Goal: Task Accomplishment & Management: Use online tool/utility

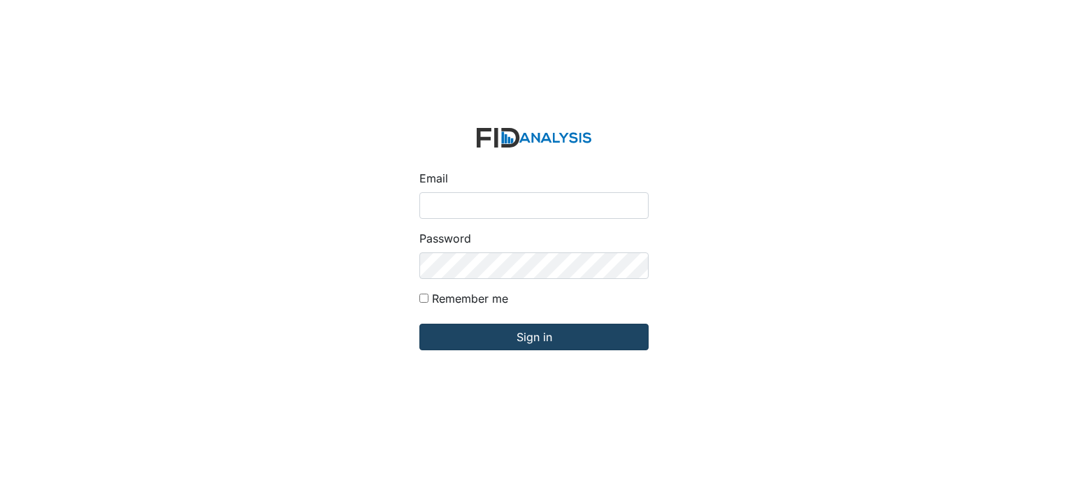
type input "[PERSON_NAME][EMAIL_ADDRESS][DOMAIN_NAME]"
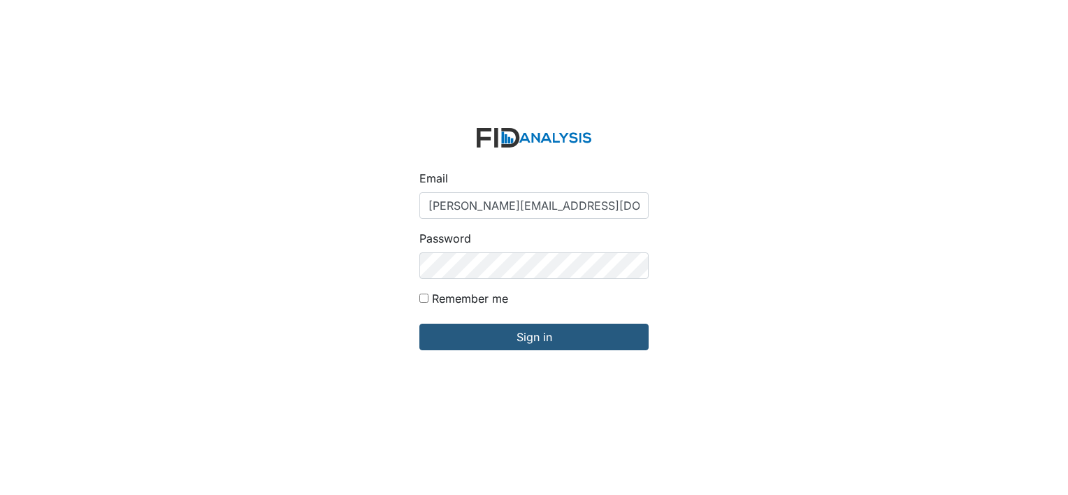
drag, startPoint x: 463, startPoint y: 331, endPoint x: 256, endPoint y: 361, distance: 208.9
click at [256, 361] on div "Email mcarter@lifeincorporated.com Password Remember me Sign in" at bounding box center [534, 247] width 1068 height 495
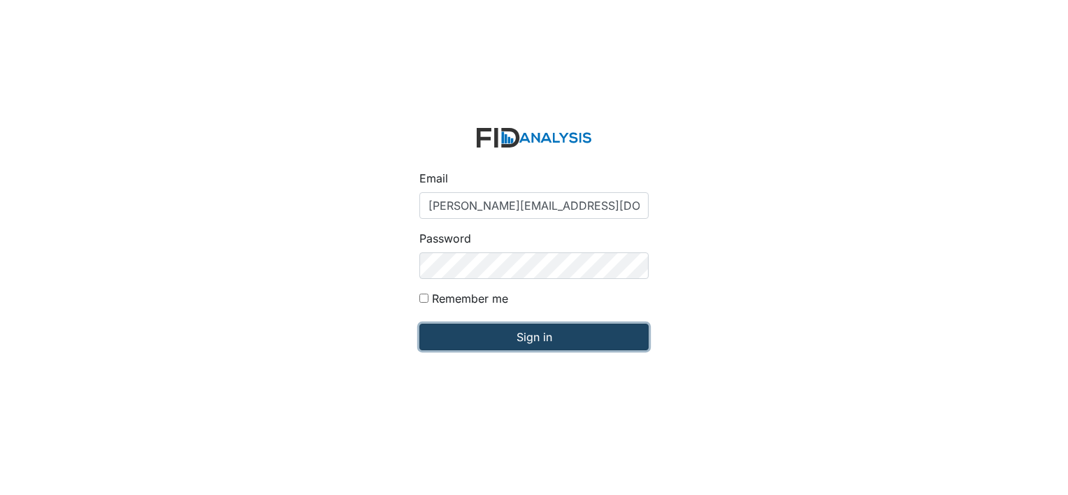
click at [530, 334] on input "Sign in" at bounding box center [533, 337] width 229 height 27
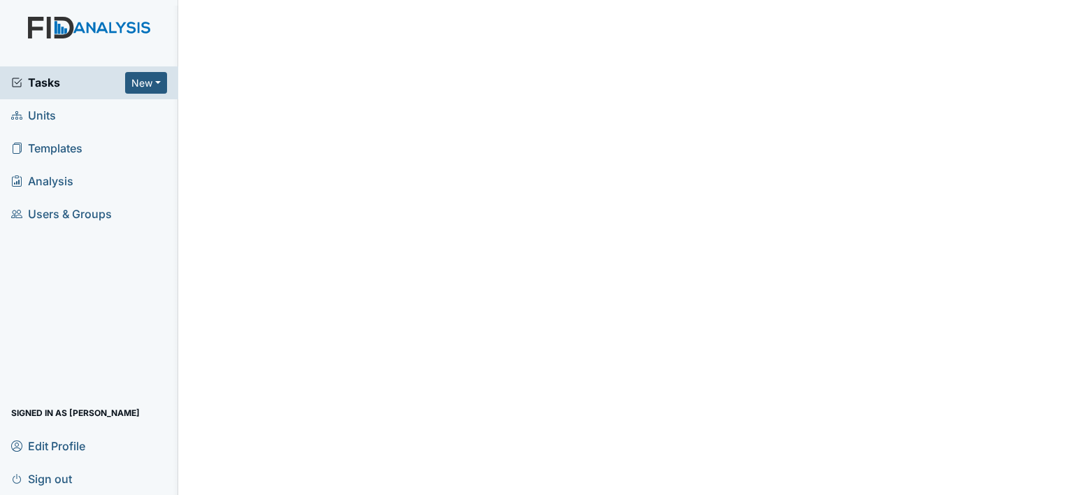
click at [48, 116] on span "Units" at bounding box center [33, 116] width 45 height 22
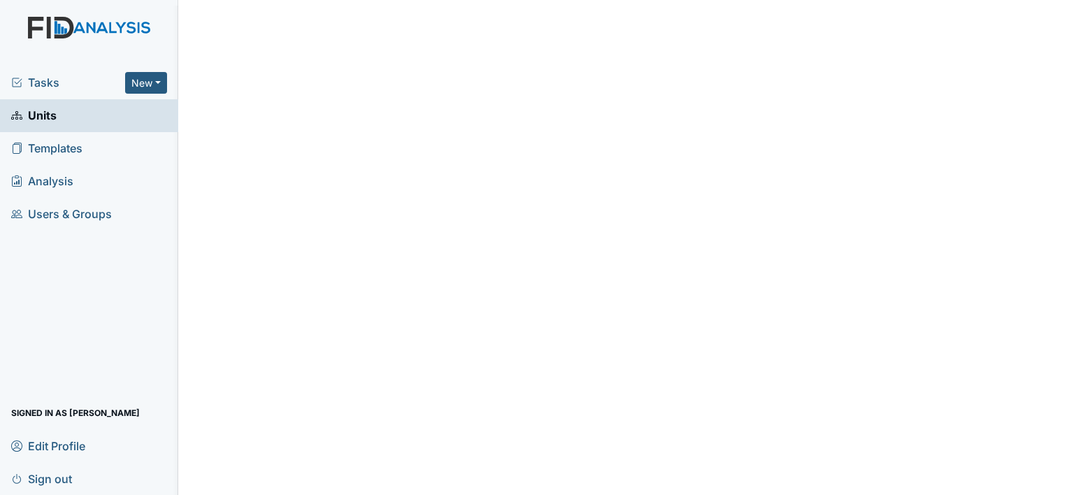
click at [48, 116] on span "Units" at bounding box center [33, 116] width 45 height 22
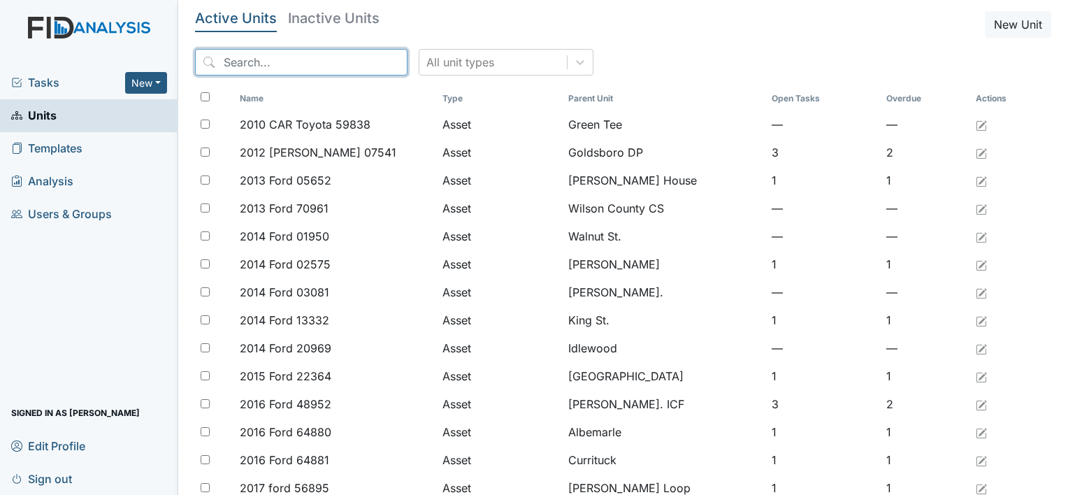
click at [231, 65] on input "search" at bounding box center [301, 62] width 212 height 27
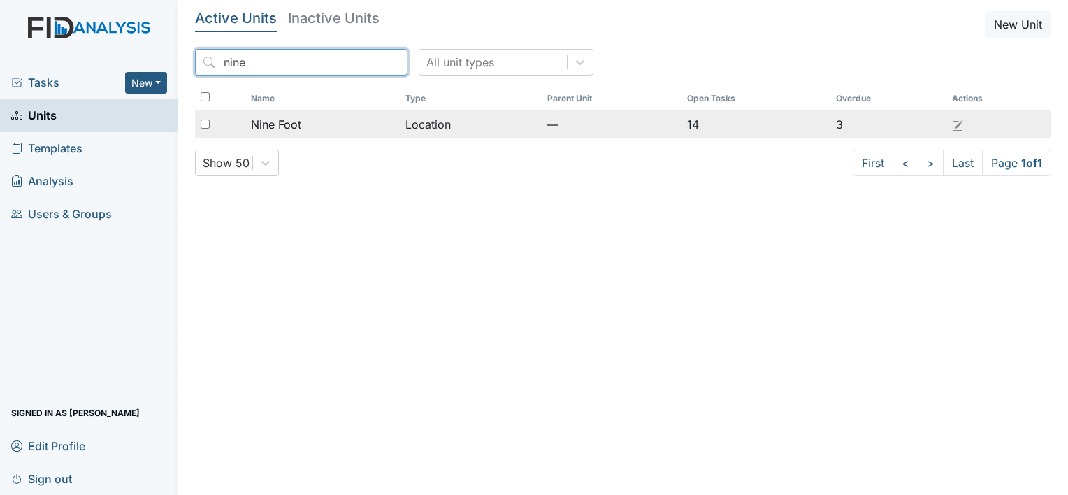
type input "nine"
click at [282, 125] on span "Nine Foot" at bounding box center [276, 124] width 50 height 17
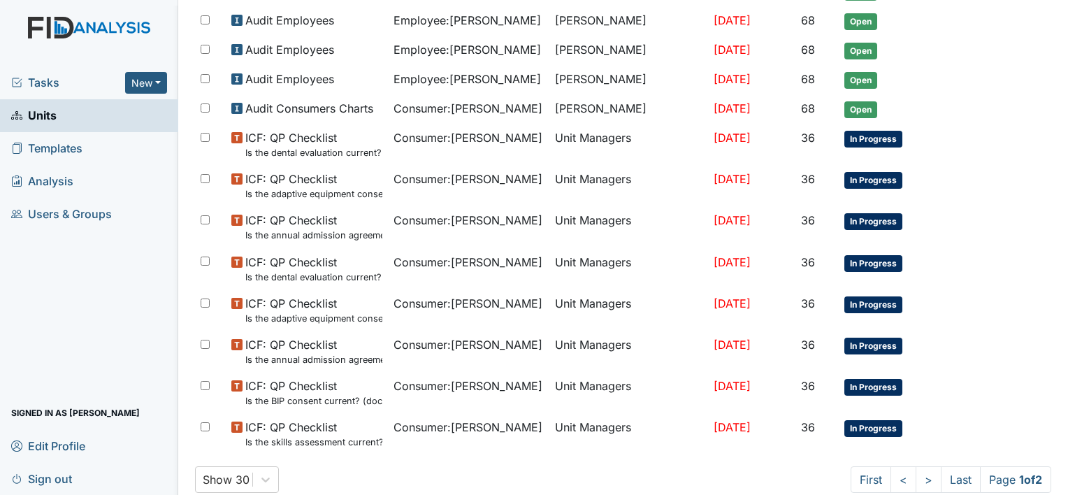
scroll to position [863, 0]
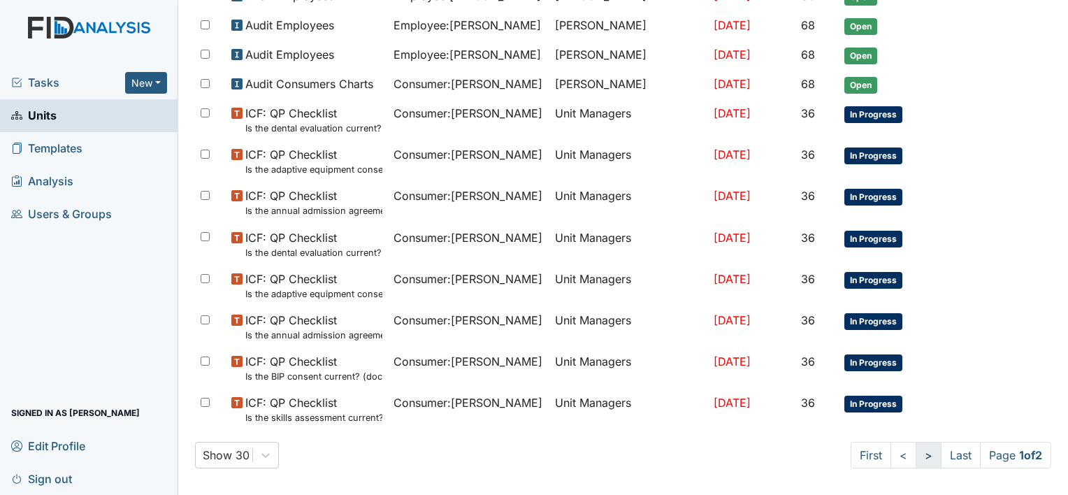
click at [918, 447] on link ">" at bounding box center [928, 455] width 26 height 27
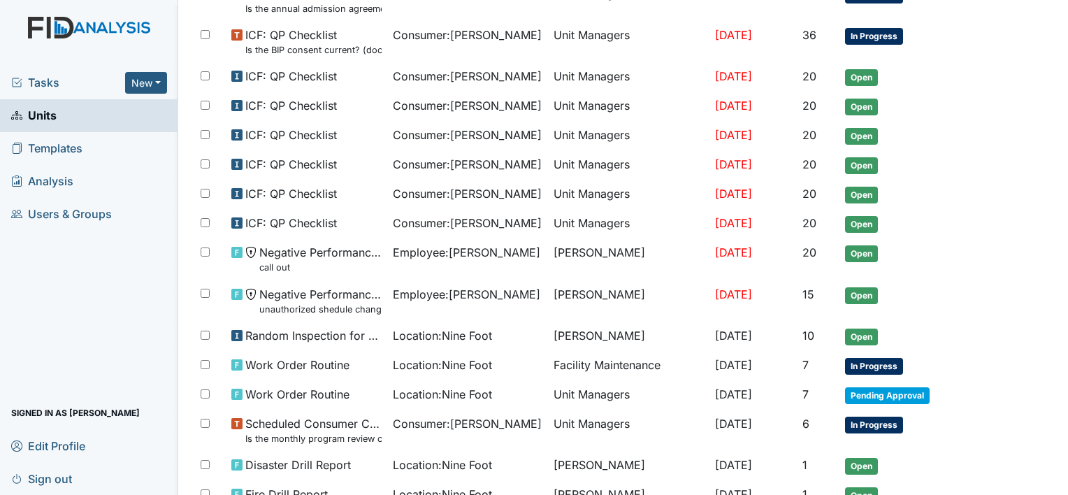
scroll to position [177, 0]
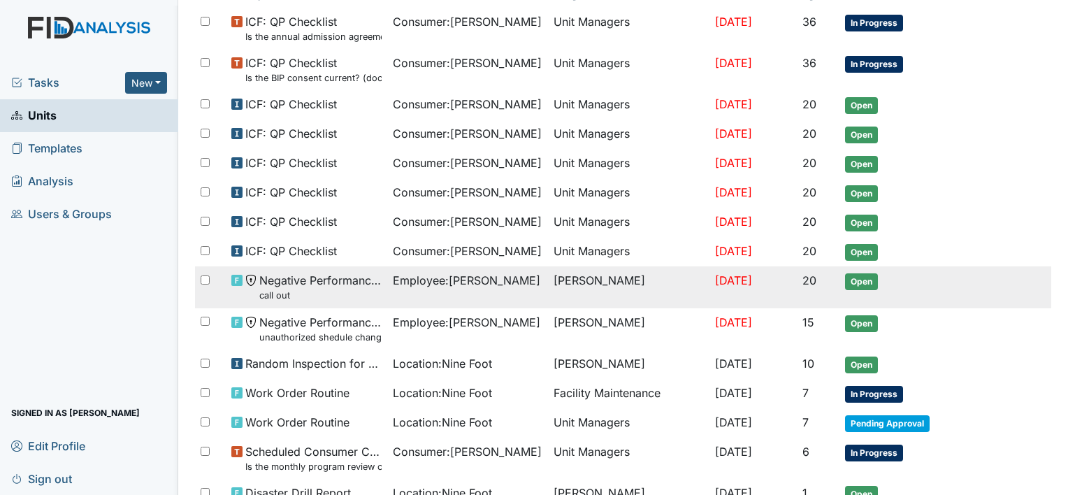
click at [490, 276] on span "Employee : Brown, Melvina" at bounding box center [466, 280] width 147 height 17
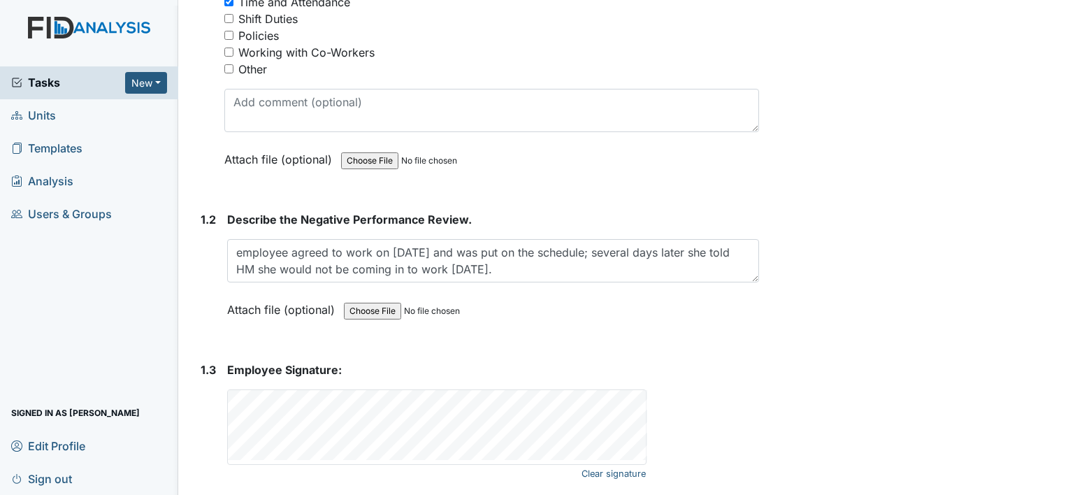
scroll to position [341, 0]
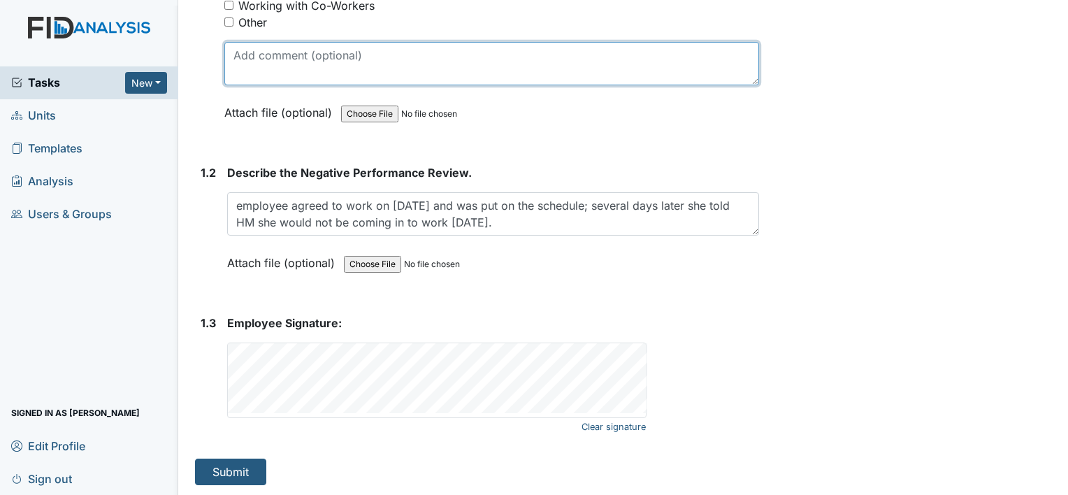
click at [231, 61] on textarea at bounding box center [491, 63] width 535 height 43
type textarea "refuse to sign"
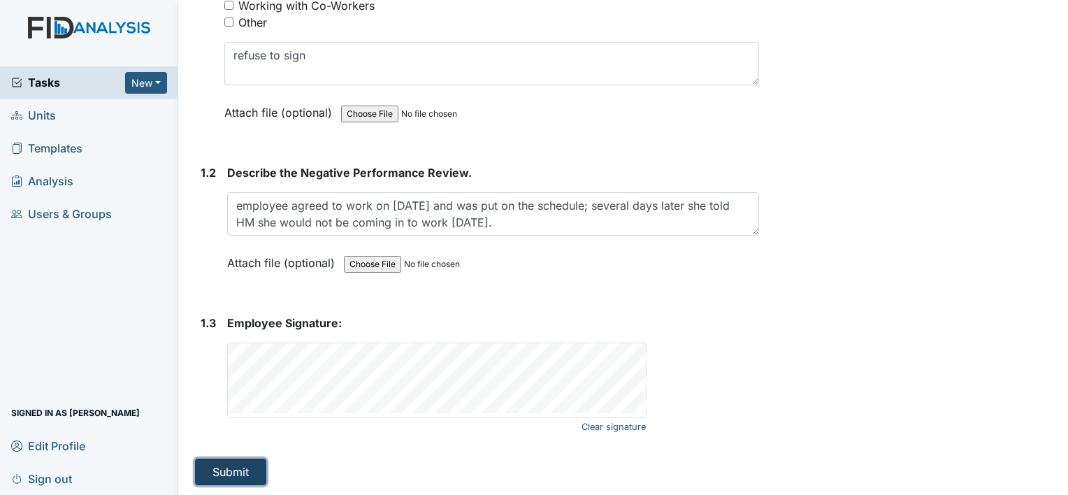
click at [236, 470] on button "Submit" at bounding box center [230, 471] width 71 height 27
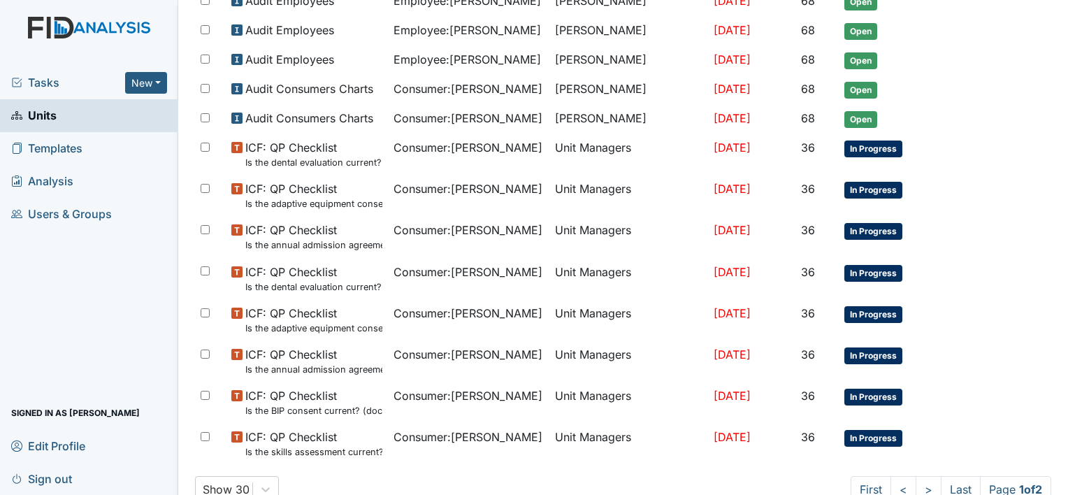
scroll to position [908, 0]
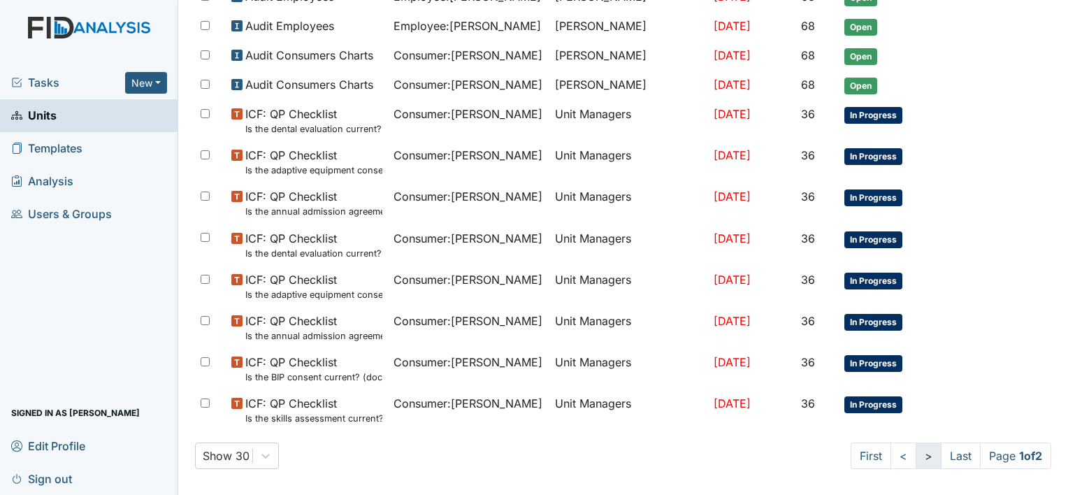
click at [915, 445] on link ">" at bounding box center [928, 455] width 26 height 27
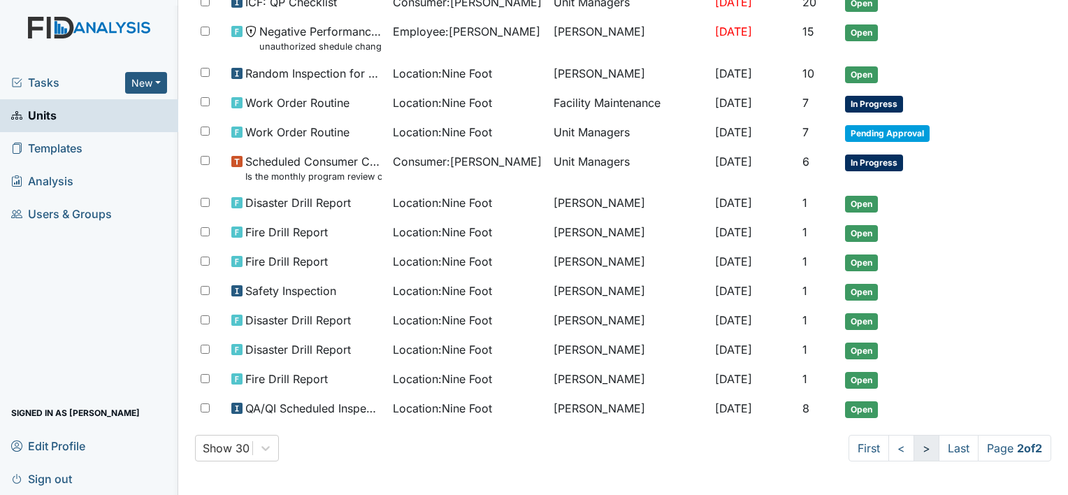
scroll to position [461, 0]
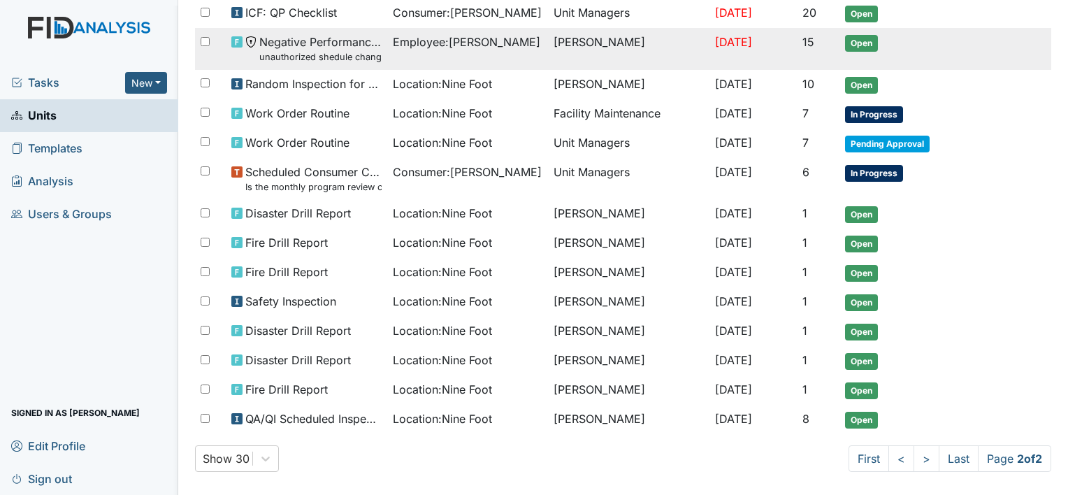
click at [395, 34] on span "Employee : McClain, Quiteria" at bounding box center [466, 42] width 147 height 17
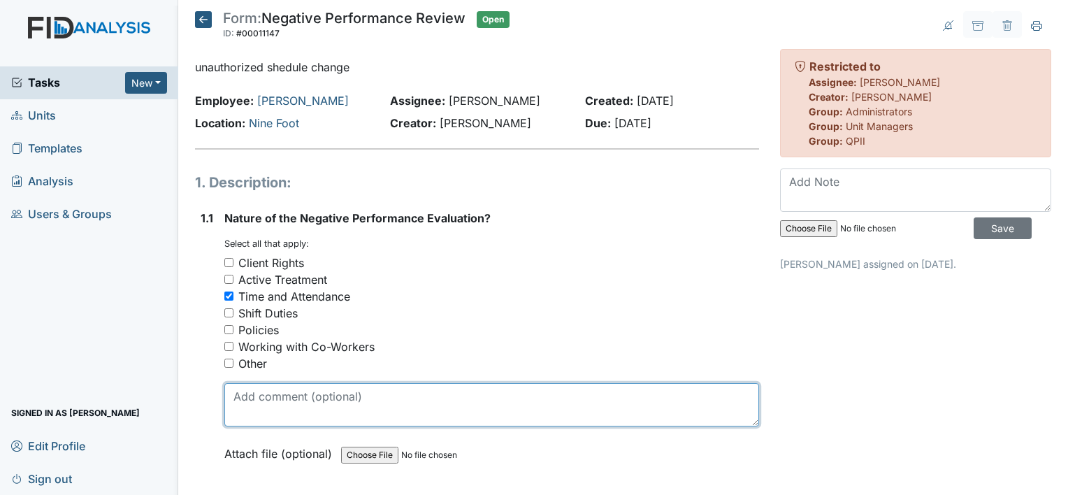
click at [232, 395] on textarea at bounding box center [491, 404] width 535 height 43
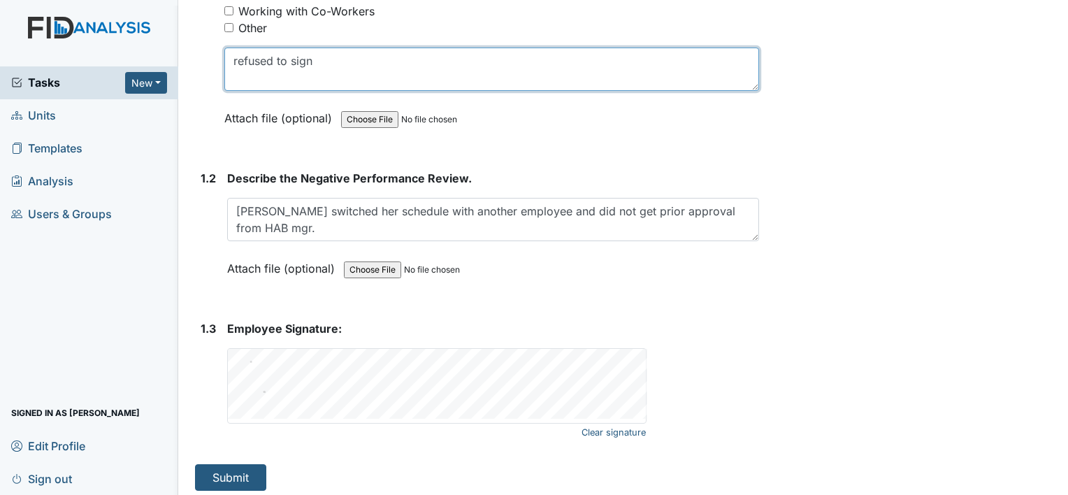
scroll to position [341, 0]
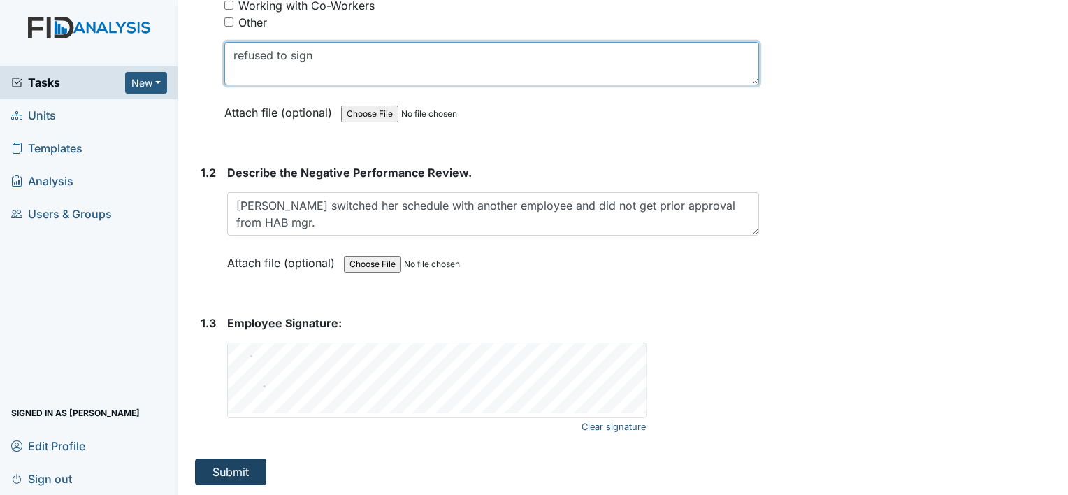
type textarea "refused to sign"
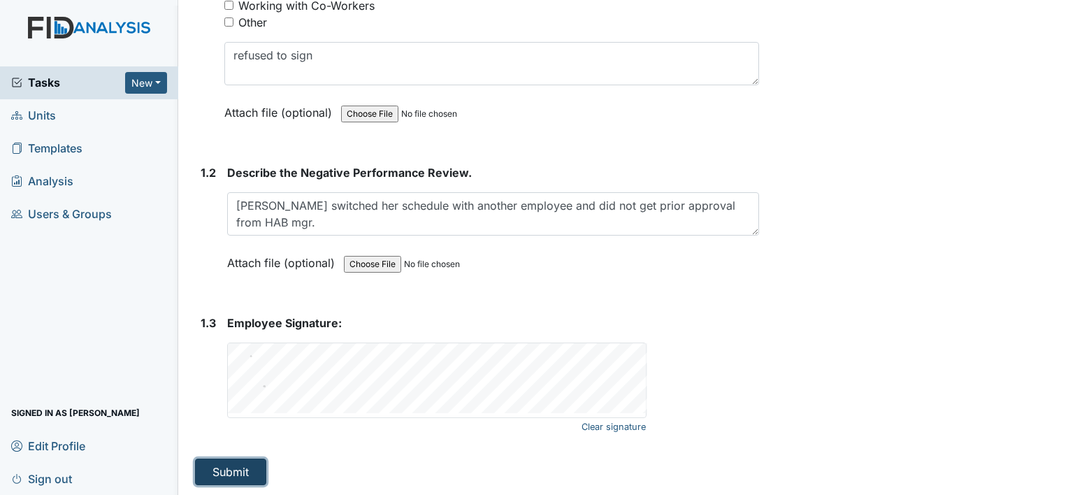
click at [233, 468] on button "Submit" at bounding box center [230, 471] width 71 height 27
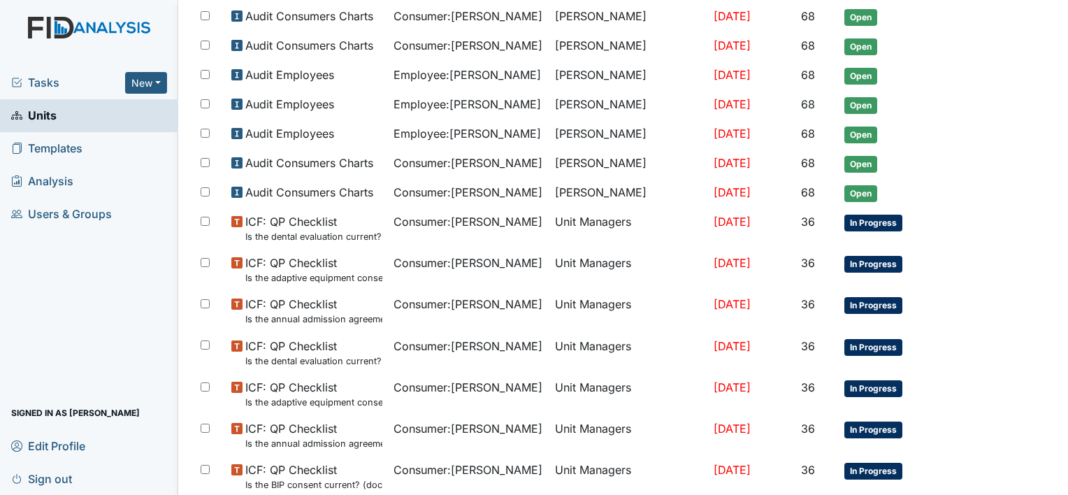
scroll to position [908, 0]
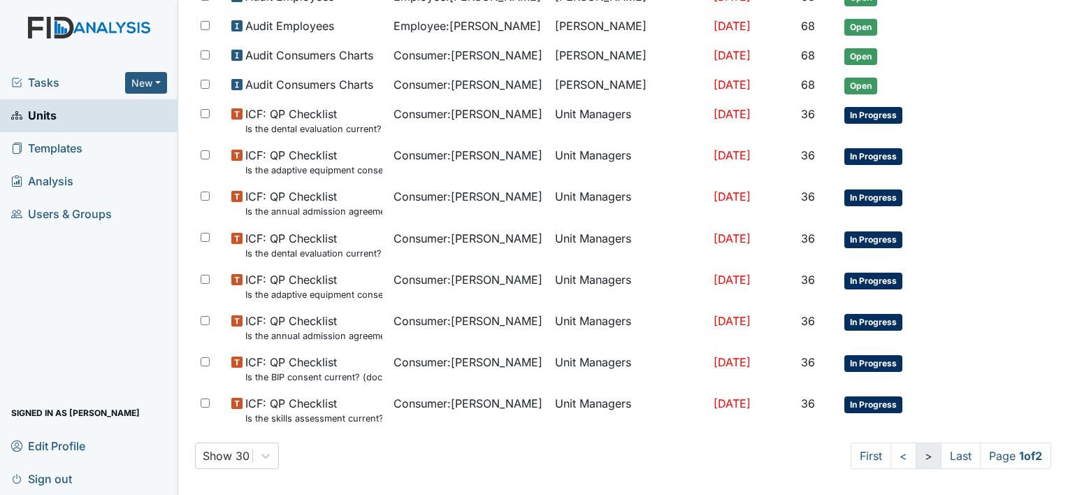
click at [915, 447] on link ">" at bounding box center [928, 455] width 26 height 27
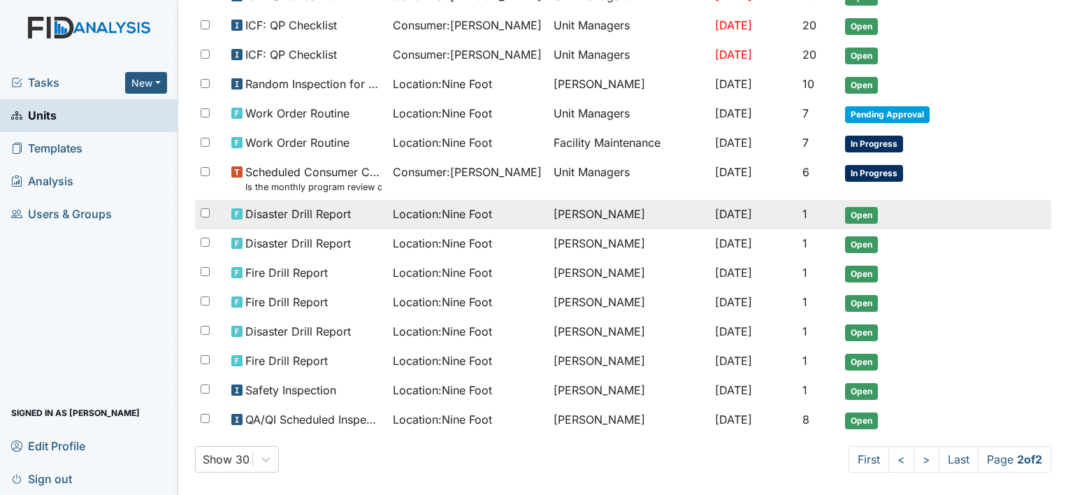
click at [465, 207] on span "Location : Nine Foot" at bounding box center [442, 213] width 99 height 17
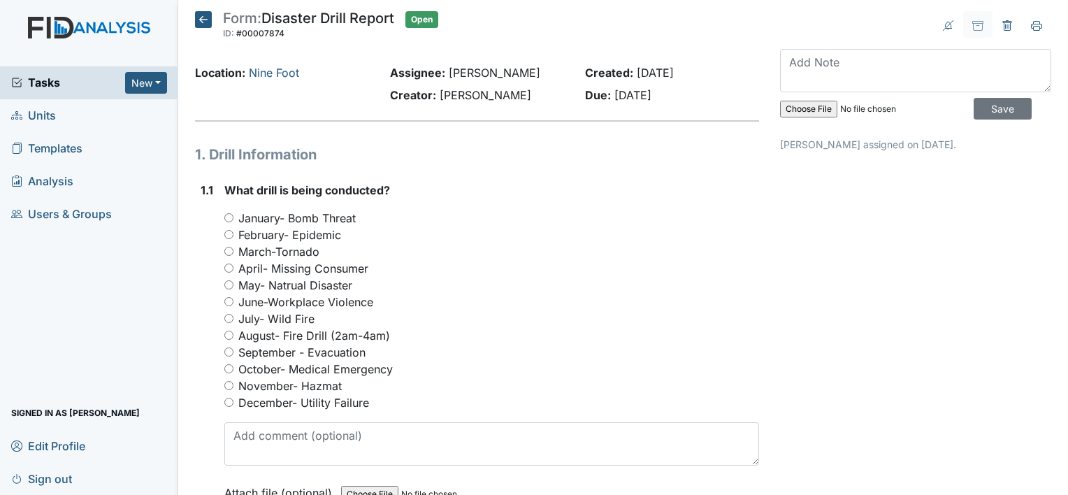
click at [226, 335] on input "August- Fire Drill (2am-4am)" at bounding box center [228, 335] width 9 height 9
radio input "true"
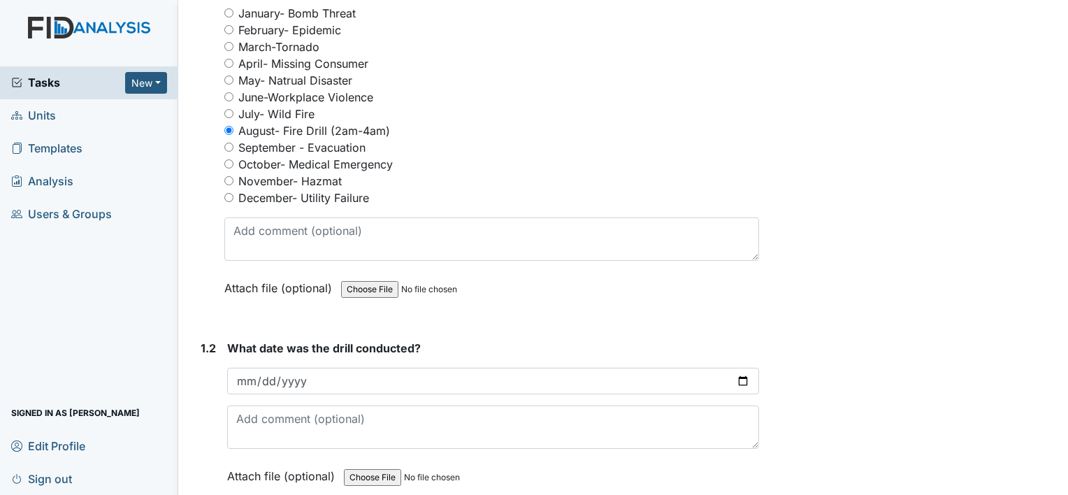
scroll to position [233, 0]
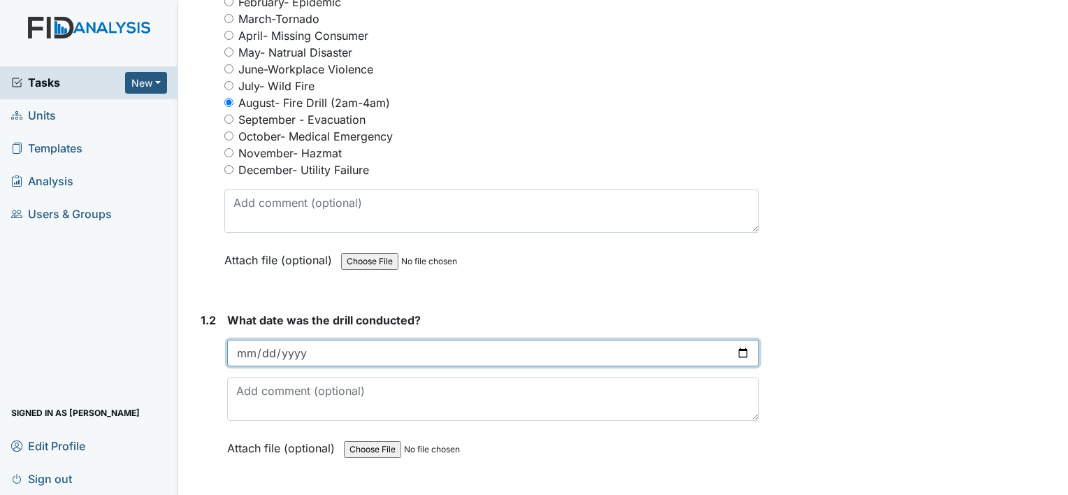
click at [243, 350] on input "date" at bounding box center [493, 353] width 532 height 27
type input "2025-08-28"
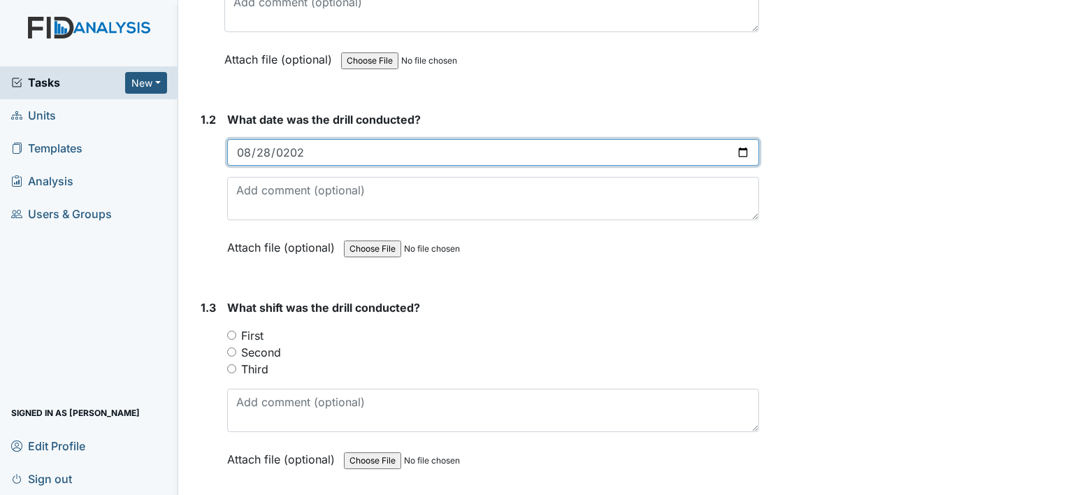
scroll to position [437, 0]
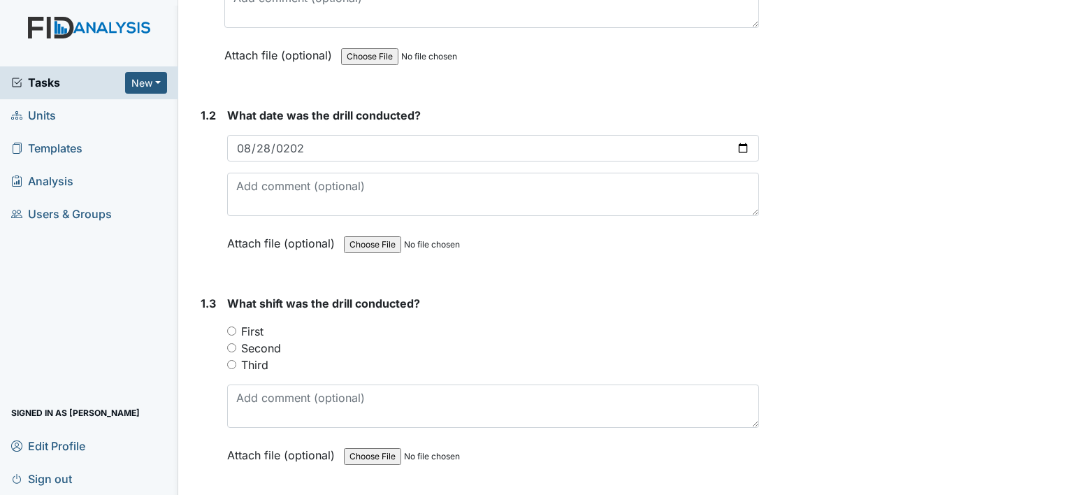
click at [229, 362] on input "Third" at bounding box center [231, 364] width 9 height 9
radio input "true"
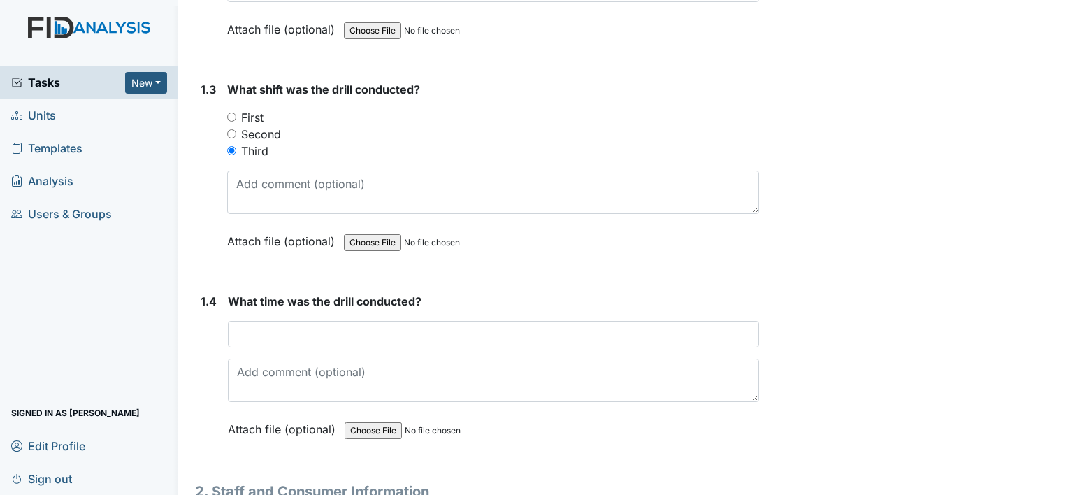
scroll to position [661, 0]
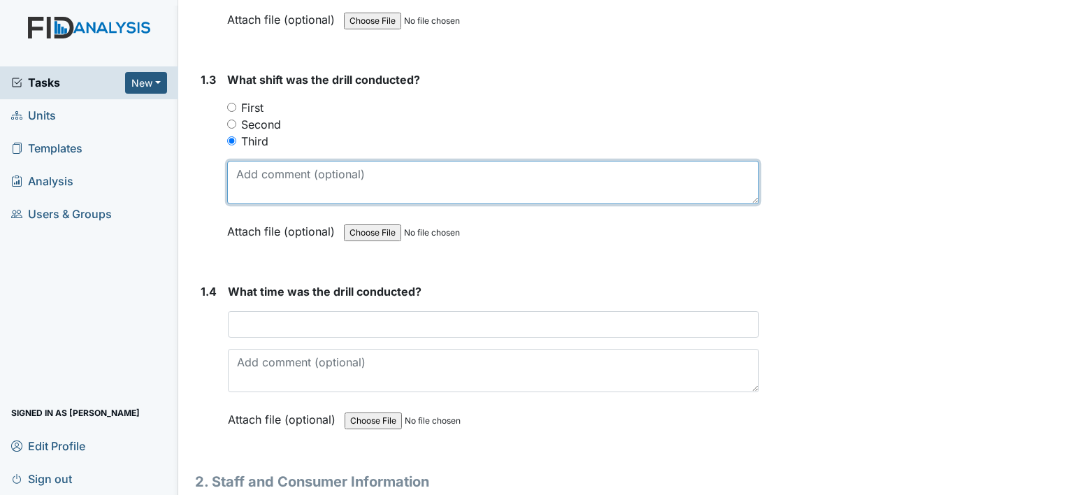
click at [240, 184] on textarea at bounding box center [493, 182] width 532 height 43
type textarea "3:40 am"
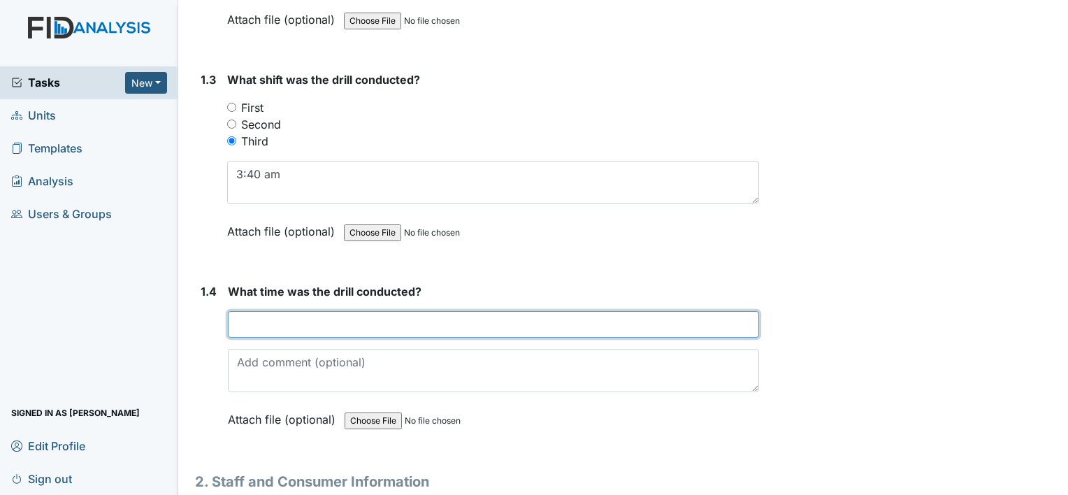
click at [247, 325] on input "text" at bounding box center [493, 324] width 531 height 27
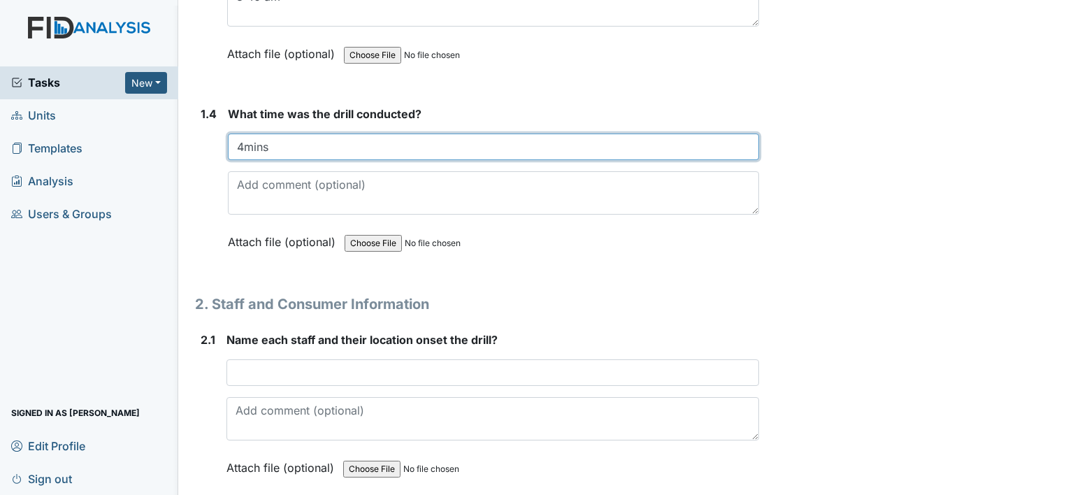
scroll to position [866, 0]
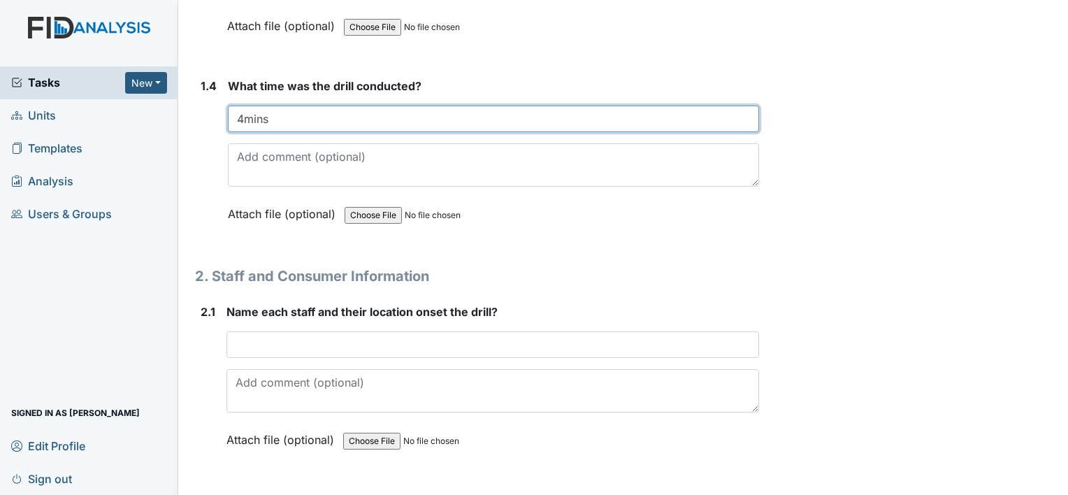
type input "4mins"
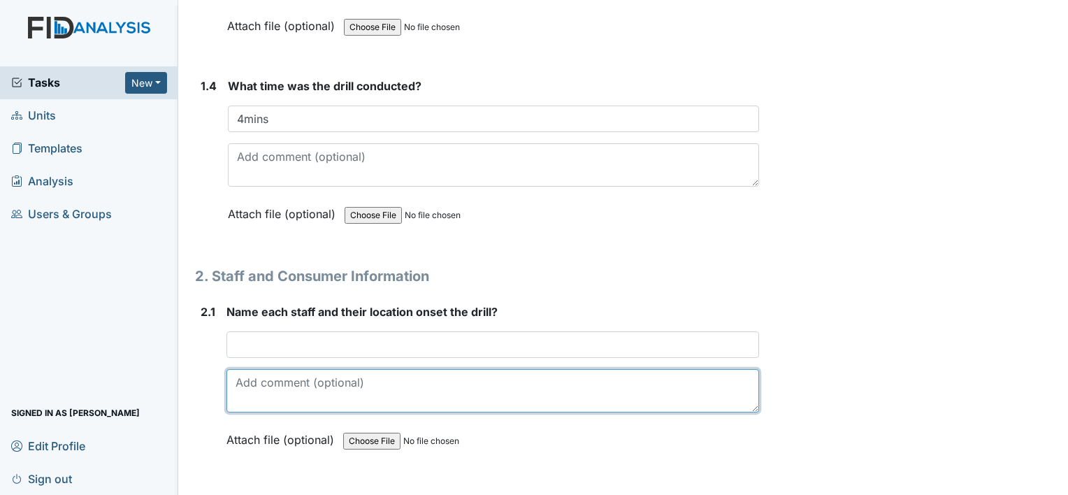
click at [251, 381] on textarea at bounding box center [492, 390] width 532 height 43
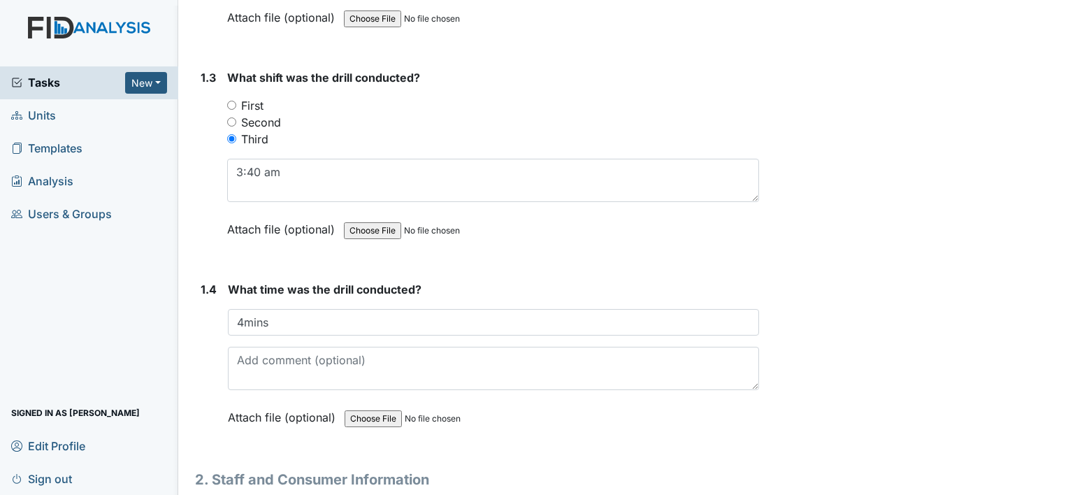
scroll to position [643, 0]
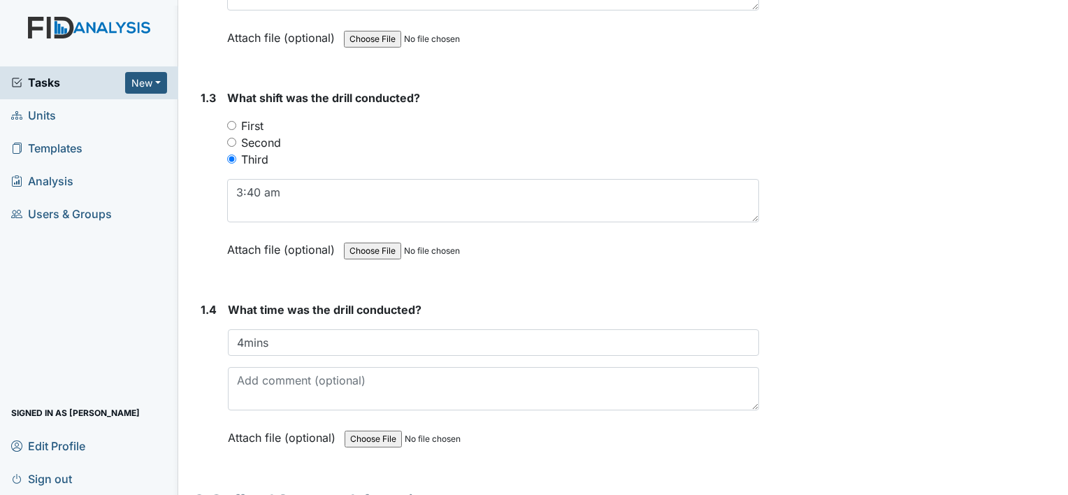
type textarea "T Spivey- living area DG-room ,TS- room, HG- room, WT-room, SK-room , JJ -room."
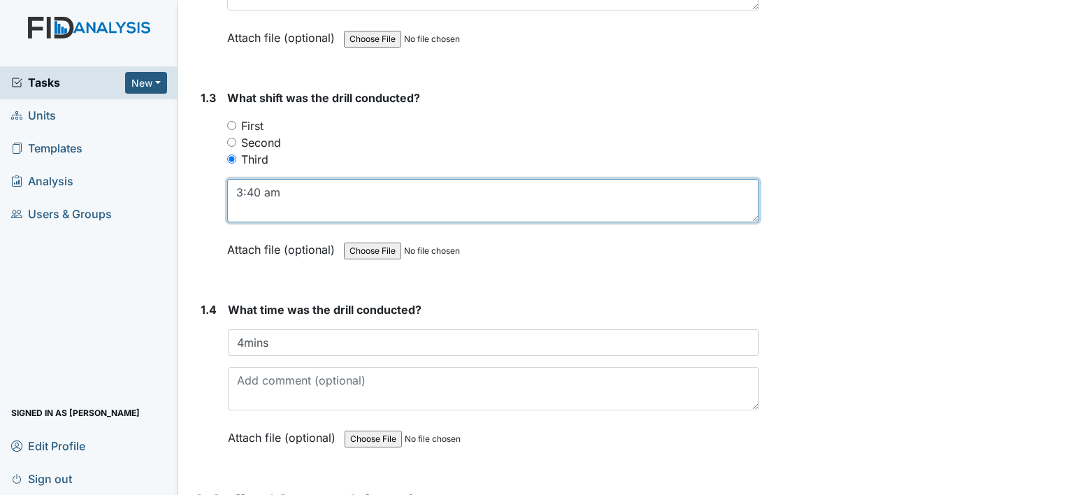
click at [280, 188] on textarea "3:40 am" at bounding box center [493, 200] width 532 height 43
type textarea "3"
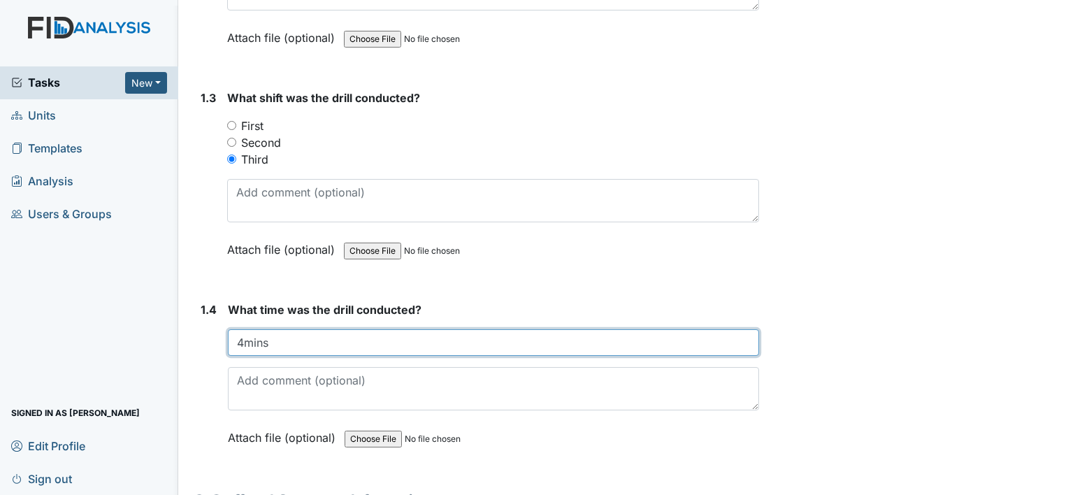
click at [274, 333] on input "4mins" at bounding box center [493, 342] width 531 height 27
type input "4"
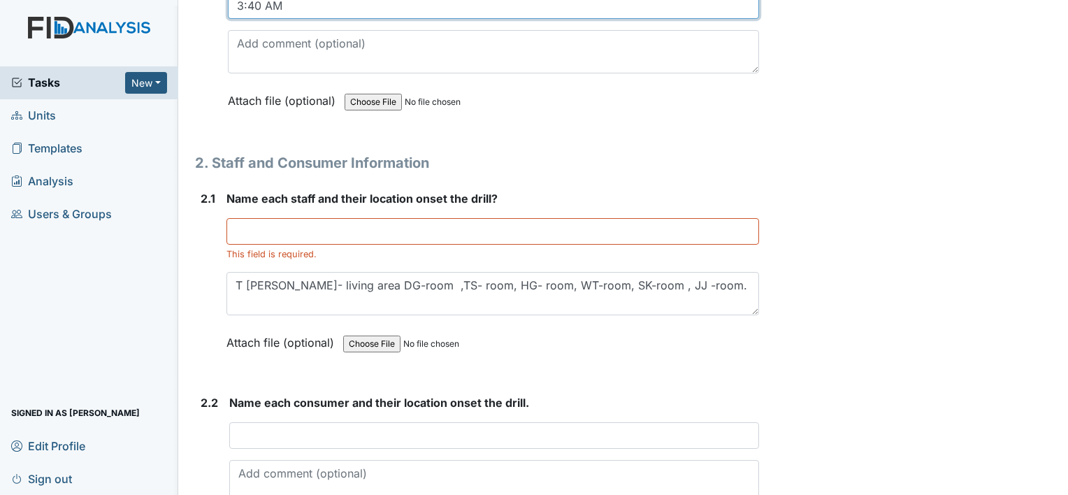
scroll to position [996, 0]
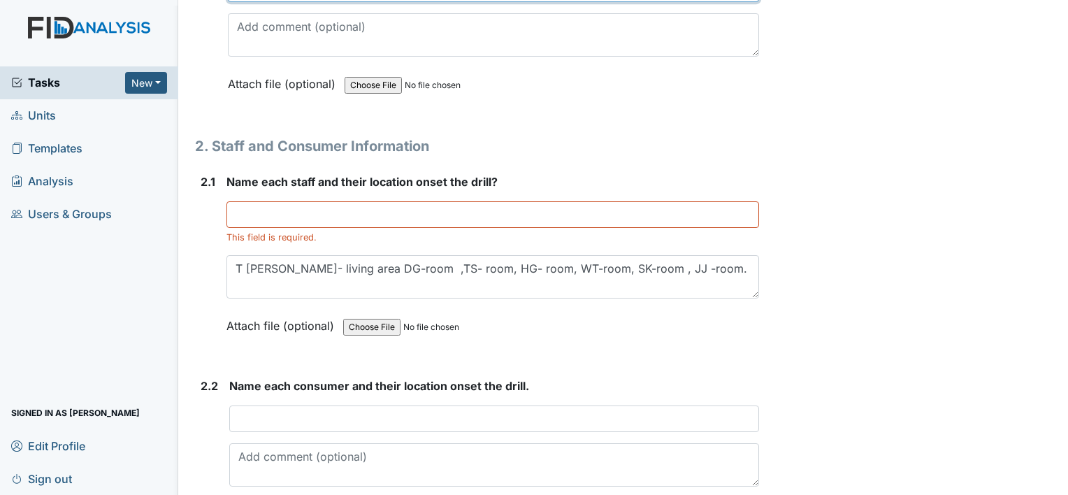
type input "3:40 AM"
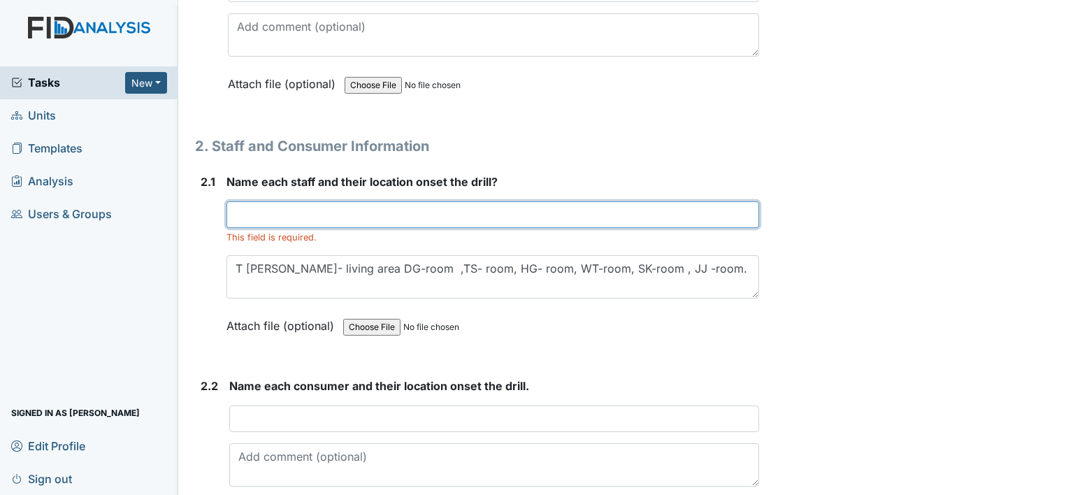
click at [237, 206] on input "text" at bounding box center [492, 214] width 532 height 27
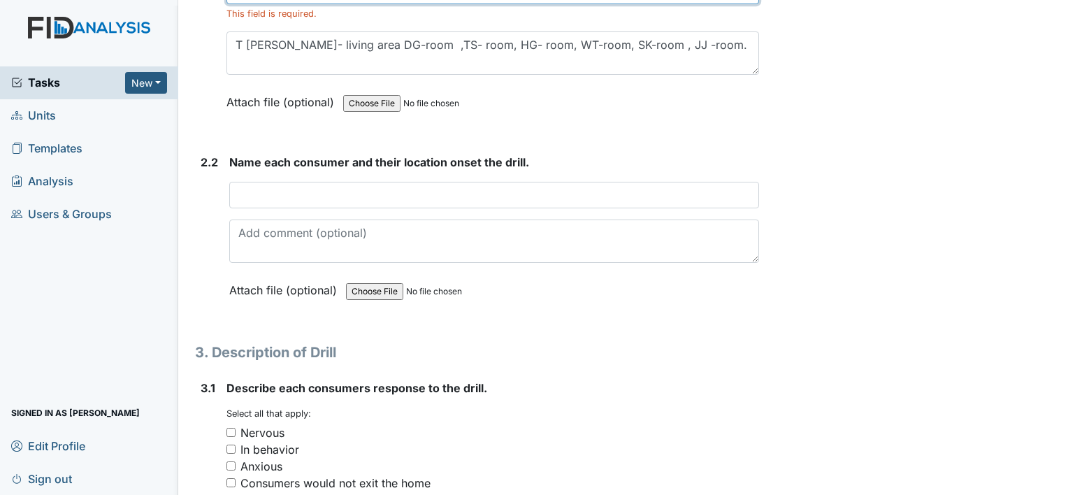
scroll to position [1248, 0]
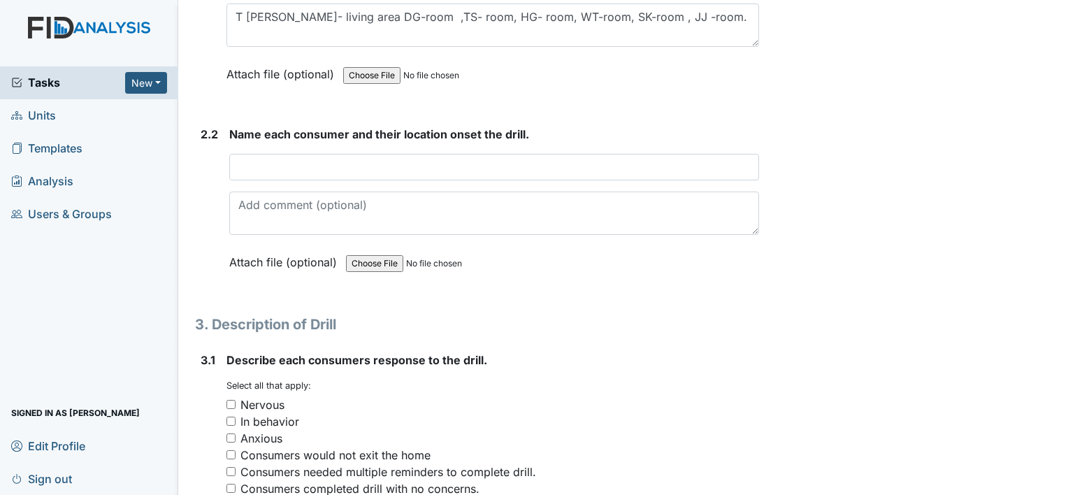
type input "T Spivey"
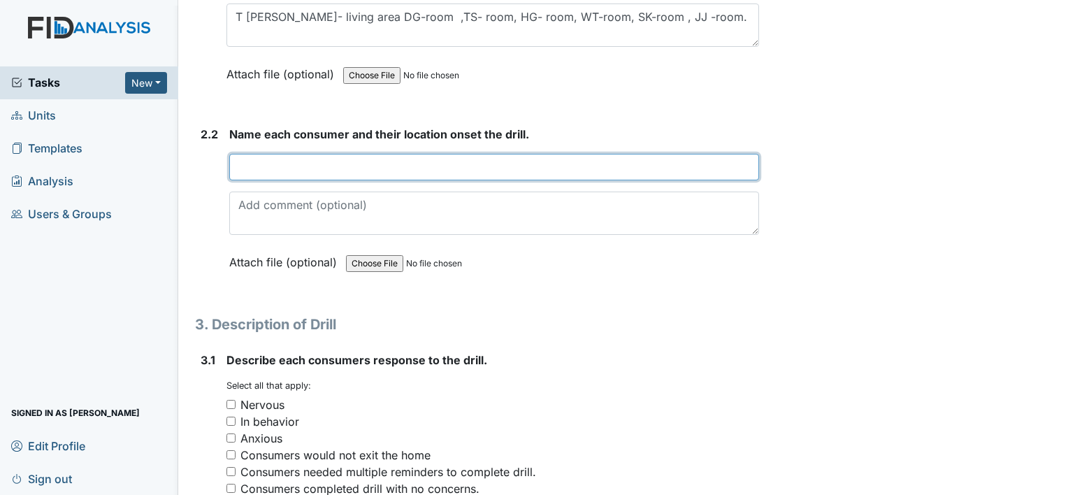
click at [238, 161] on input "text" at bounding box center [494, 167] width 530 height 27
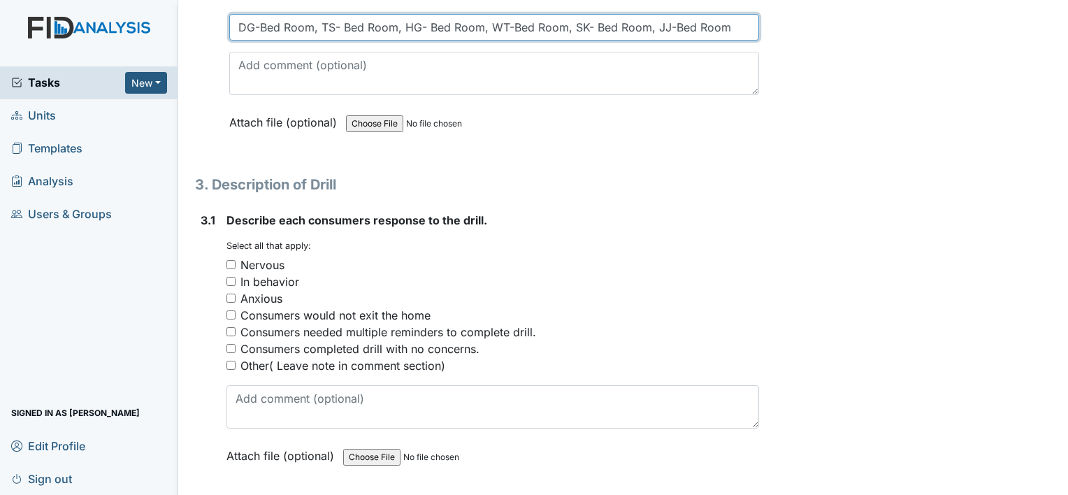
scroll to position [1416, 0]
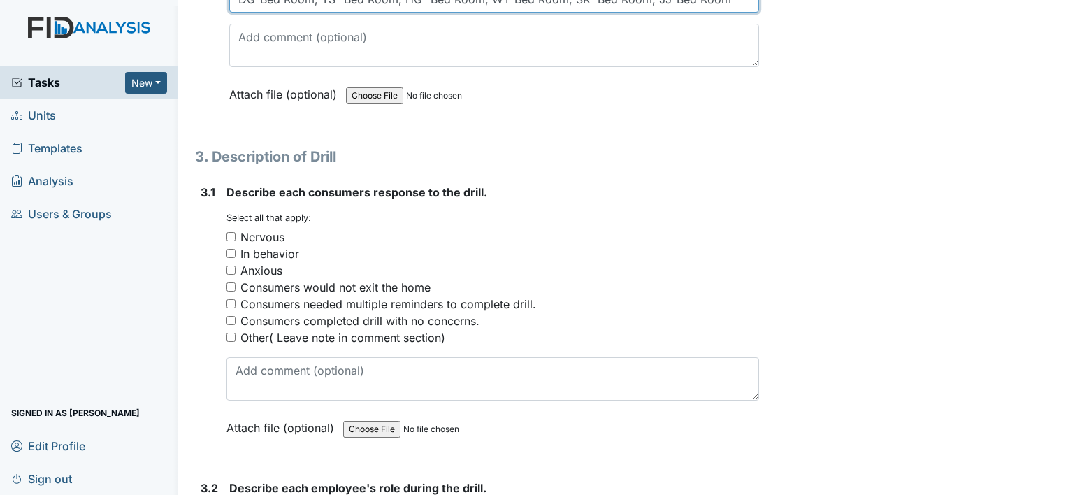
type input "DG-Bed Room, TS- Bed Room, HG- Bed Room, WT-Bed Room, SK- Bed Room, JJ-Bed Room"
click at [229, 316] on input "Consumers completed drill with no concerns." at bounding box center [230, 320] width 9 height 9
checkbox input "true"
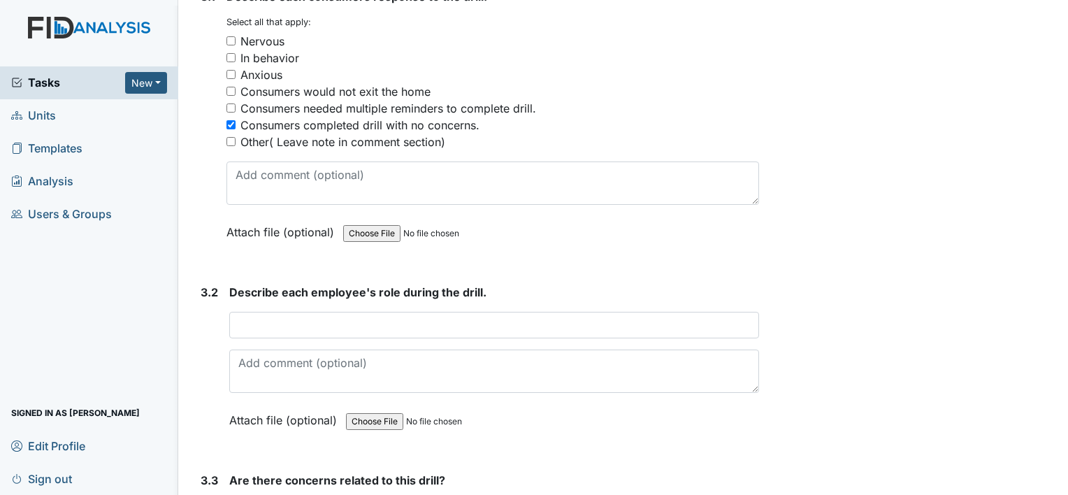
scroll to position [1639, 0]
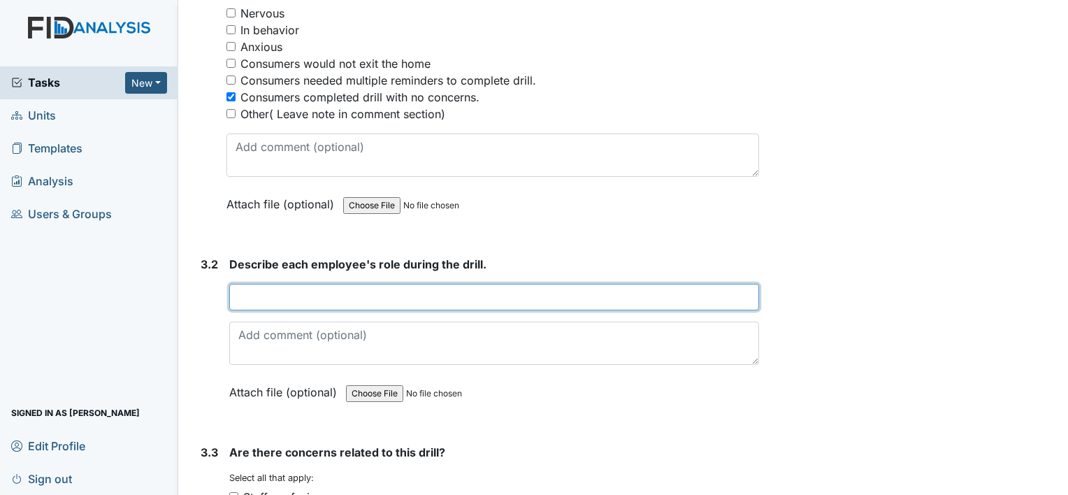
click at [238, 288] on input "text" at bounding box center [494, 297] width 530 height 27
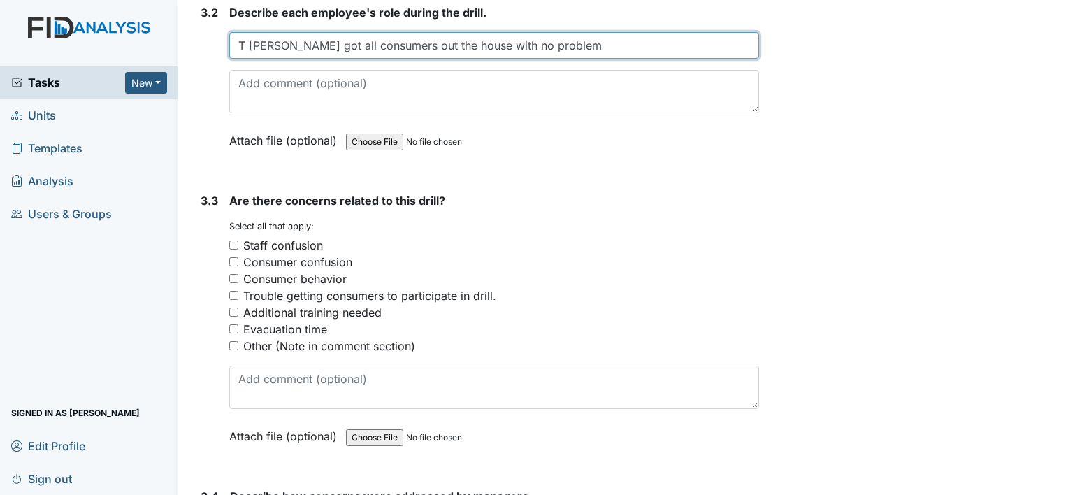
scroll to position [1919, 0]
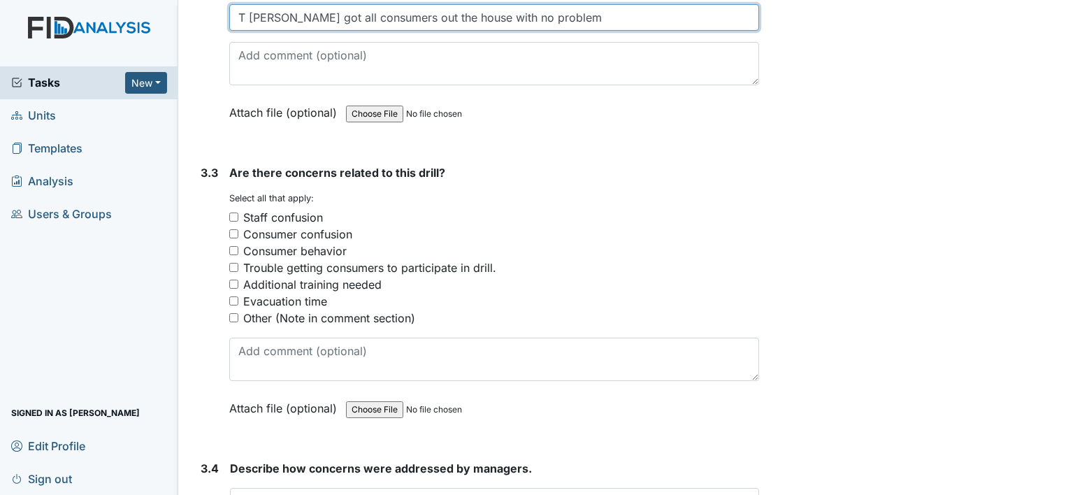
type input "T Spivey got all consumers out the house with no problem"
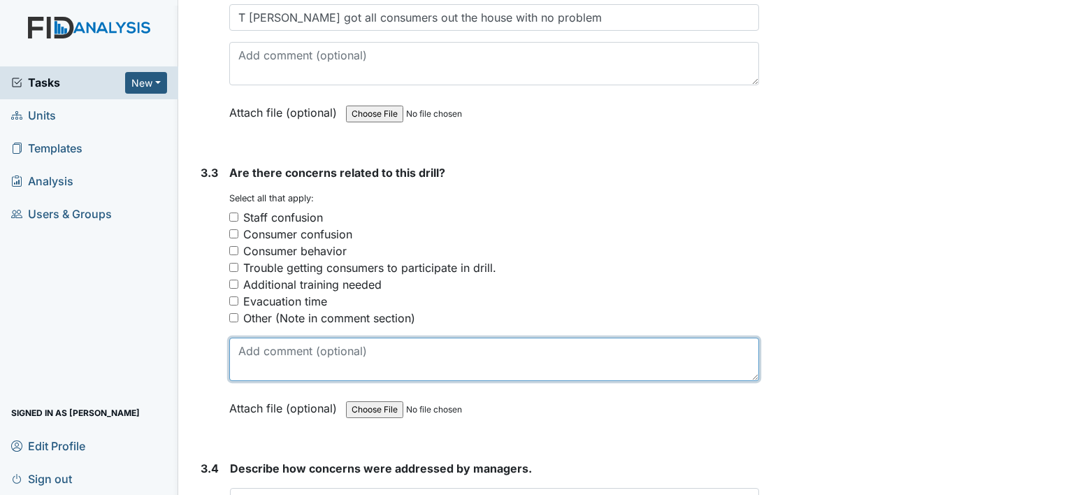
click at [240, 344] on textarea at bounding box center [494, 359] width 530 height 43
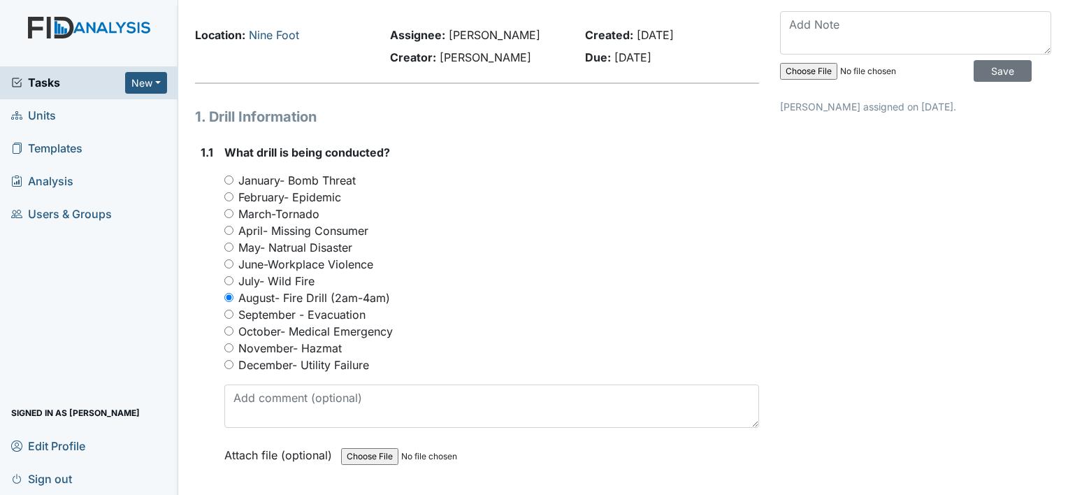
scroll to position [0, 0]
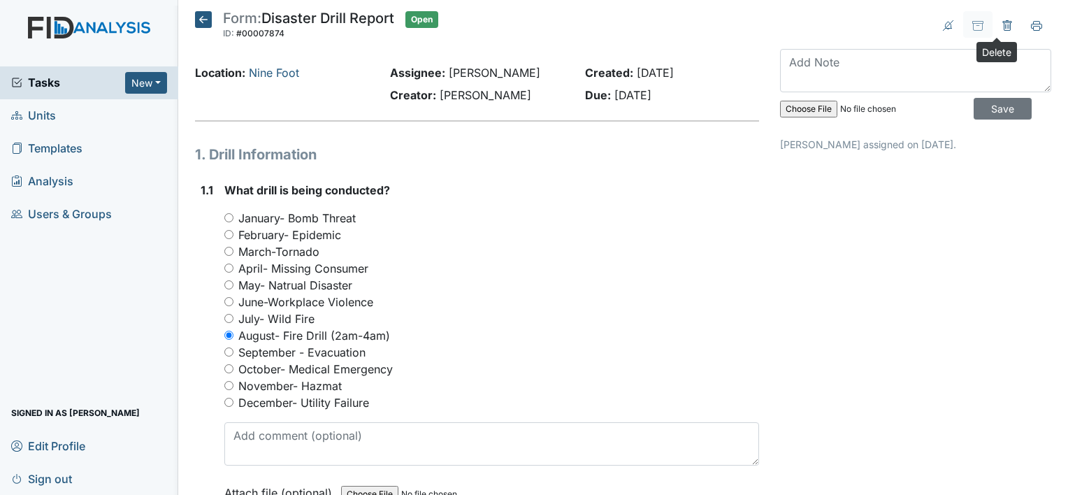
type textarea "None"
click at [1001, 26] on icon at bounding box center [1006, 25] width 11 height 11
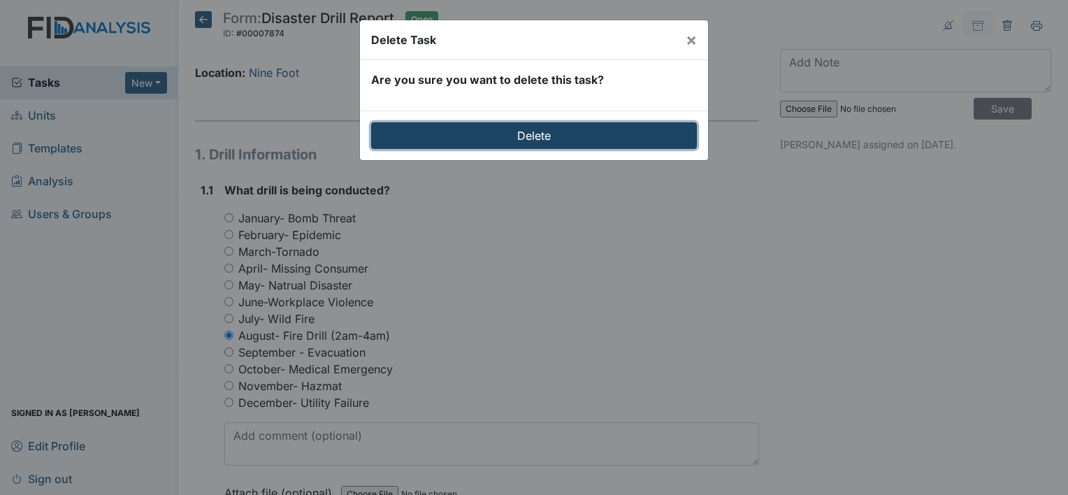
click at [623, 133] on input "Delete" at bounding box center [534, 135] width 326 height 27
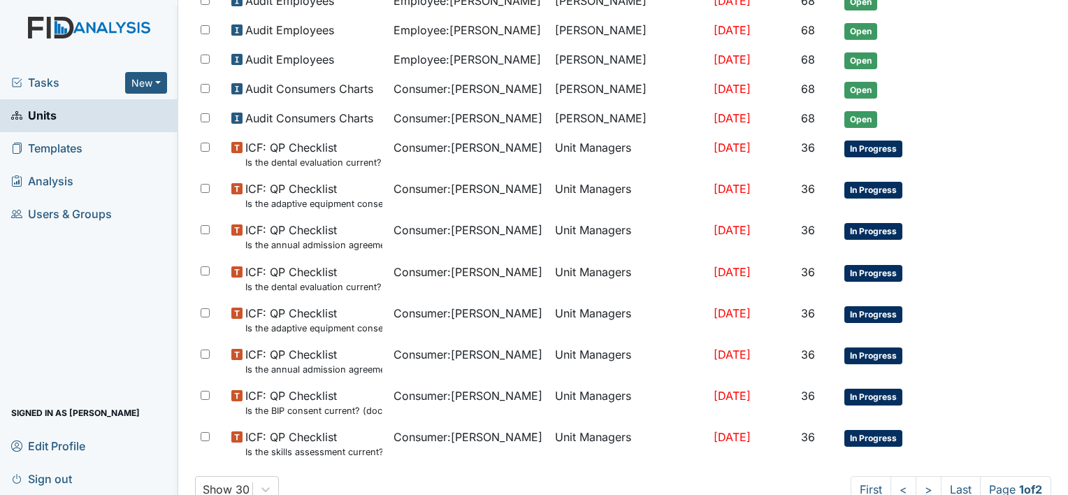
scroll to position [908, 0]
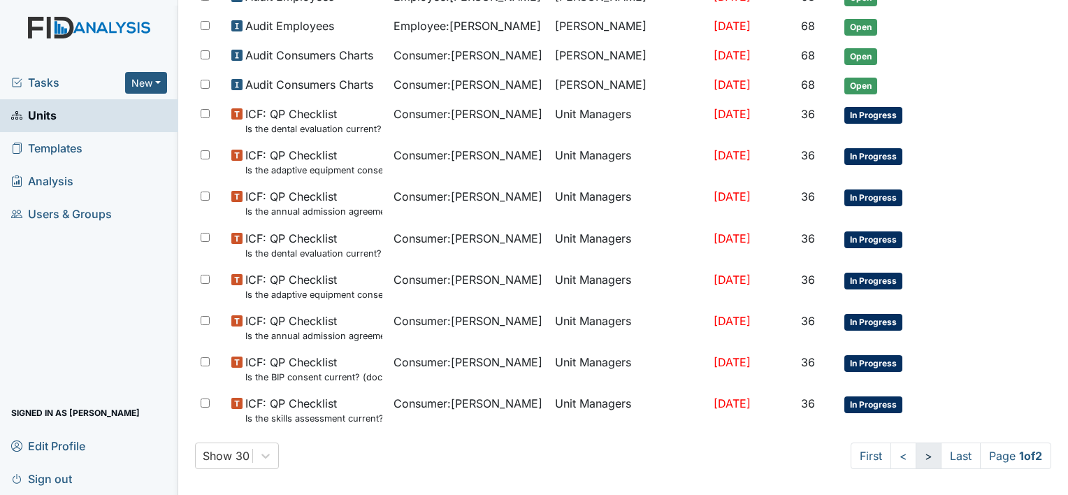
click at [915, 448] on link ">" at bounding box center [928, 455] width 26 height 27
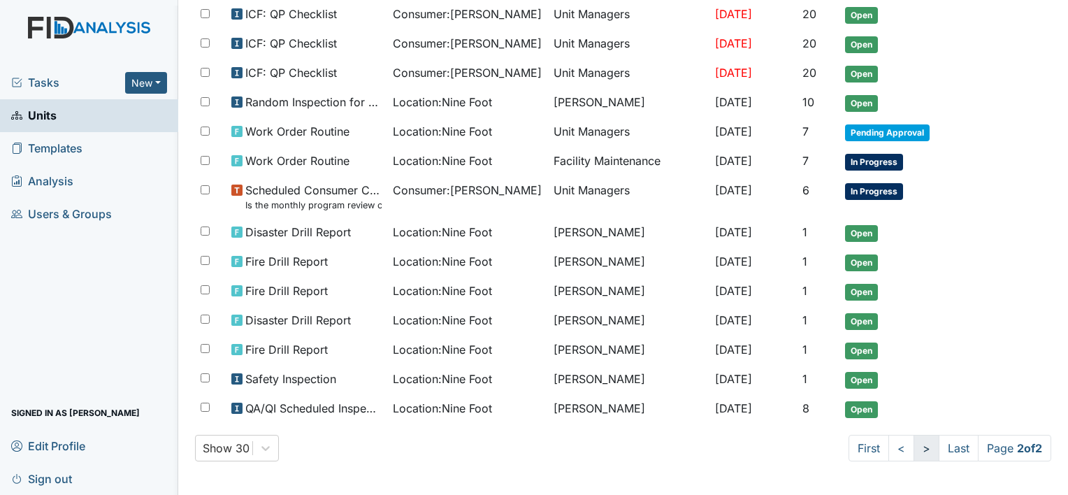
scroll to position [391, 0]
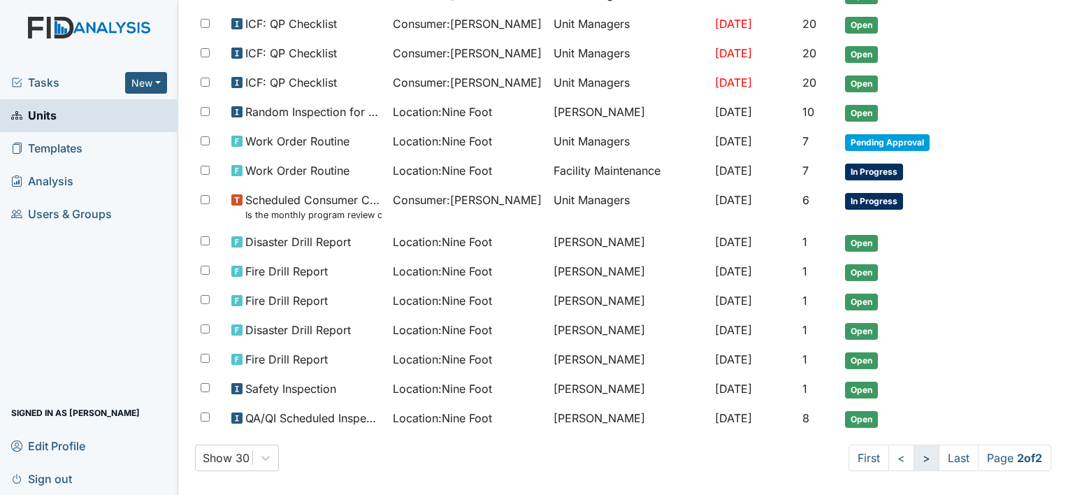
click at [913, 448] on link ">" at bounding box center [926, 457] width 26 height 27
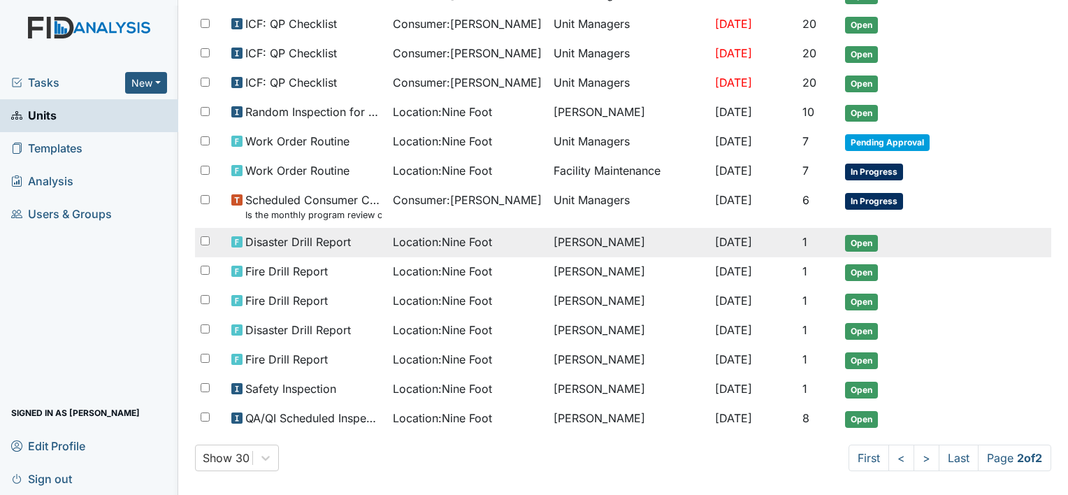
click at [441, 235] on span "Location : Nine Foot" at bounding box center [442, 241] width 99 height 17
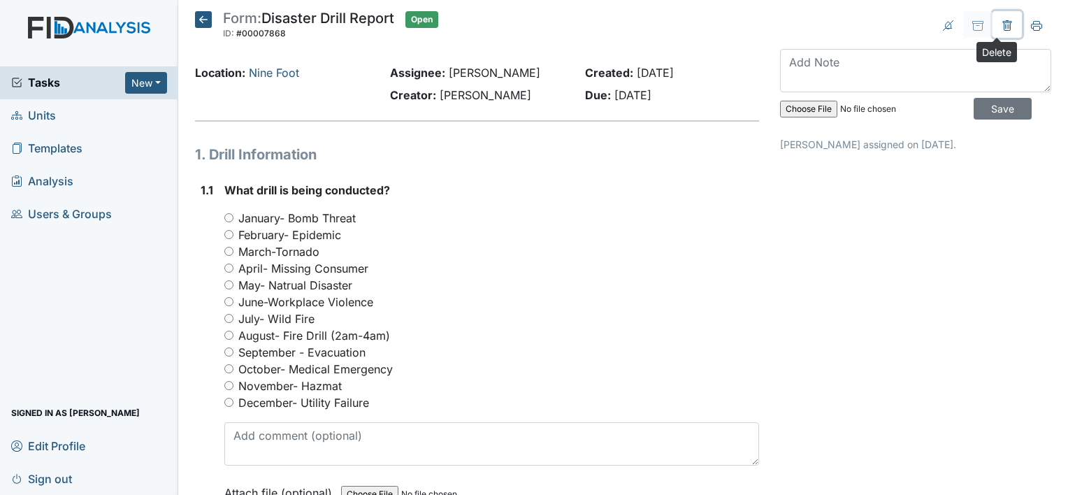
click at [1005, 25] on icon at bounding box center [1007, 26] width 4 height 5
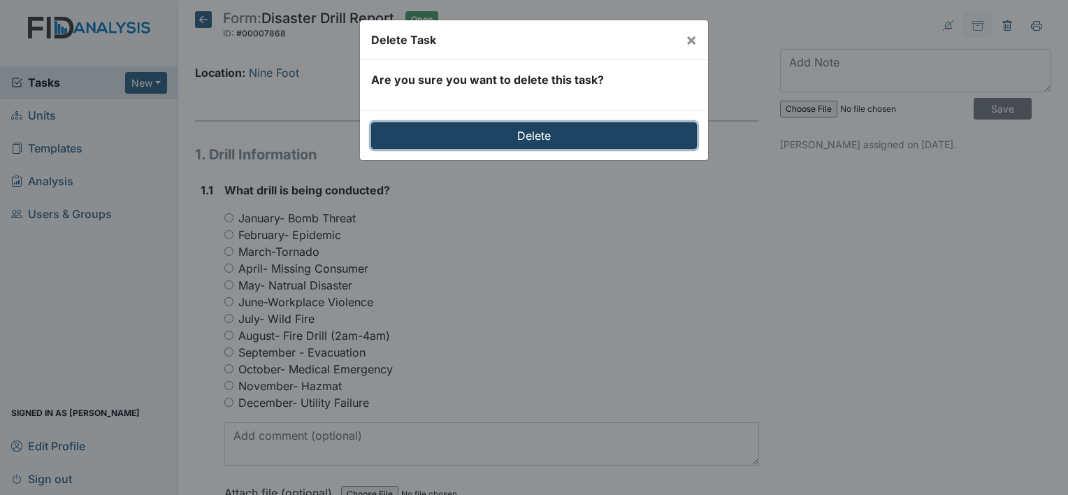
click at [656, 137] on input "Delete" at bounding box center [534, 135] width 326 height 27
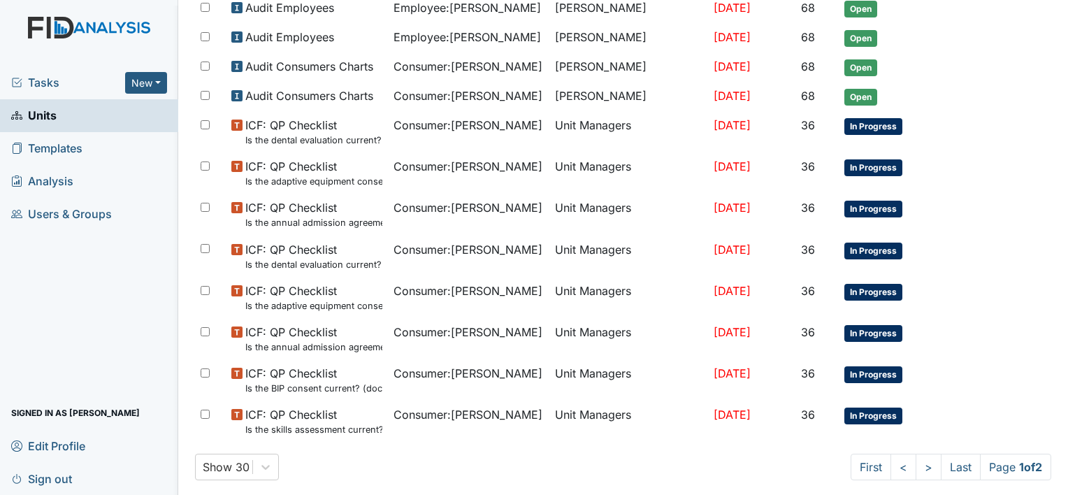
scroll to position [908, 0]
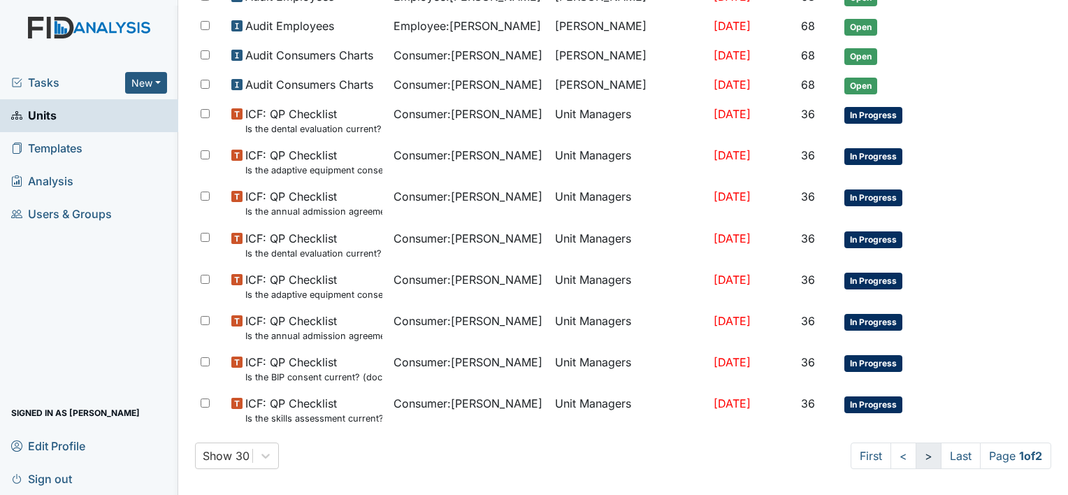
click at [915, 454] on link ">" at bounding box center [928, 455] width 26 height 27
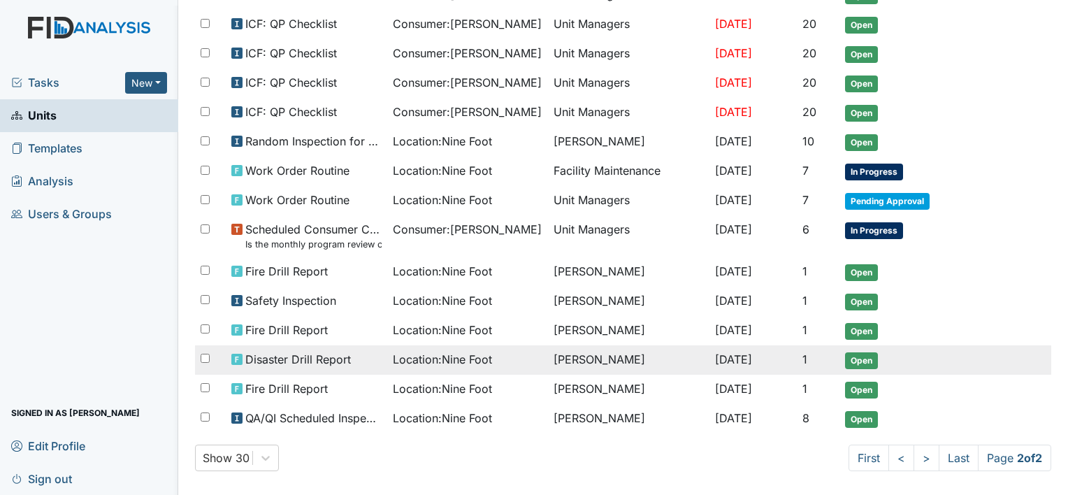
click at [460, 352] on span "Location : Nine Foot" at bounding box center [442, 359] width 99 height 17
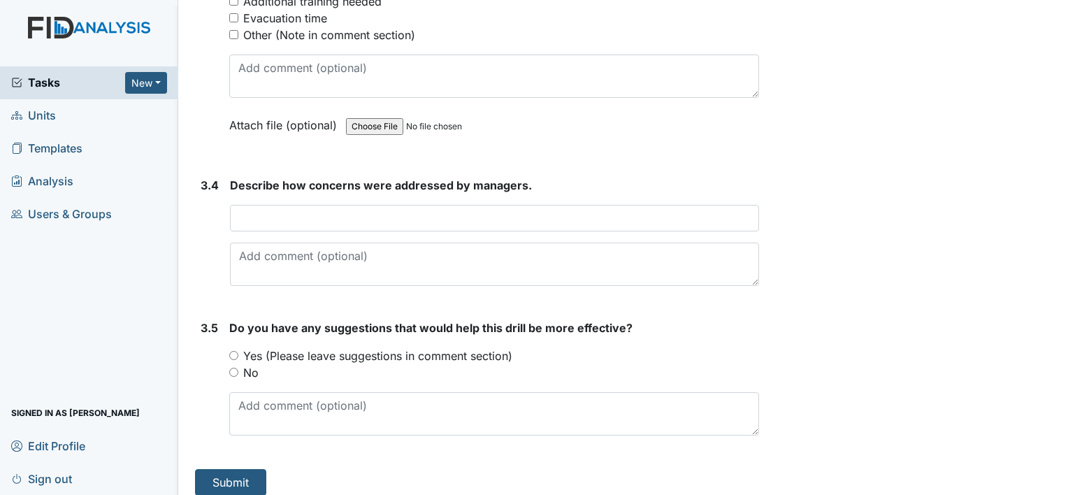
scroll to position [2190, 0]
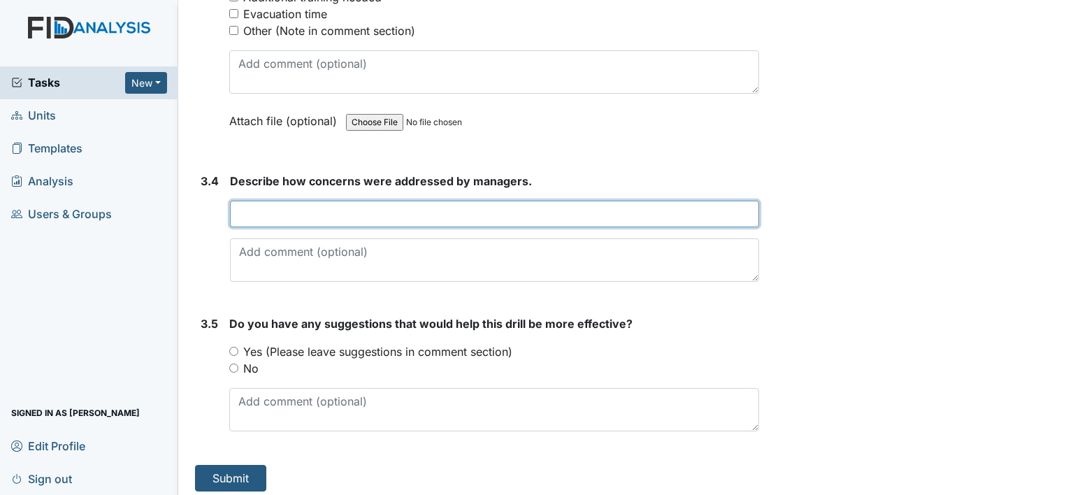
click at [238, 201] on input "text" at bounding box center [494, 214] width 529 height 27
type input "None"
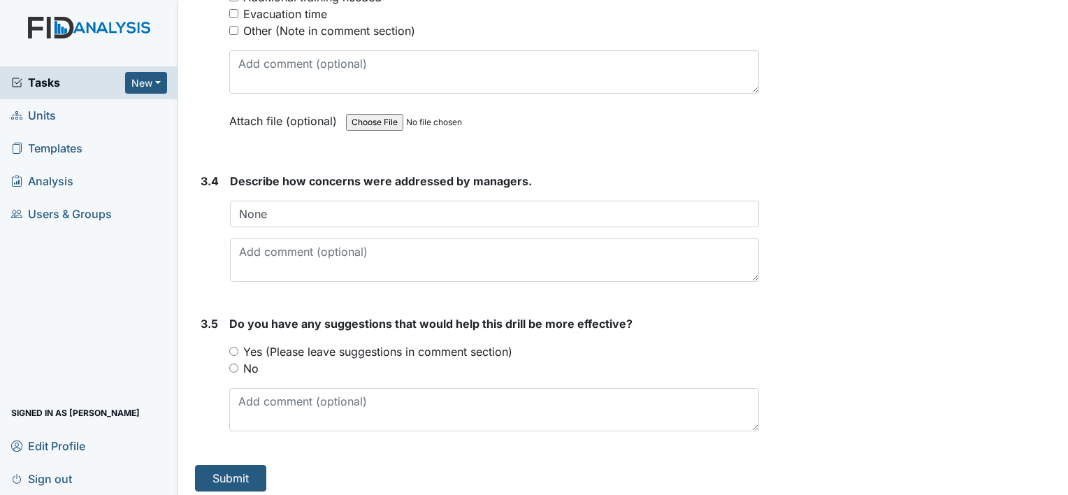
click at [235, 363] on input "No" at bounding box center [233, 367] width 9 height 9
radio input "true"
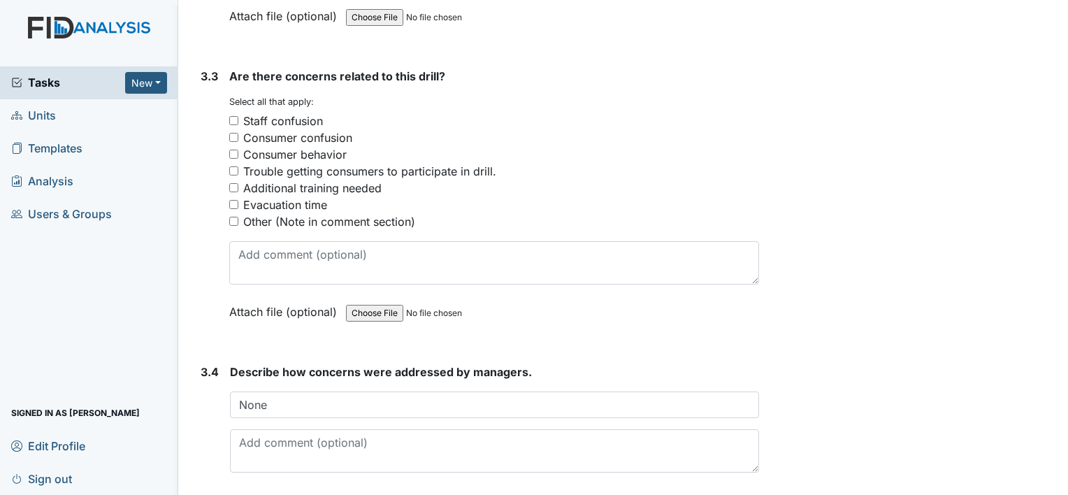
scroll to position [1975, 0]
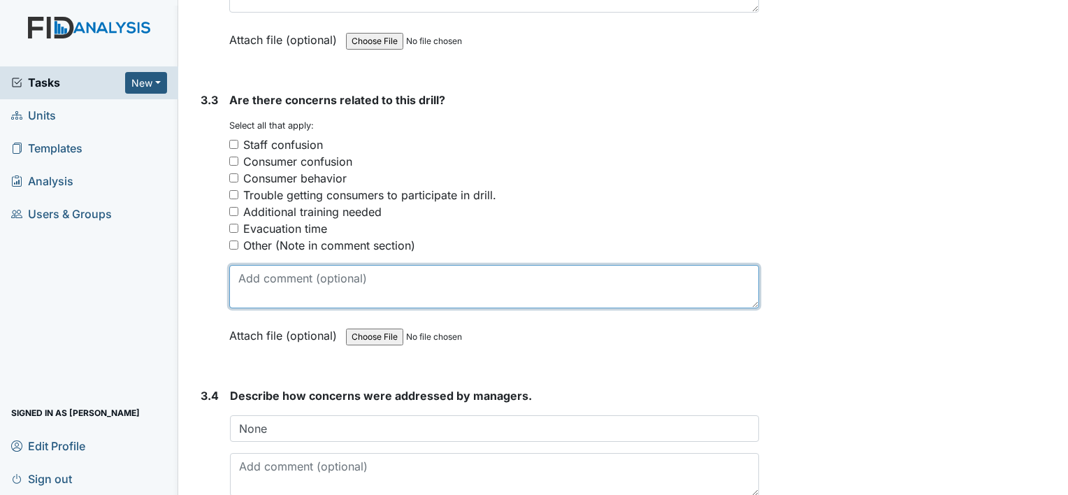
click at [243, 267] on textarea at bounding box center [494, 286] width 530 height 43
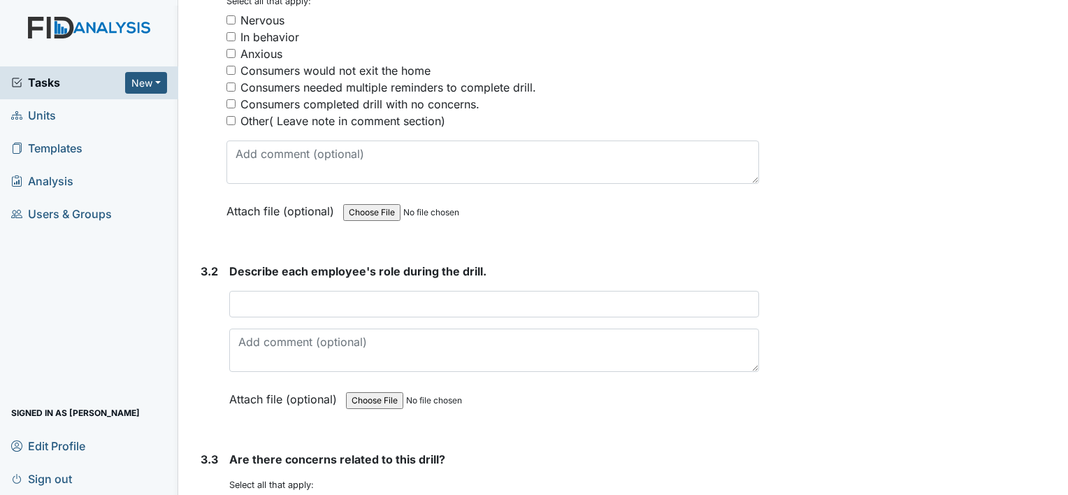
scroll to position [1603, 0]
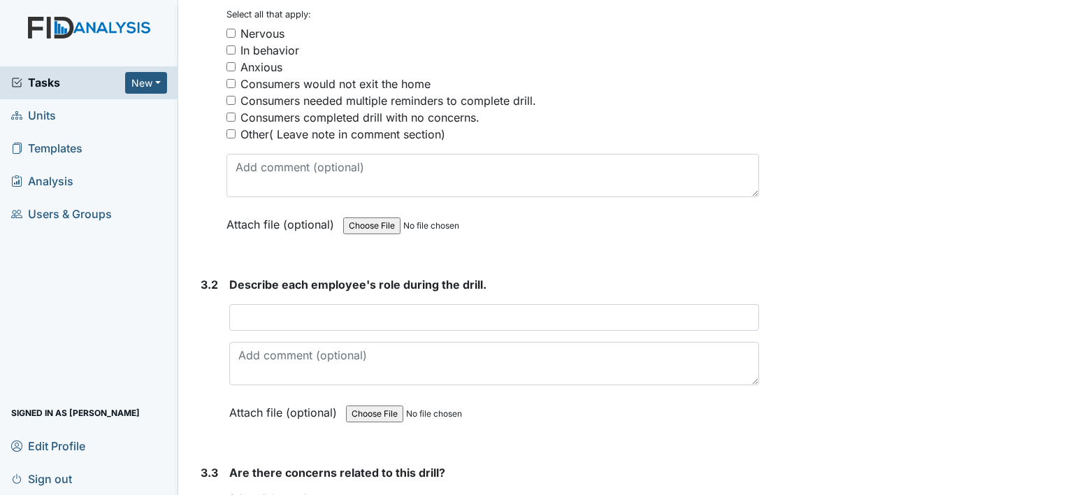
type textarea "None"
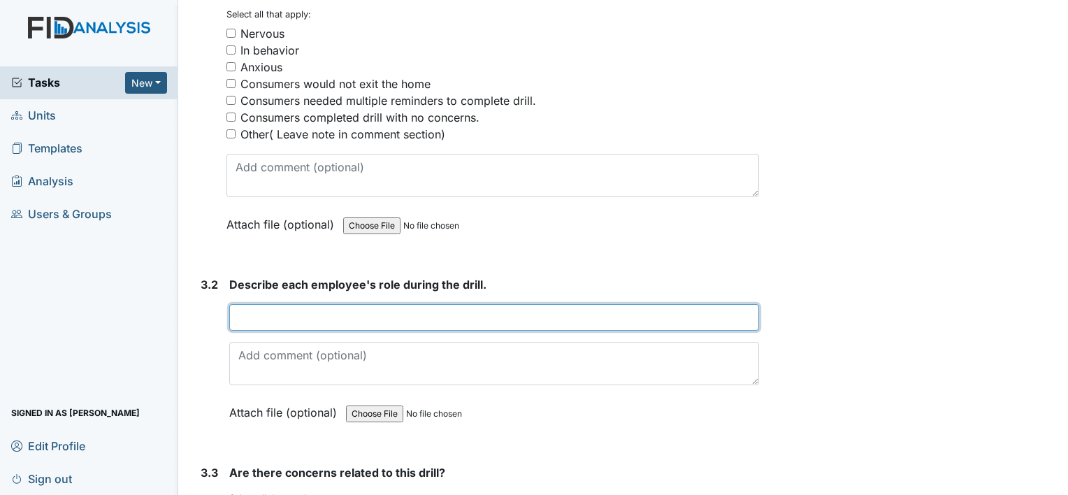
click at [246, 309] on input "text" at bounding box center [494, 317] width 530 height 27
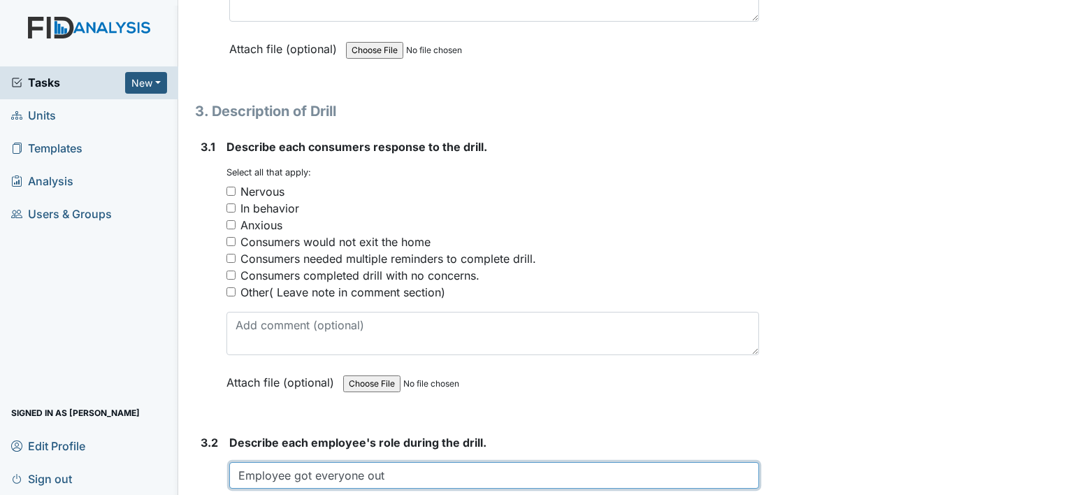
scroll to position [1435, 0]
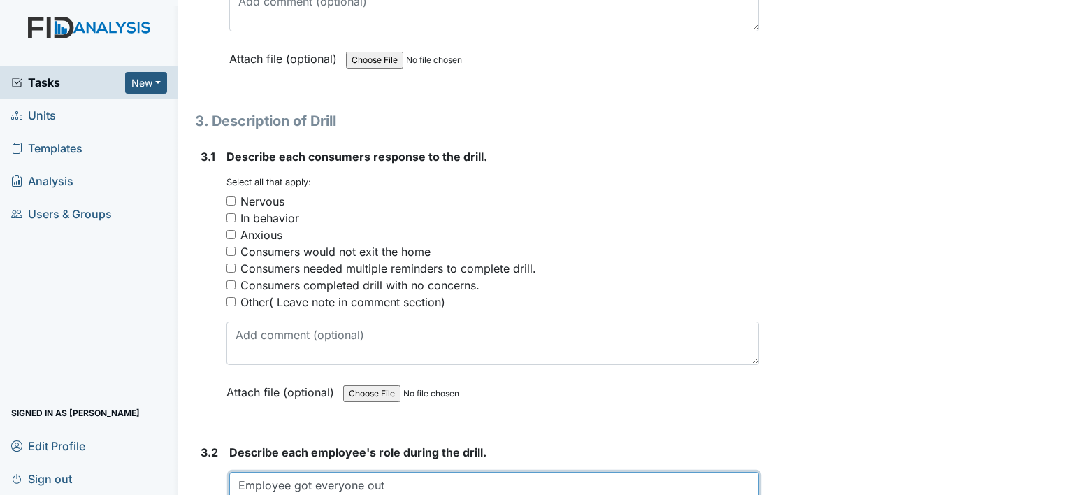
type input "Employee got everyone out"
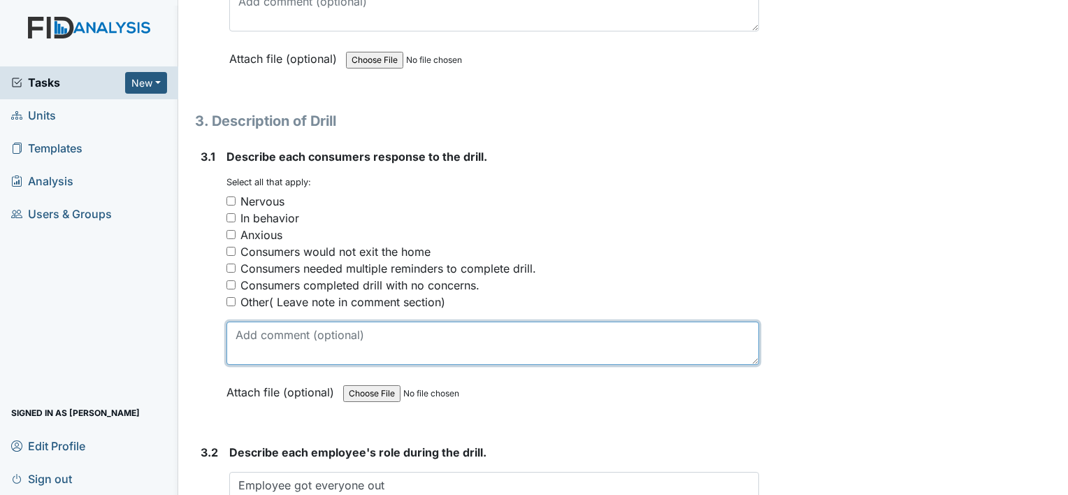
click at [247, 335] on textarea at bounding box center [492, 342] width 532 height 43
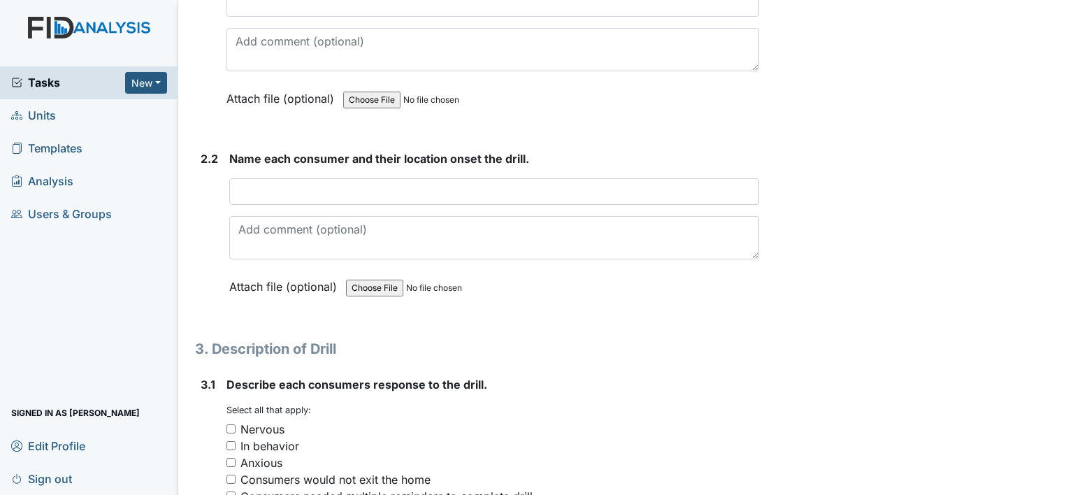
scroll to position [1184, 0]
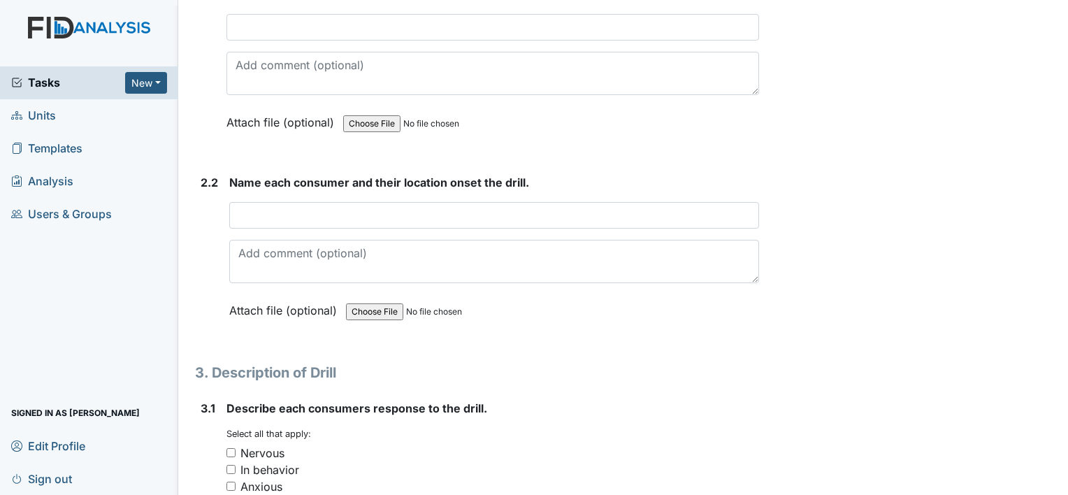
type textarea "calm"
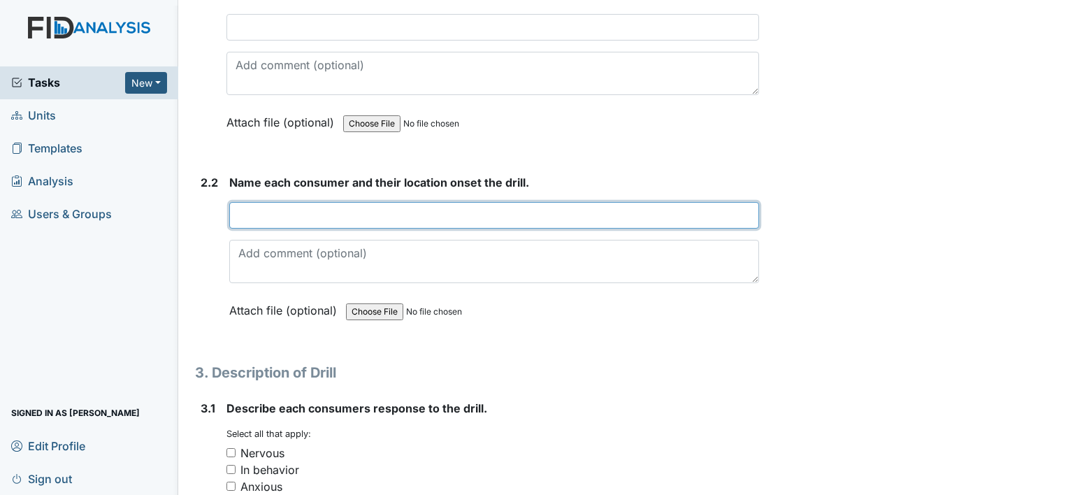
click at [240, 208] on input "text" at bounding box center [494, 215] width 530 height 27
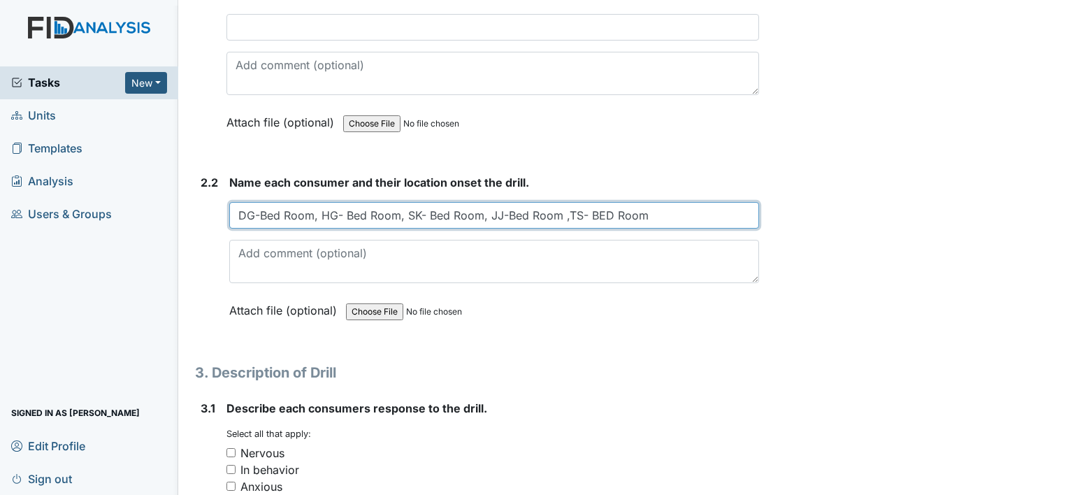
click at [643, 212] on input "DG-Bed Room, HG- Bed Room, SK- Bed Room, JJ-Bed Room ,TS- BED Room" at bounding box center [494, 215] width 530 height 27
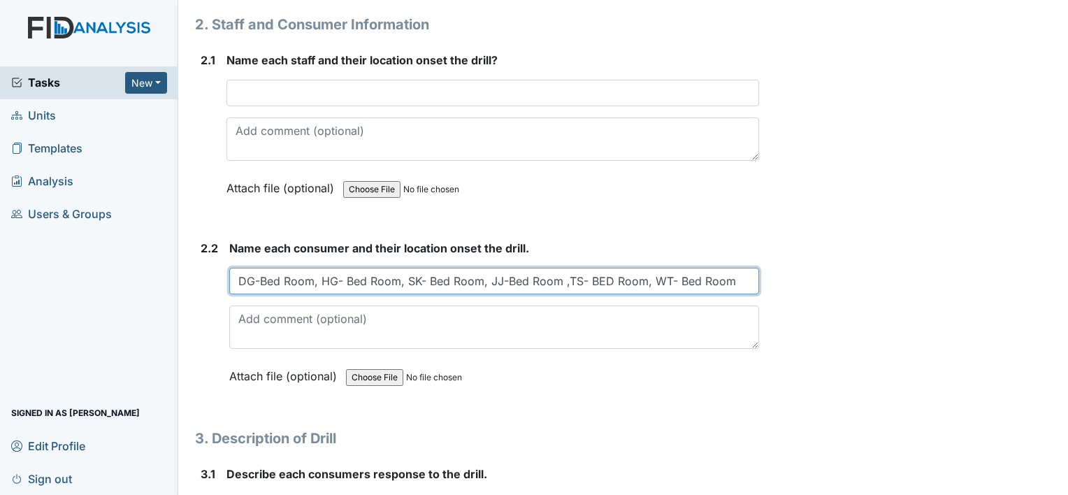
scroll to position [1072, 0]
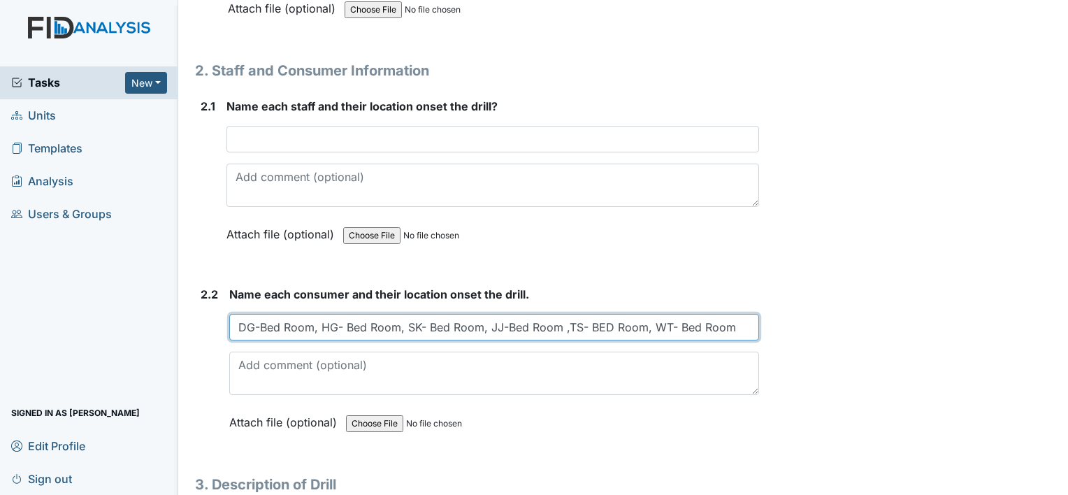
type input "DG-Bed Room, HG- Bed Room, SK- Bed Room, JJ-Bed Room ,TS- BED Room, WT- Bed Room"
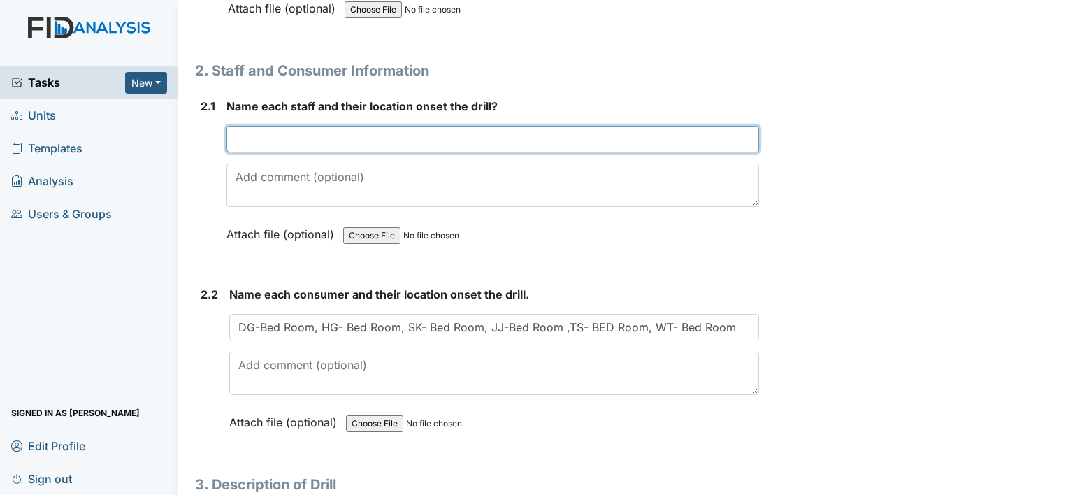
click at [239, 132] on input "text" at bounding box center [492, 139] width 532 height 27
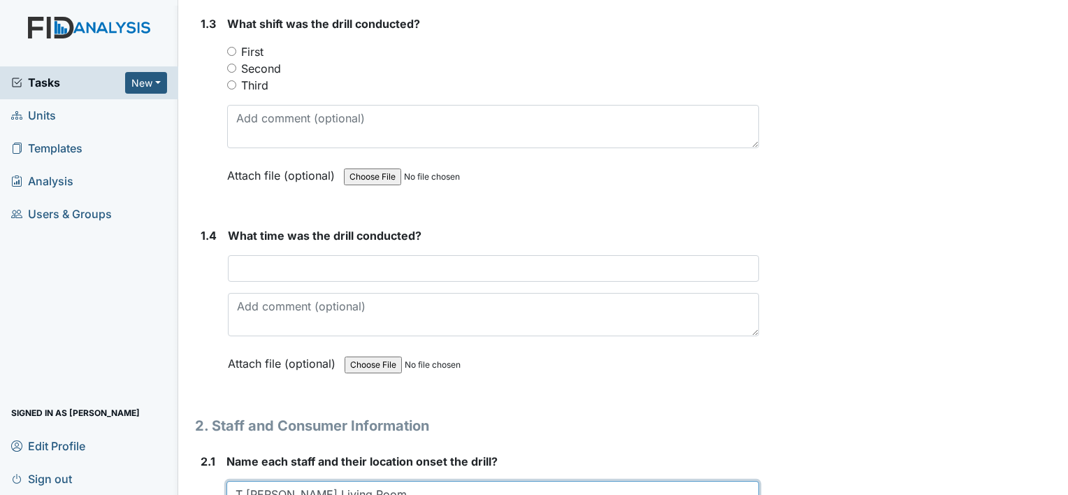
scroll to position [709, 0]
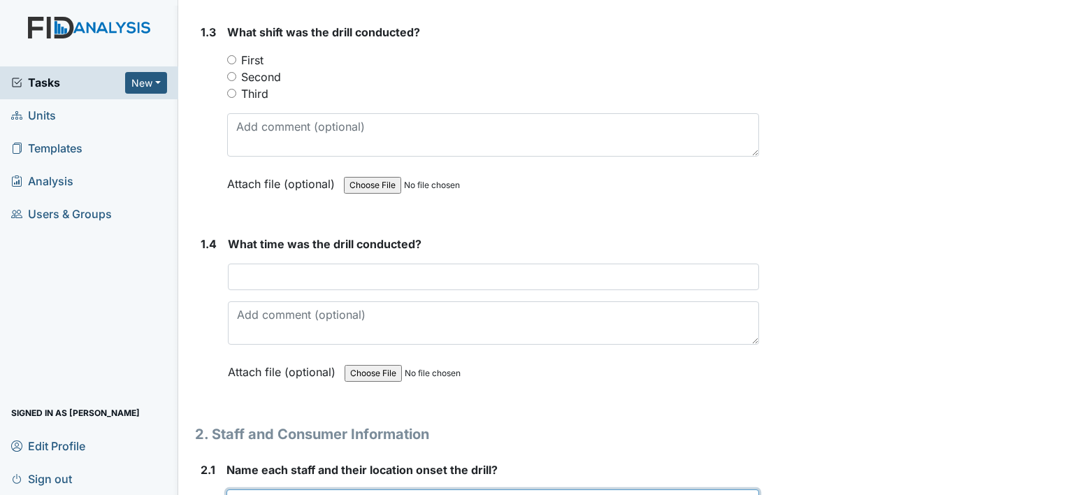
type input "T Spivey Living Room"
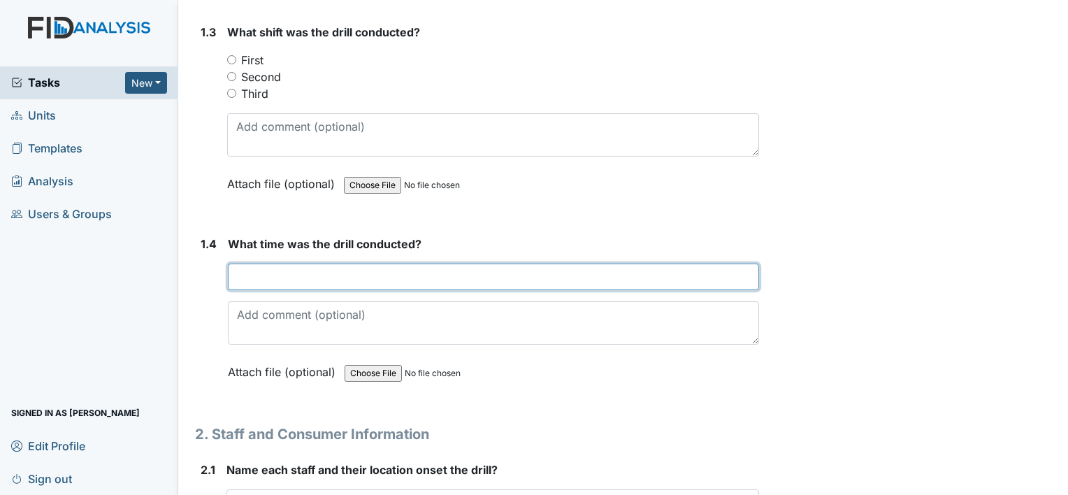
click at [238, 274] on input "text" at bounding box center [493, 276] width 531 height 27
type input "3:40 AM"
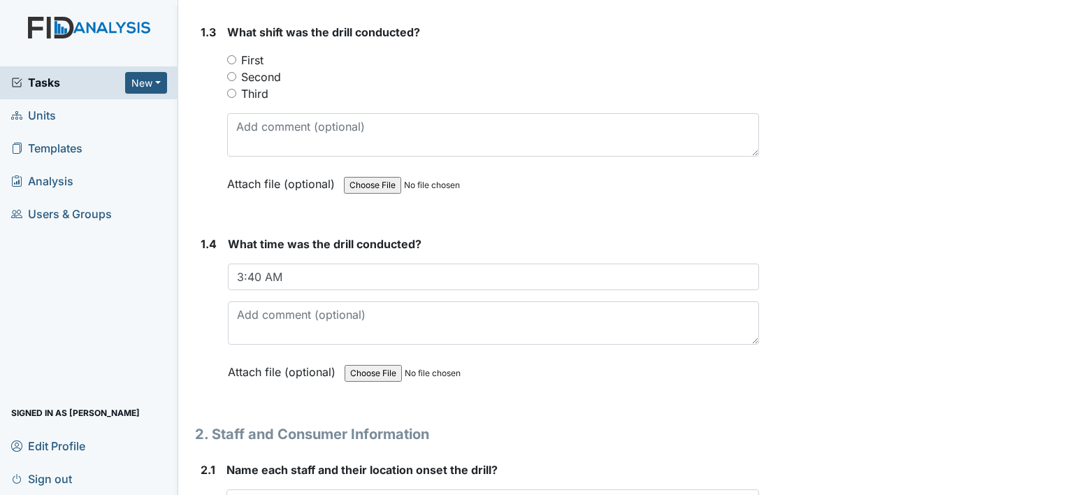
click at [230, 89] on input "Third" at bounding box center [231, 93] width 9 height 9
radio input "true"
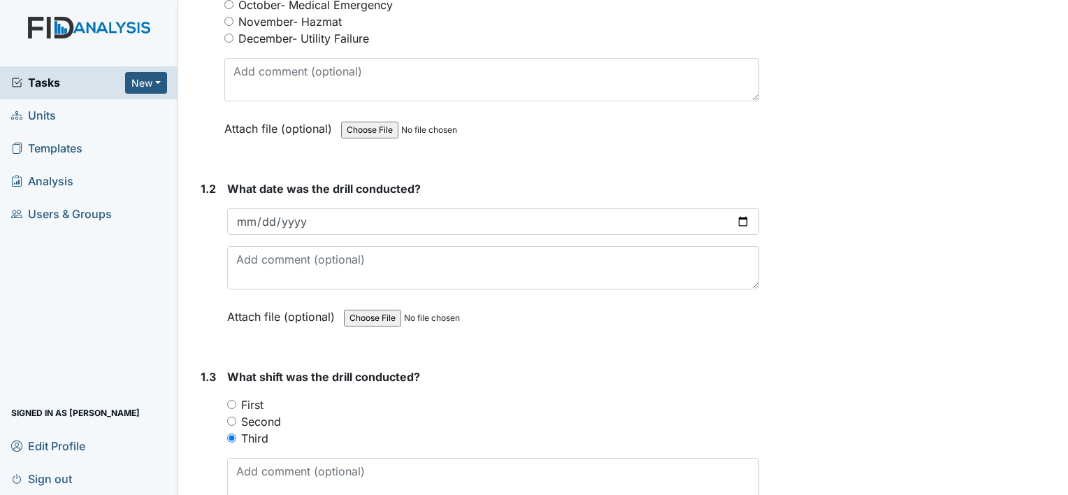
scroll to position [336, 0]
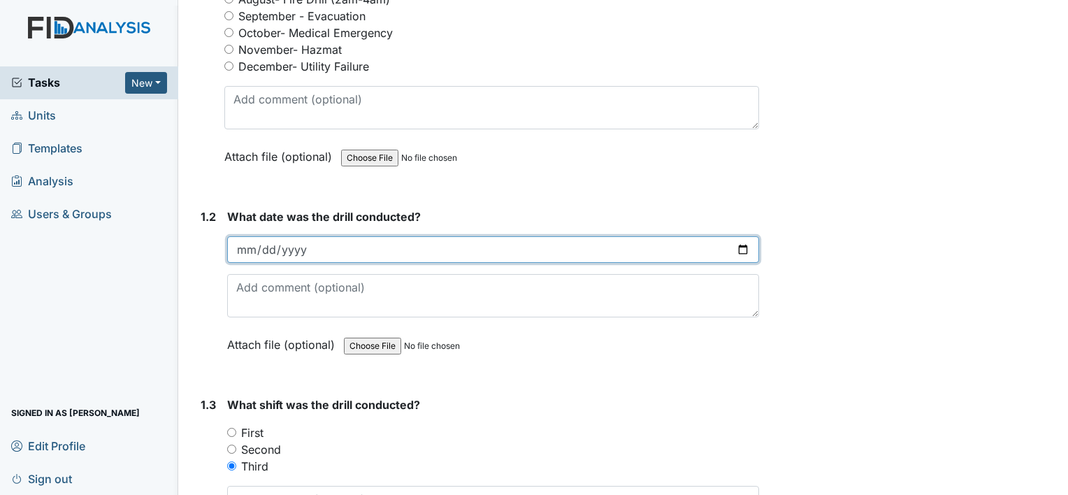
click at [252, 244] on input "date" at bounding box center [493, 249] width 532 height 27
type input "2025-08-28"
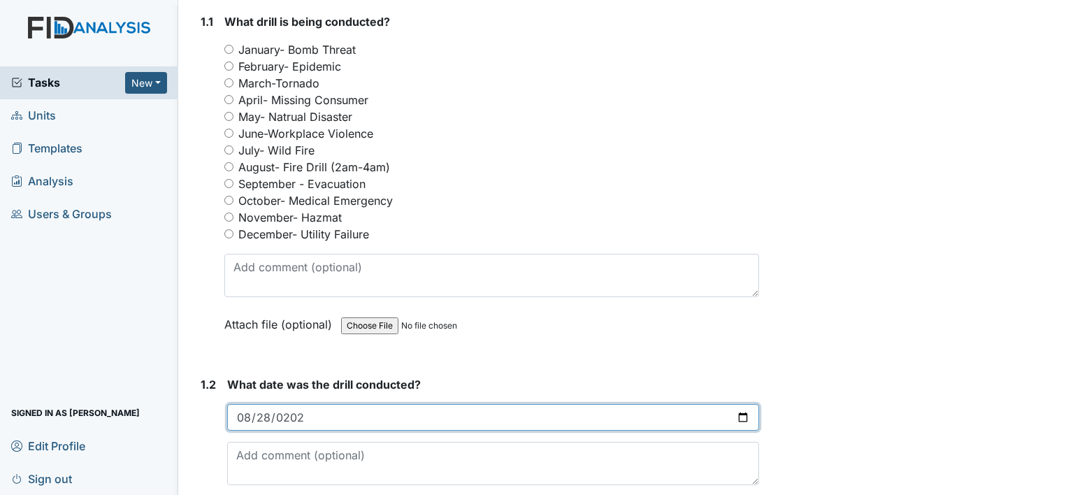
scroll to position [140, 0]
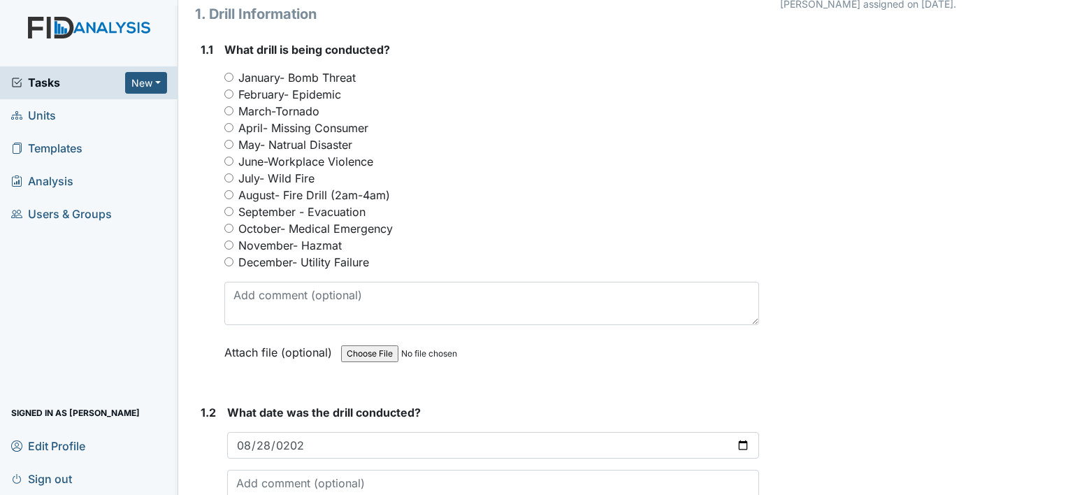
click at [229, 193] on input "August- Fire Drill (2am-4am)" at bounding box center [228, 194] width 9 height 9
radio input "true"
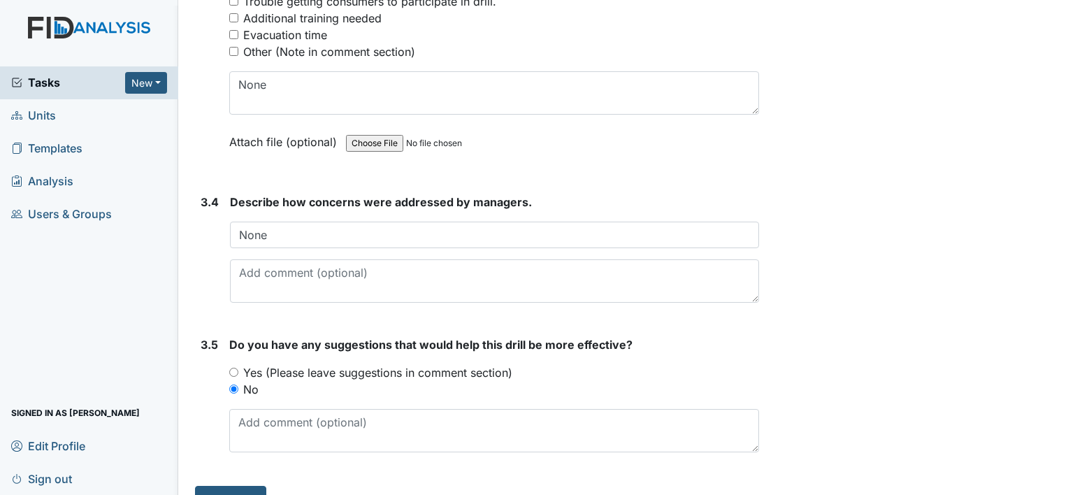
scroll to position [2190, 0]
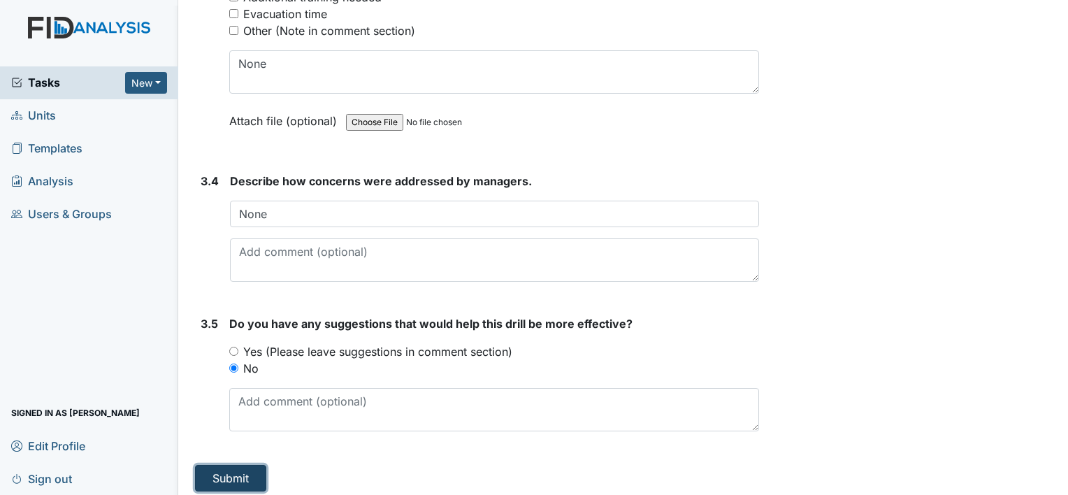
click at [234, 467] on button "Submit" at bounding box center [230, 478] width 71 height 27
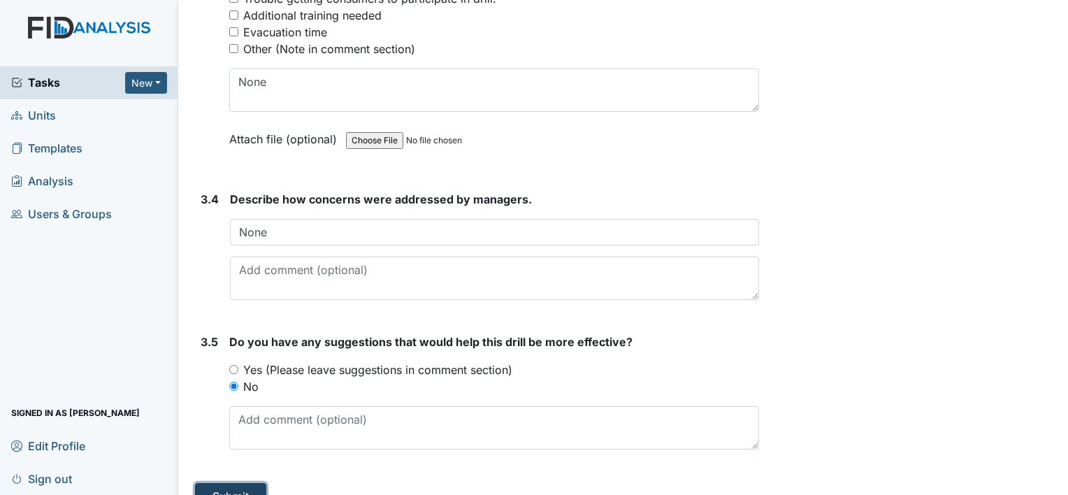
scroll to position [2282, 0]
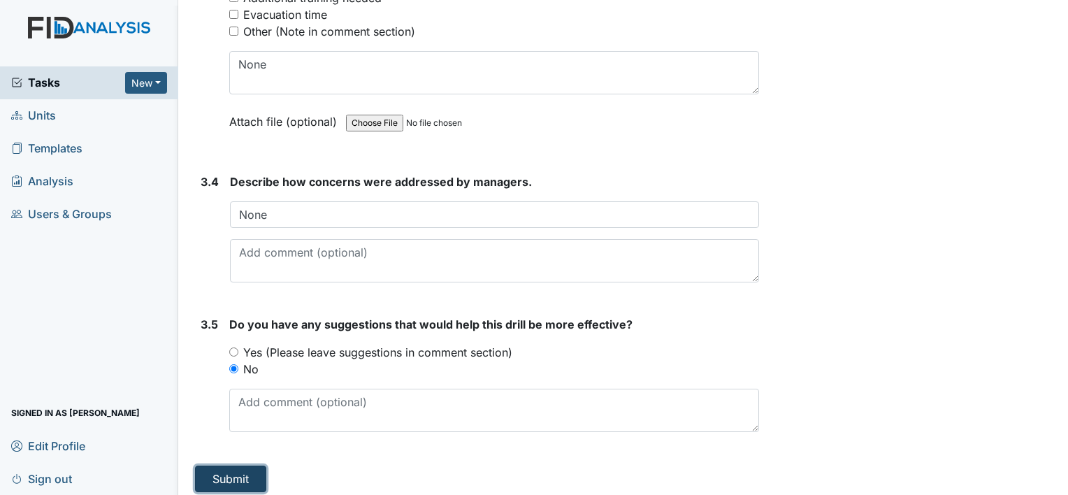
click at [231, 473] on button "Submit" at bounding box center [230, 478] width 71 height 27
click at [226, 470] on button "Submit" at bounding box center [230, 478] width 71 height 27
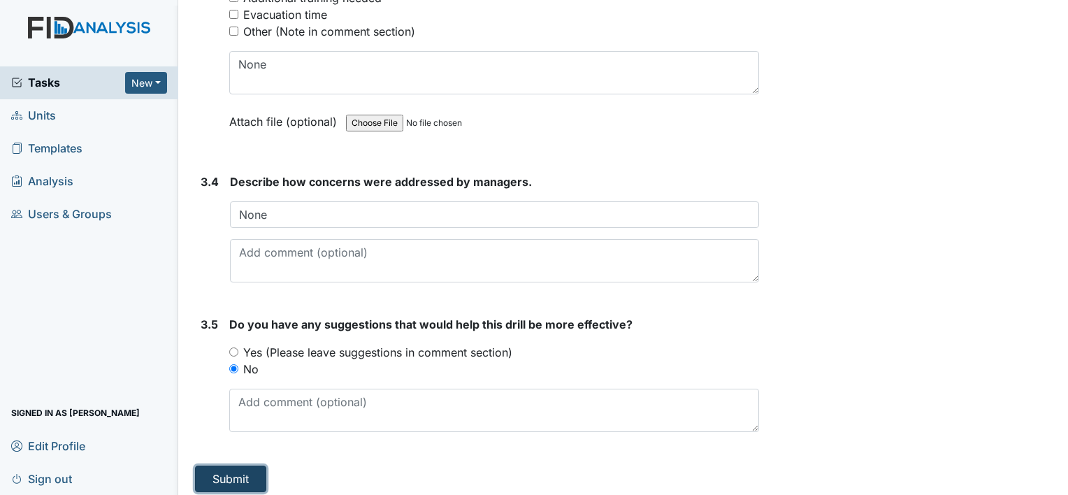
click at [226, 470] on button "Submit" at bounding box center [230, 478] width 71 height 27
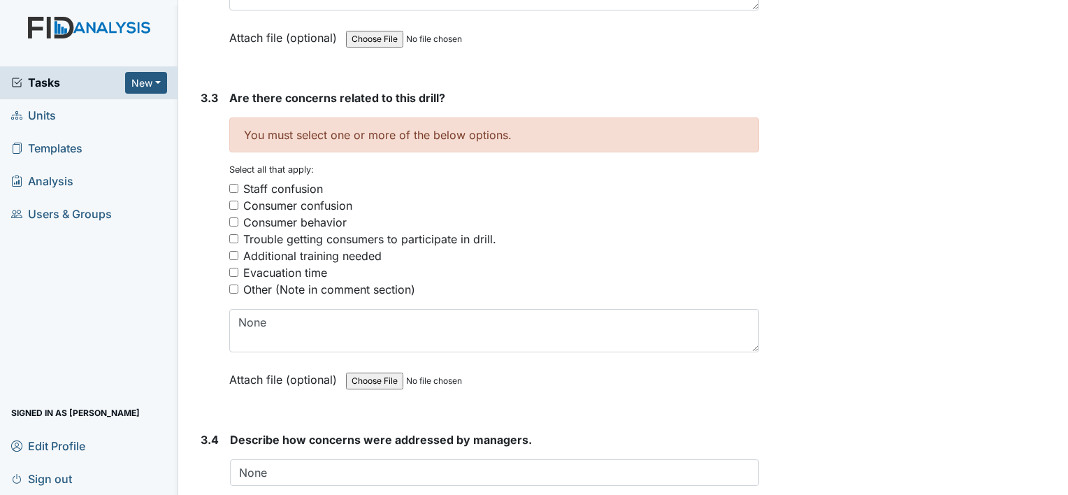
scroll to position [2021, 0]
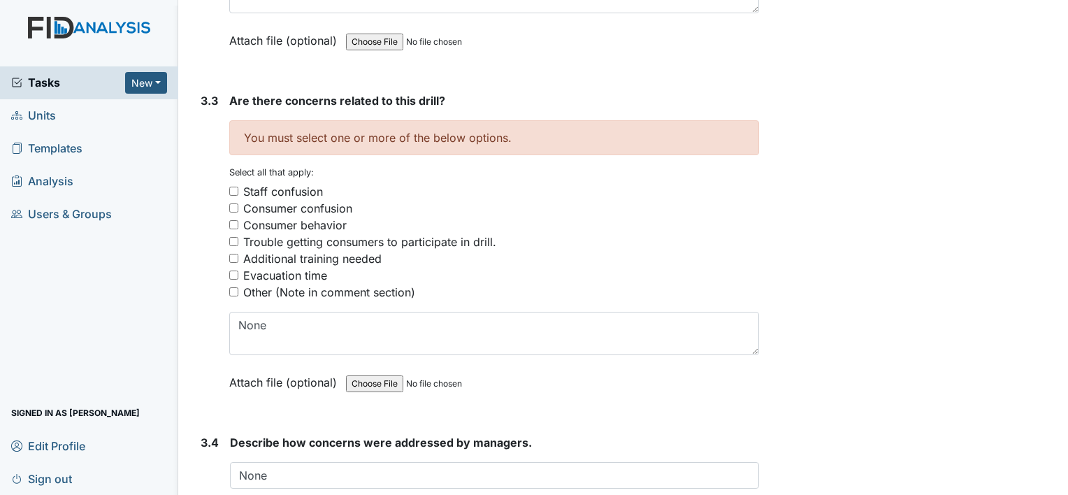
click at [231, 284] on div "Other (Note in comment section)" at bounding box center [494, 292] width 530 height 17
click at [233, 287] on input "Other (Note in comment section)" at bounding box center [233, 291] width 9 height 9
checkbox input "true"
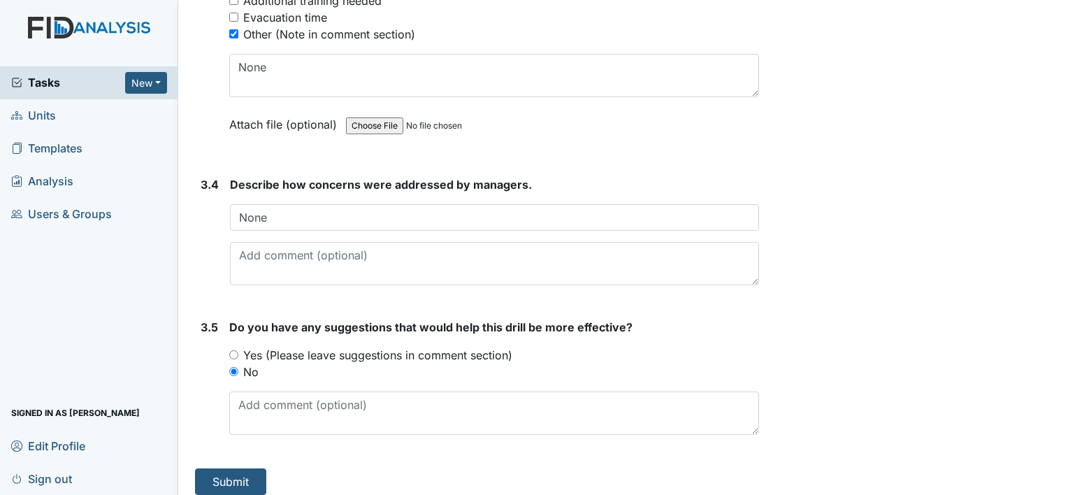
scroll to position [2282, 0]
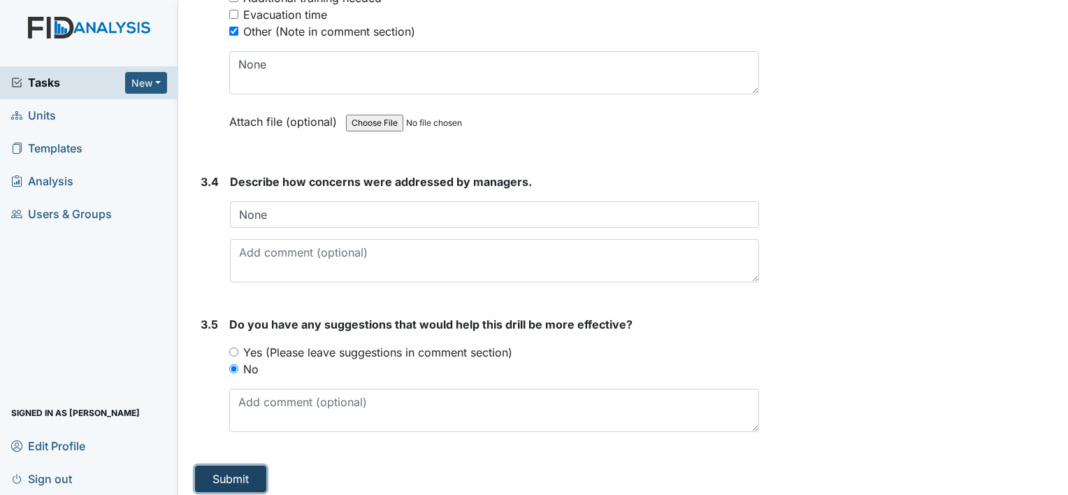
click at [227, 472] on button "Submit" at bounding box center [230, 478] width 71 height 27
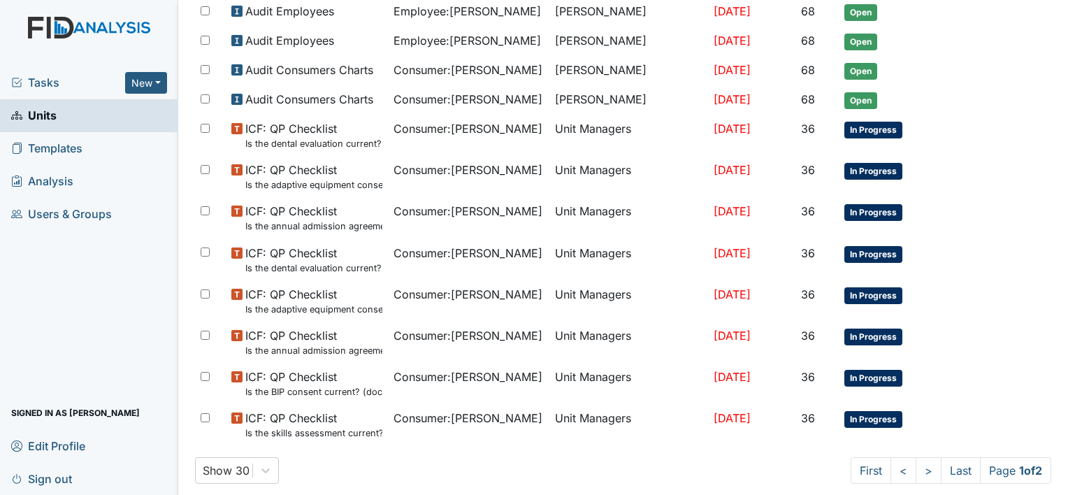
scroll to position [908, 0]
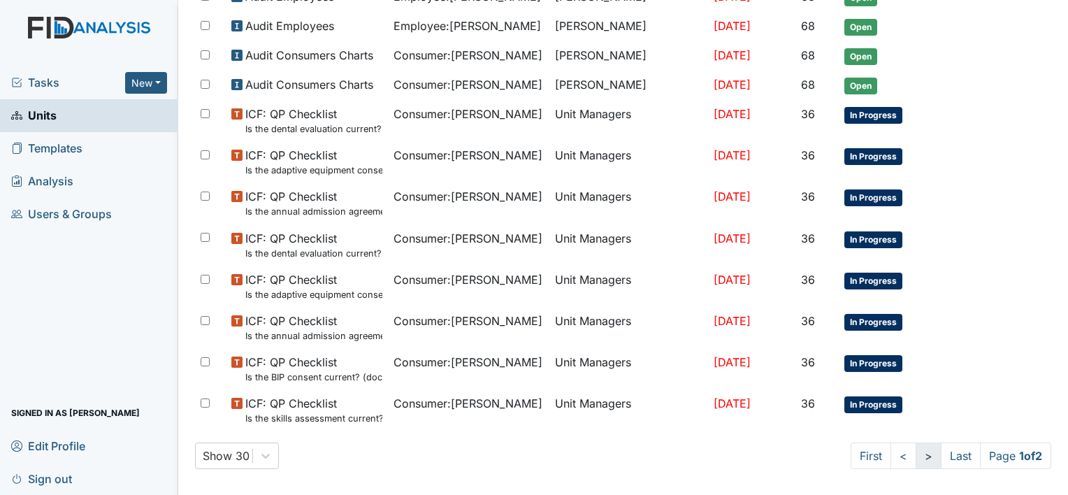
click at [915, 450] on link ">" at bounding box center [928, 455] width 26 height 27
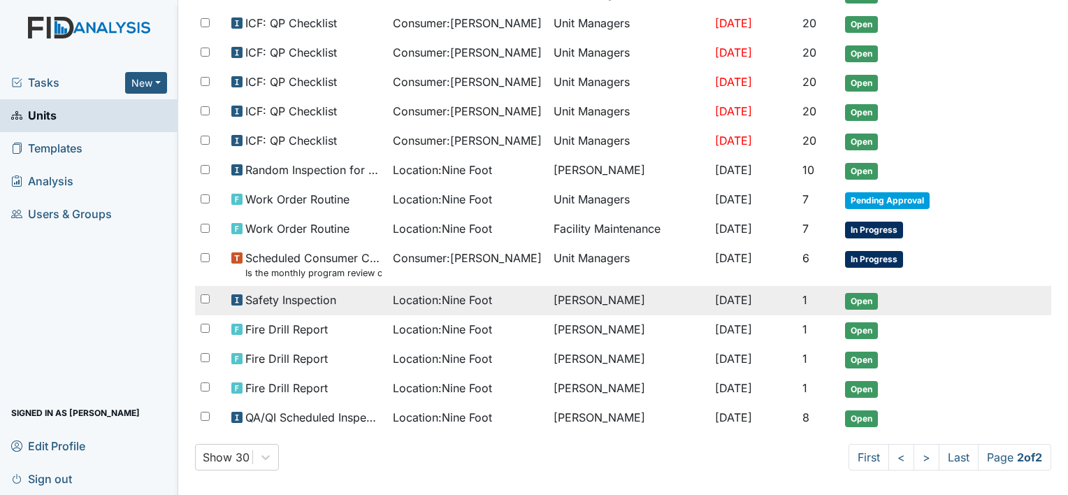
click at [428, 294] on span "Location : Nine Foot" at bounding box center [442, 299] width 99 height 17
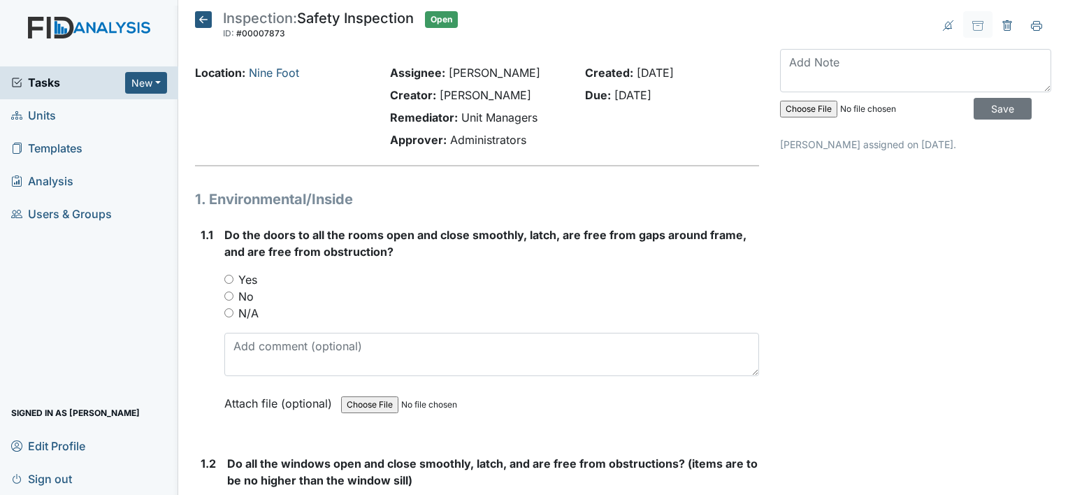
click at [226, 277] on input "Yes" at bounding box center [228, 279] width 9 height 9
radio input "true"
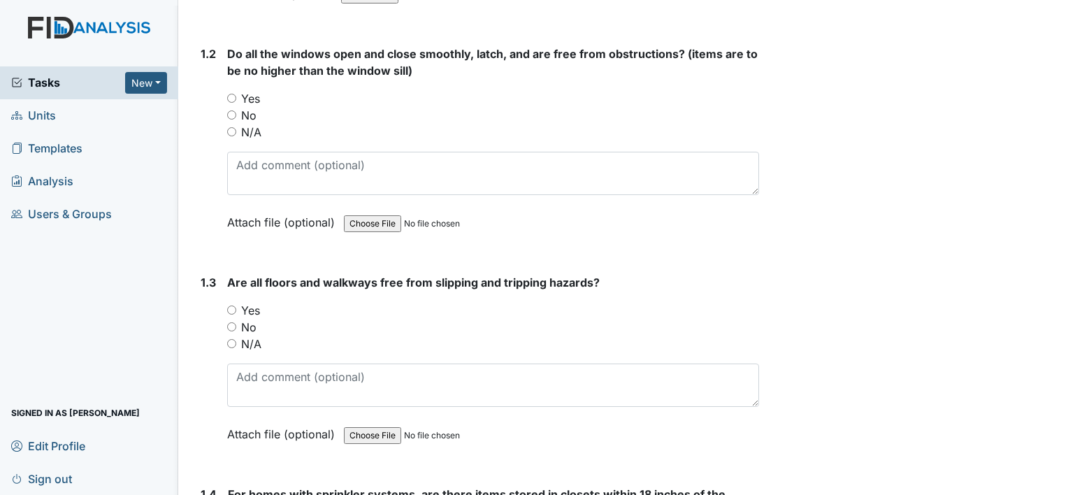
scroll to position [437, 0]
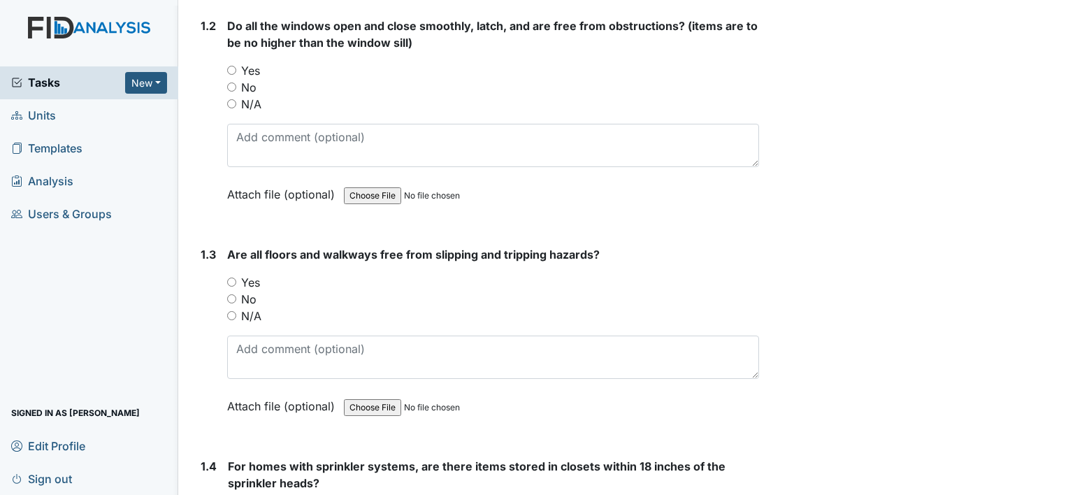
click at [231, 69] on input "Yes" at bounding box center [231, 70] width 9 height 9
radio input "true"
click at [229, 280] on input "Yes" at bounding box center [231, 281] width 9 height 9
radio input "true"
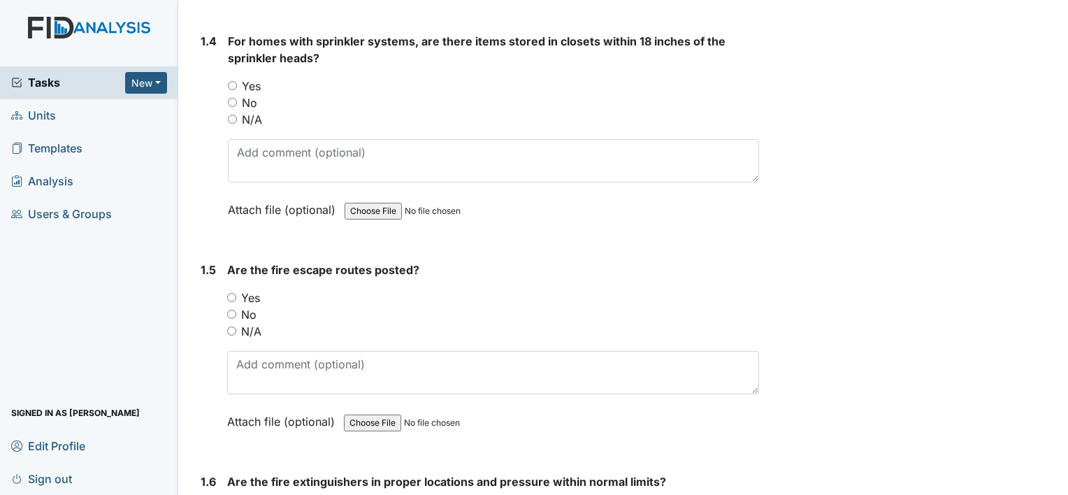
scroll to position [875, 0]
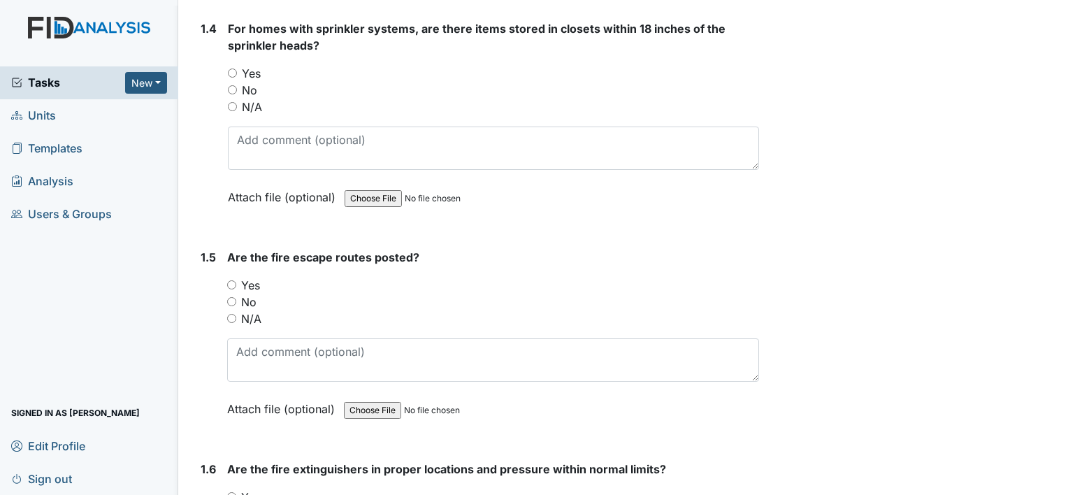
click at [230, 70] on input "Yes" at bounding box center [232, 72] width 9 height 9
radio input "true"
click at [232, 280] on input "Yes" at bounding box center [231, 284] width 9 height 9
radio input "true"
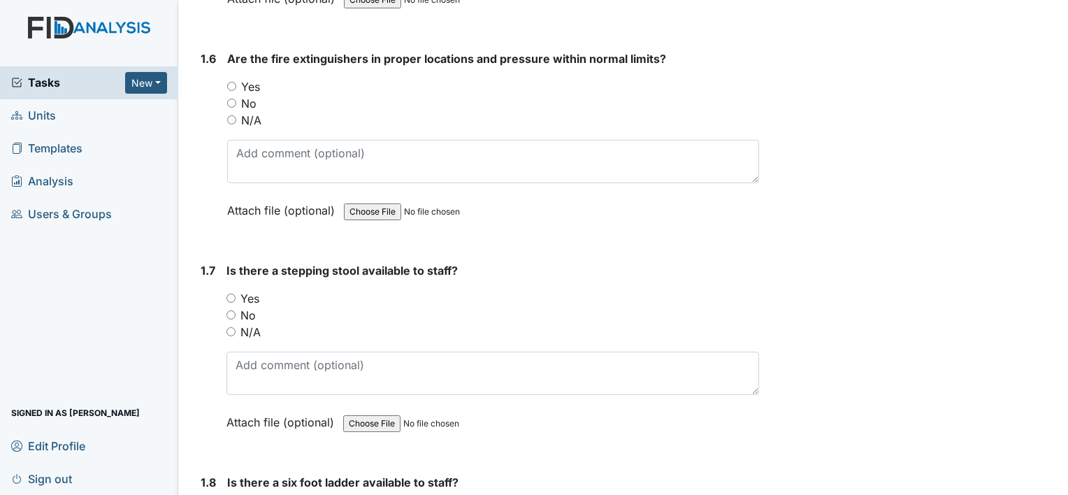
scroll to position [1313, 0]
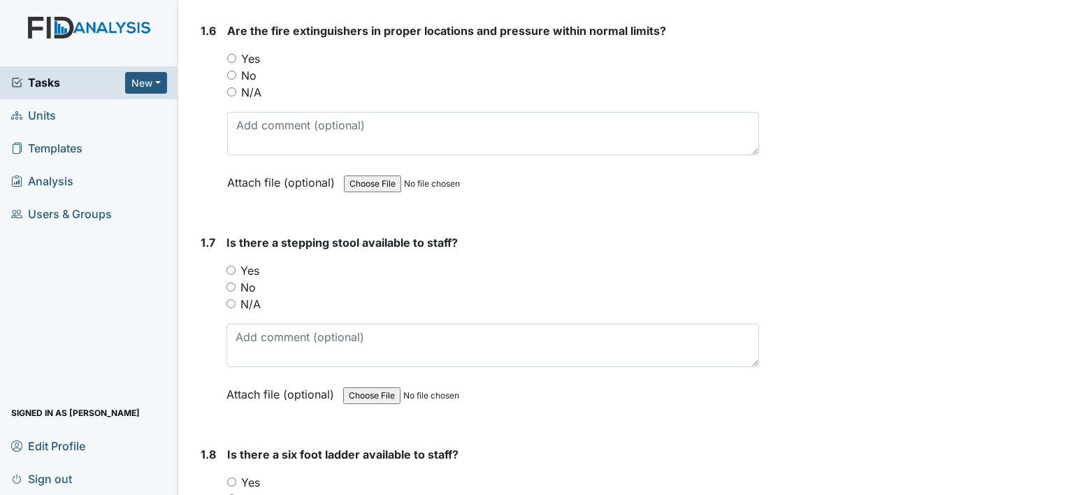
click at [231, 55] on input "Yes" at bounding box center [231, 58] width 9 height 9
radio input "true"
click at [229, 266] on input "Yes" at bounding box center [230, 270] width 9 height 9
radio input "true"
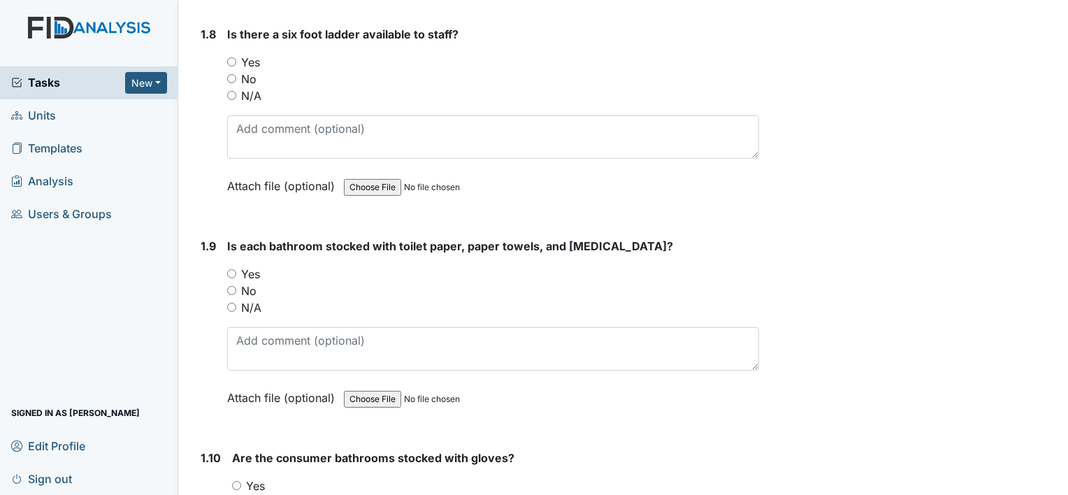
scroll to position [1741, 0]
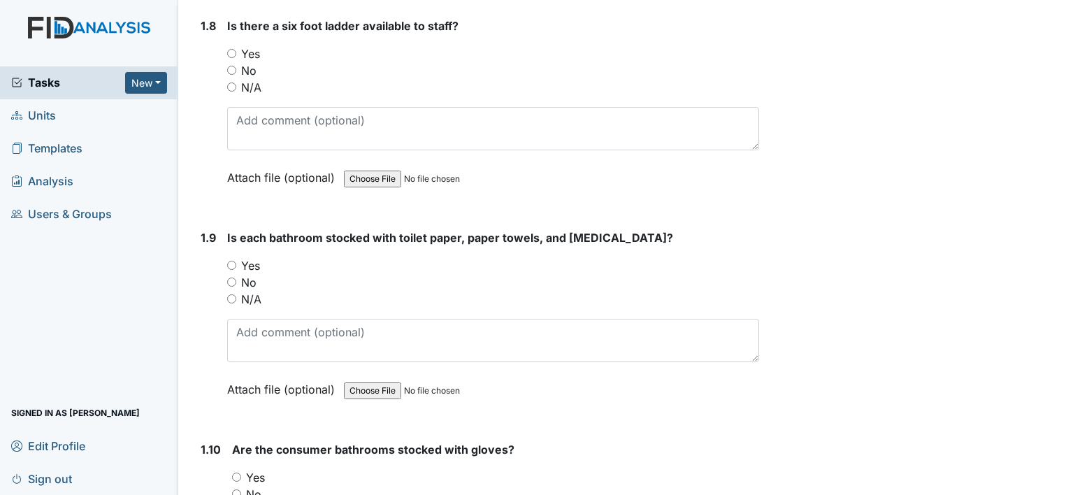
click at [230, 49] on input "Yes" at bounding box center [231, 53] width 9 height 9
radio input "true"
click at [231, 261] on input "Yes" at bounding box center [231, 265] width 9 height 9
radio input "true"
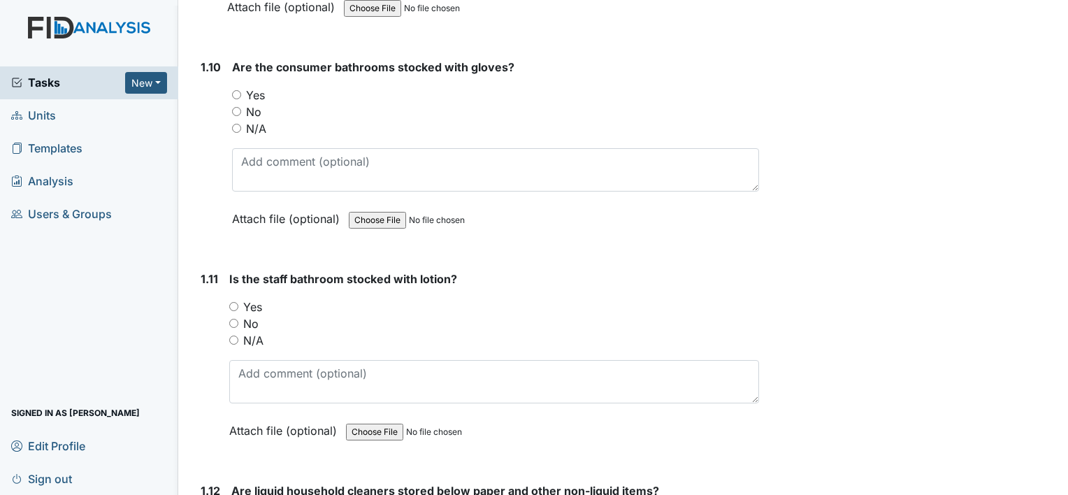
scroll to position [2152, 0]
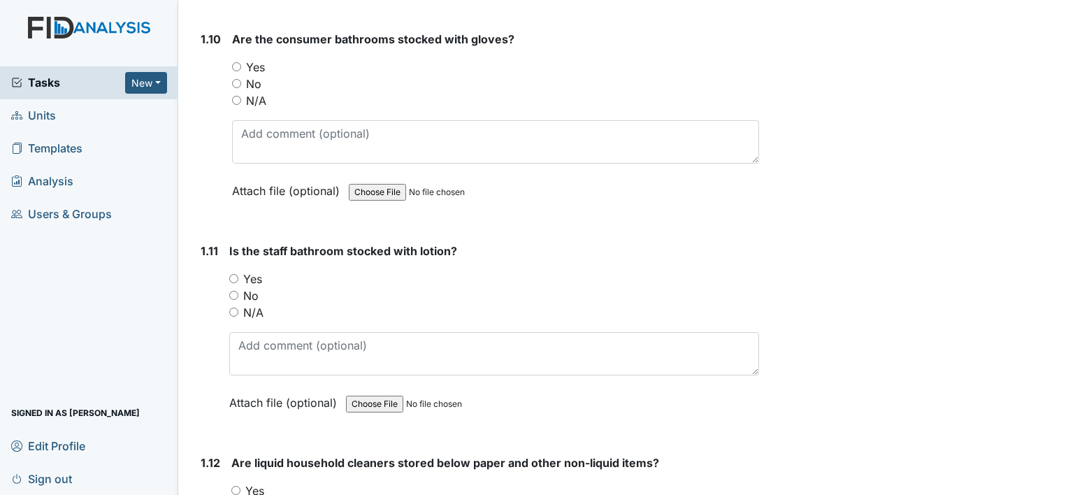
click at [238, 62] on input "Yes" at bounding box center [236, 66] width 9 height 9
radio input "true"
click at [232, 274] on input "Yes" at bounding box center [233, 278] width 9 height 9
radio input "true"
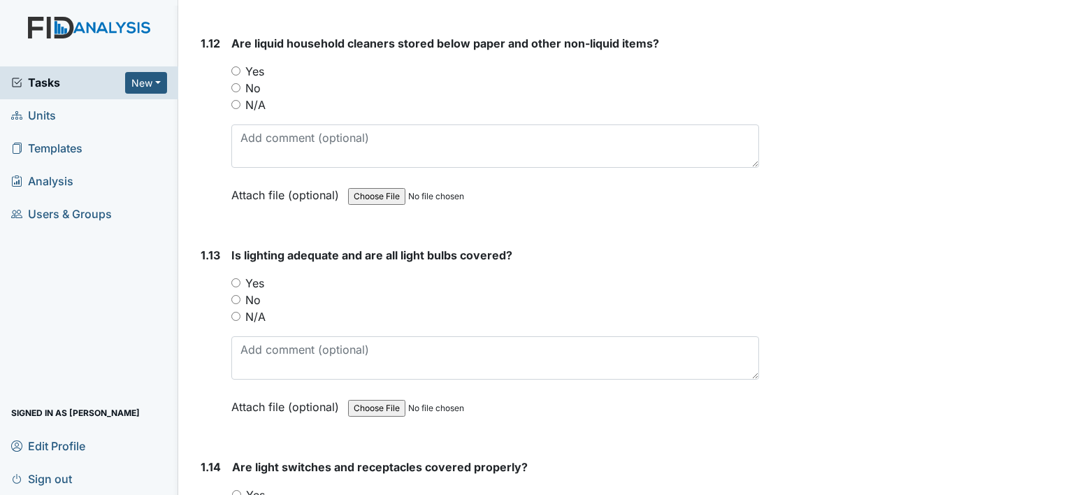
scroll to position [2599, 0]
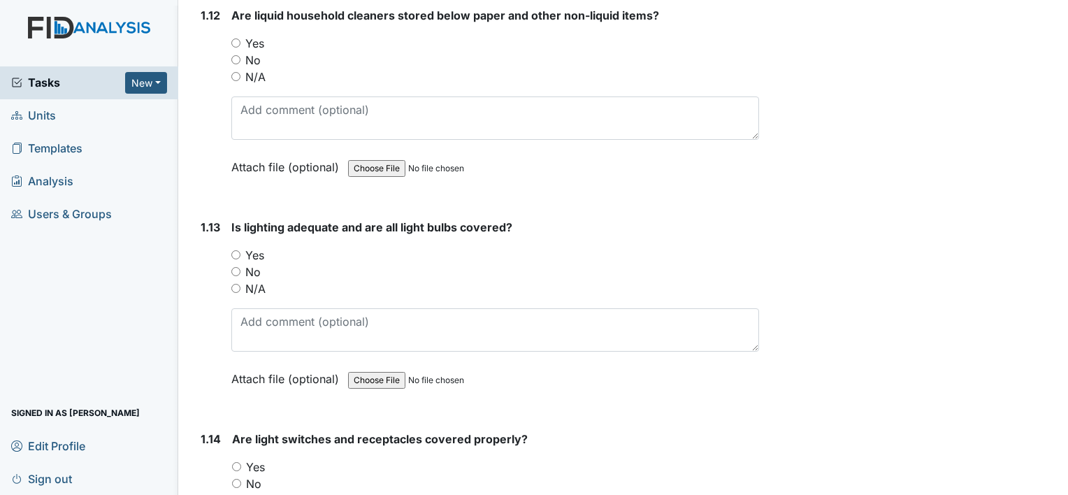
click at [235, 38] on input "Yes" at bounding box center [235, 42] width 9 height 9
radio input "true"
click at [236, 250] on input "Yes" at bounding box center [235, 254] width 9 height 9
radio input "true"
click at [235, 462] on input "Yes" at bounding box center [236, 466] width 9 height 9
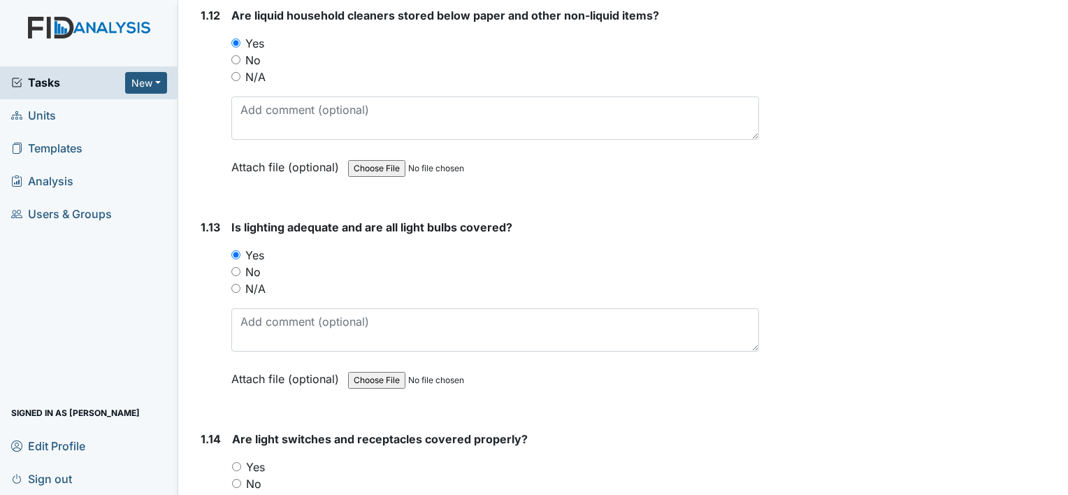
radio input "true"
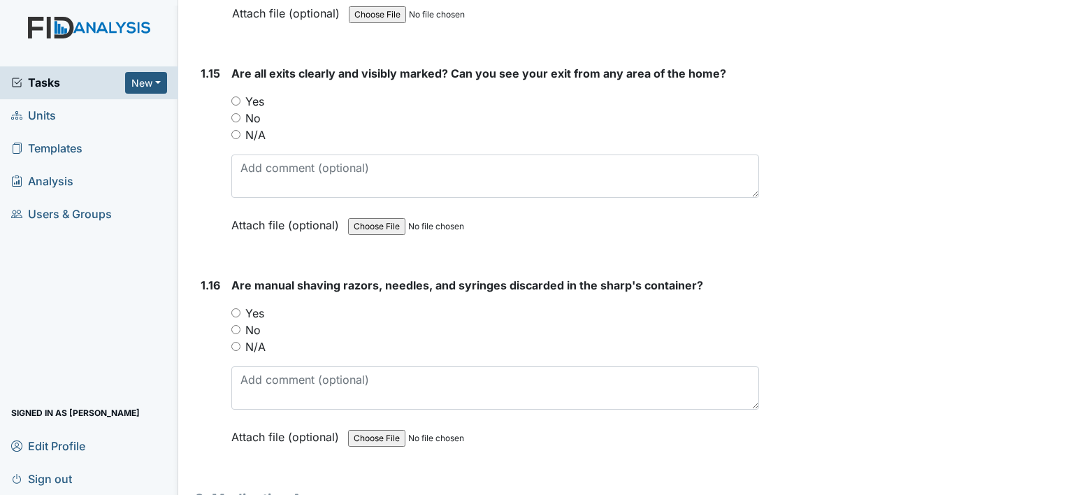
scroll to position [3204, 0]
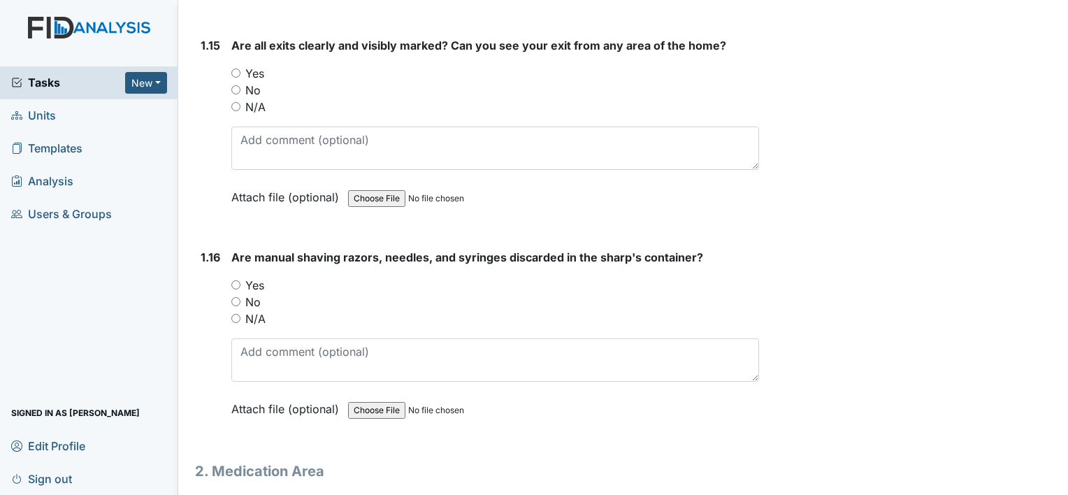
click at [233, 68] on input "Yes" at bounding box center [235, 72] width 9 height 9
radio input "true"
click at [235, 280] on input "Yes" at bounding box center [235, 284] width 9 height 9
radio input "true"
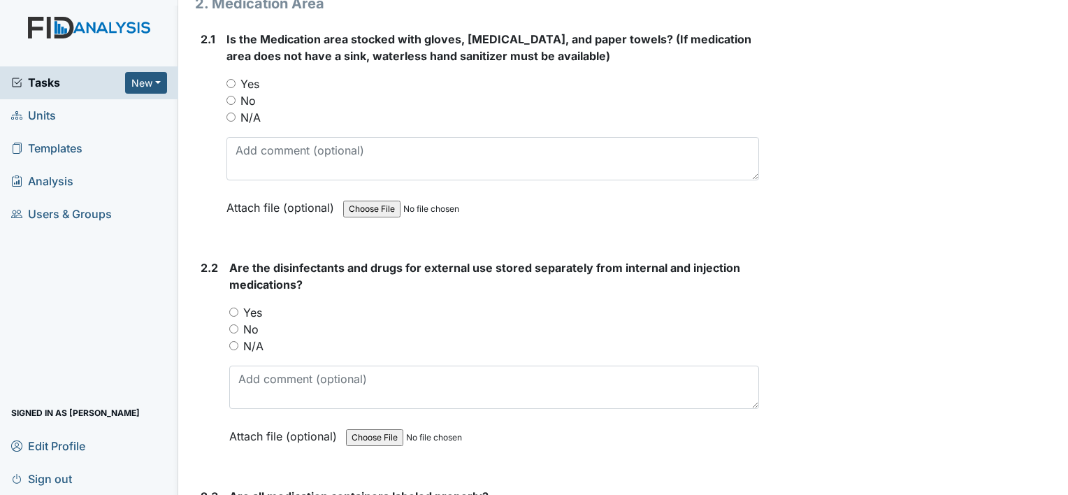
scroll to position [3679, 0]
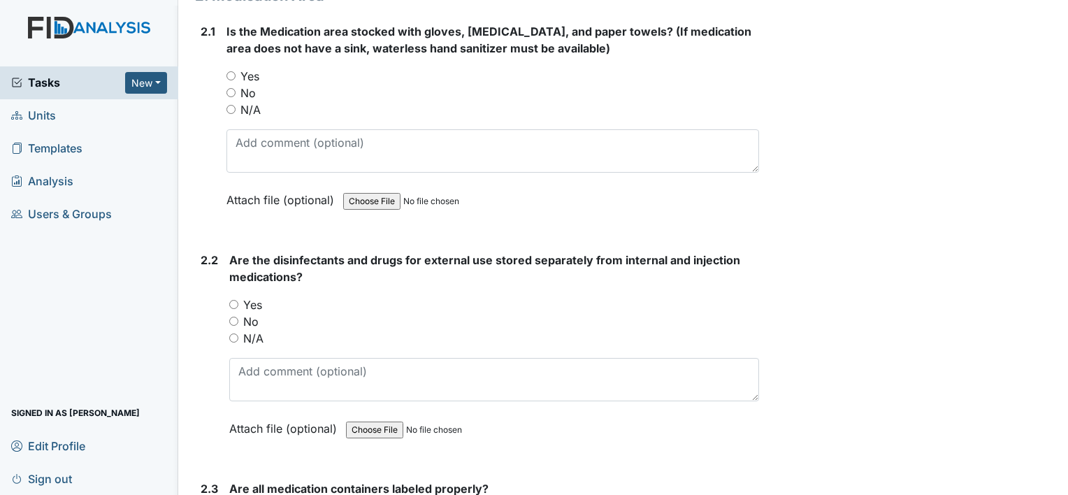
click at [229, 71] on input "Yes" at bounding box center [230, 75] width 9 height 9
radio input "true"
click at [235, 300] on input "Yes" at bounding box center [233, 304] width 9 height 9
radio input "true"
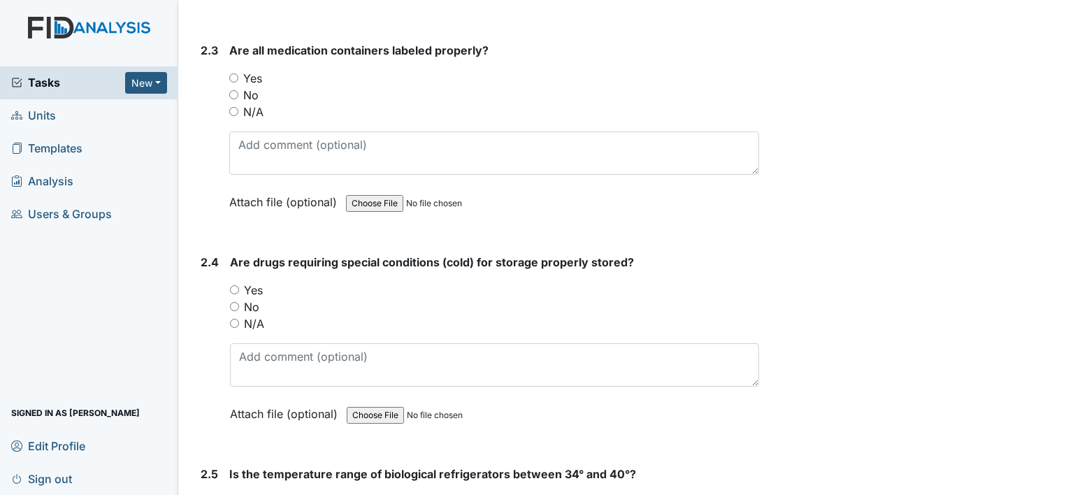
scroll to position [4145, 0]
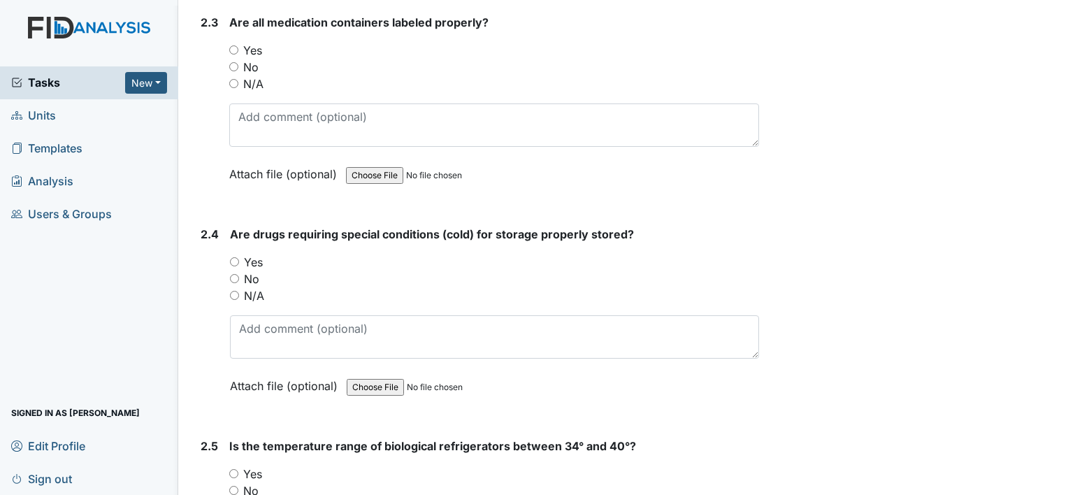
click at [232, 45] on input "Yes" at bounding box center [233, 49] width 9 height 9
radio input "true"
click at [233, 257] on input "Yes" at bounding box center [234, 261] width 9 height 9
radio input "true"
click at [235, 469] on input "Yes" at bounding box center [233, 473] width 9 height 9
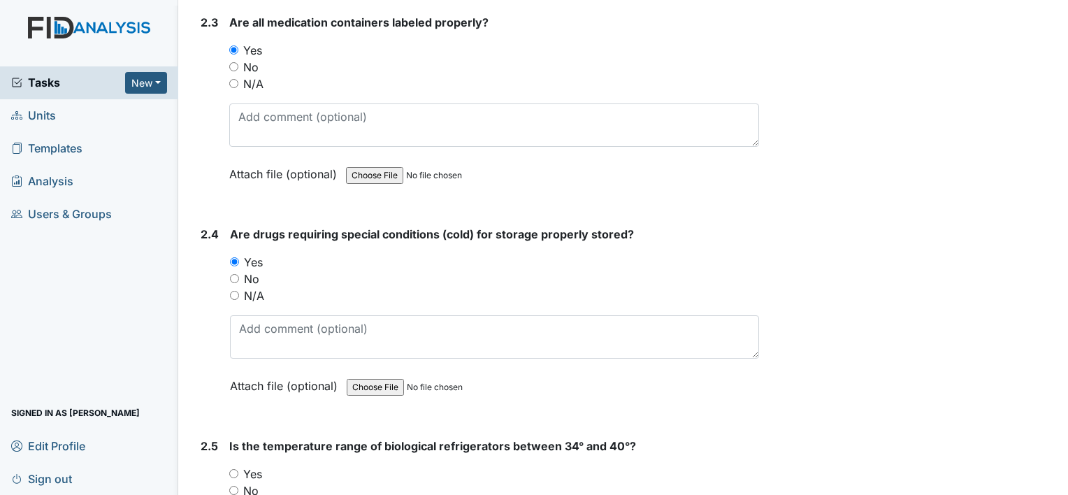
radio input "true"
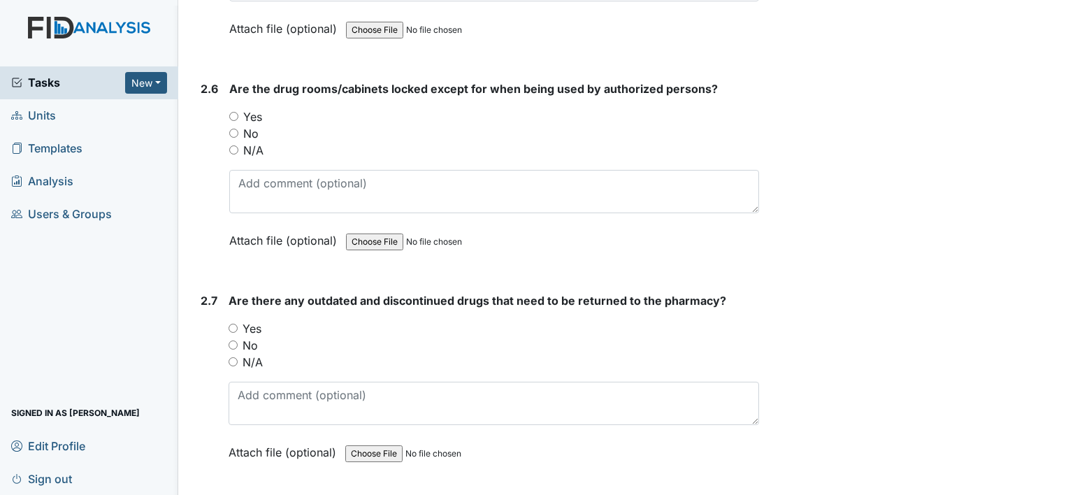
scroll to position [4742, 0]
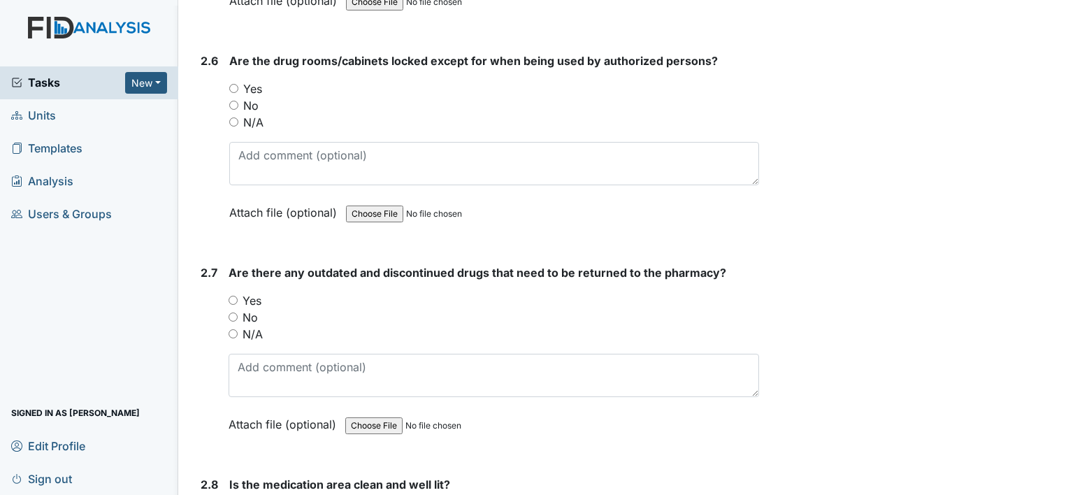
click at [233, 84] on input "Yes" at bounding box center [233, 88] width 9 height 9
radio input "true"
click at [233, 312] on input "No" at bounding box center [233, 316] width 9 height 9
radio input "true"
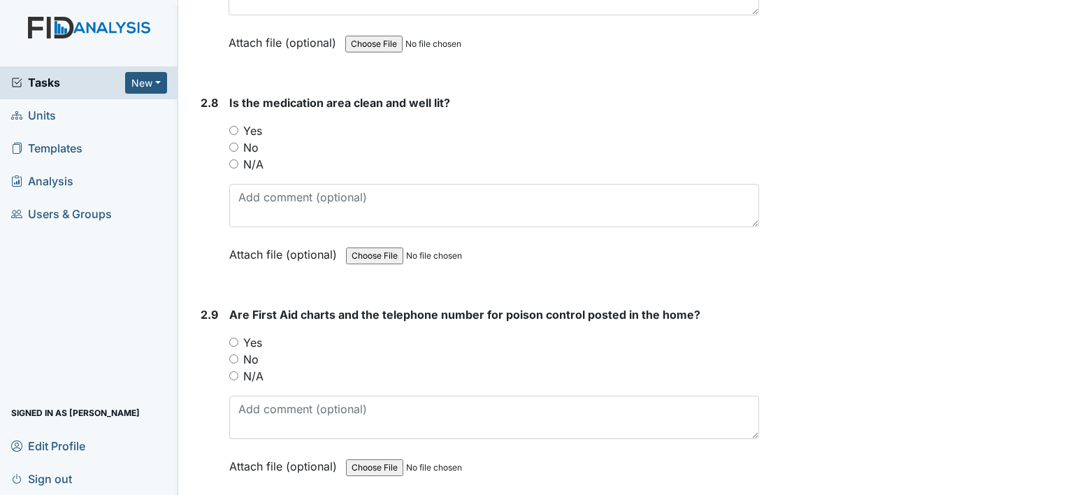
scroll to position [5179, 0]
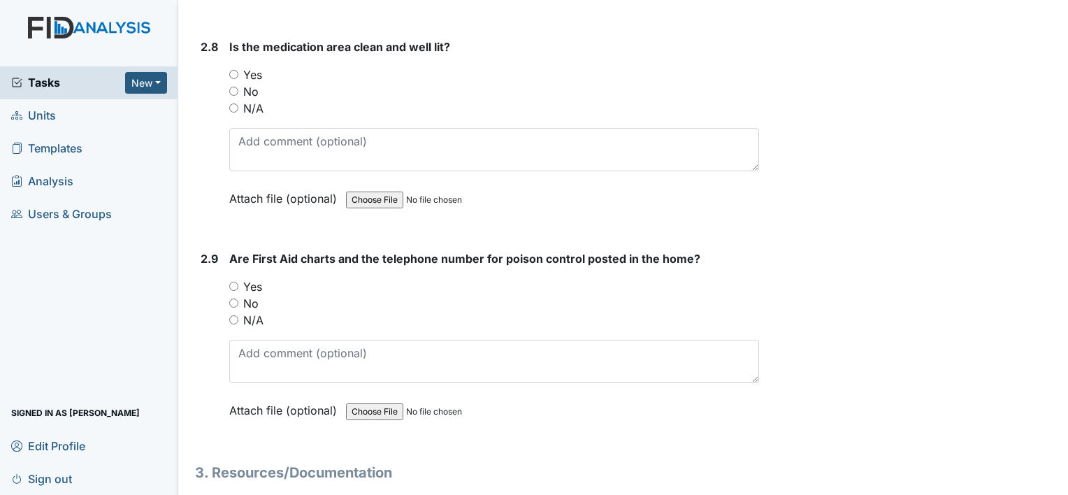
click at [232, 70] on input "Yes" at bounding box center [233, 74] width 9 height 9
radio input "true"
click at [234, 282] on input "Yes" at bounding box center [233, 286] width 9 height 9
radio input "true"
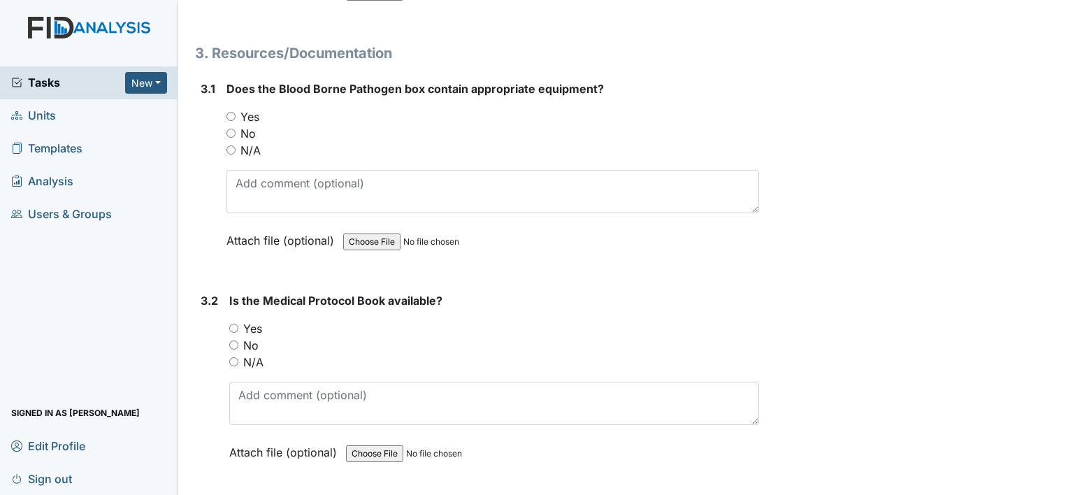
scroll to position [5627, 0]
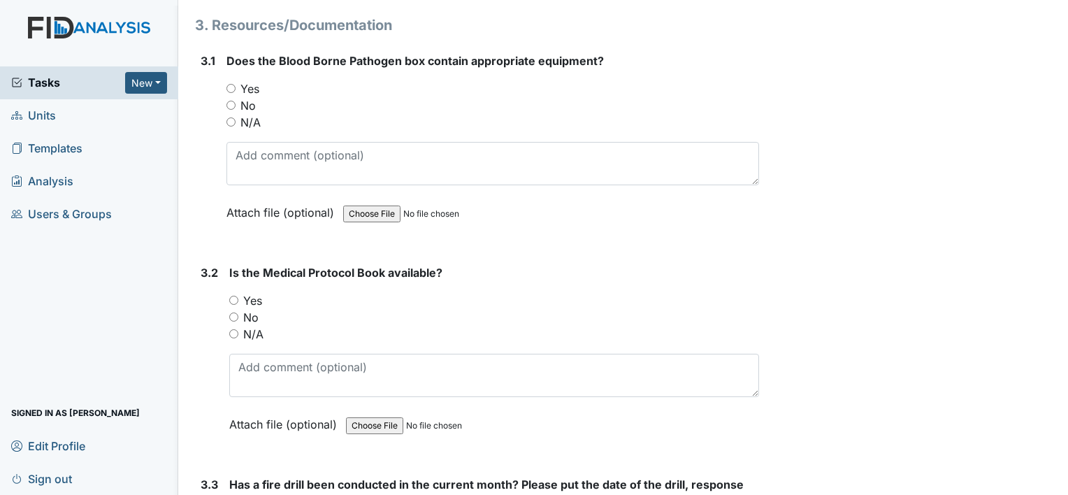
click at [229, 84] on input "Yes" at bounding box center [230, 88] width 9 height 9
radio input "true"
click at [235, 296] on input "Yes" at bounding box center [233, 300] width 9 height 9
radio input "true"
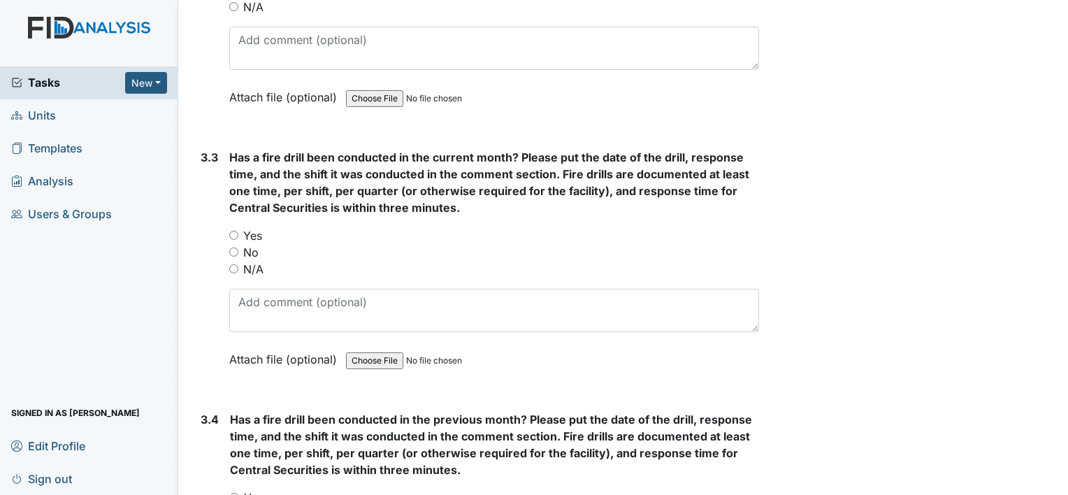
scroll to position [5926, 0]
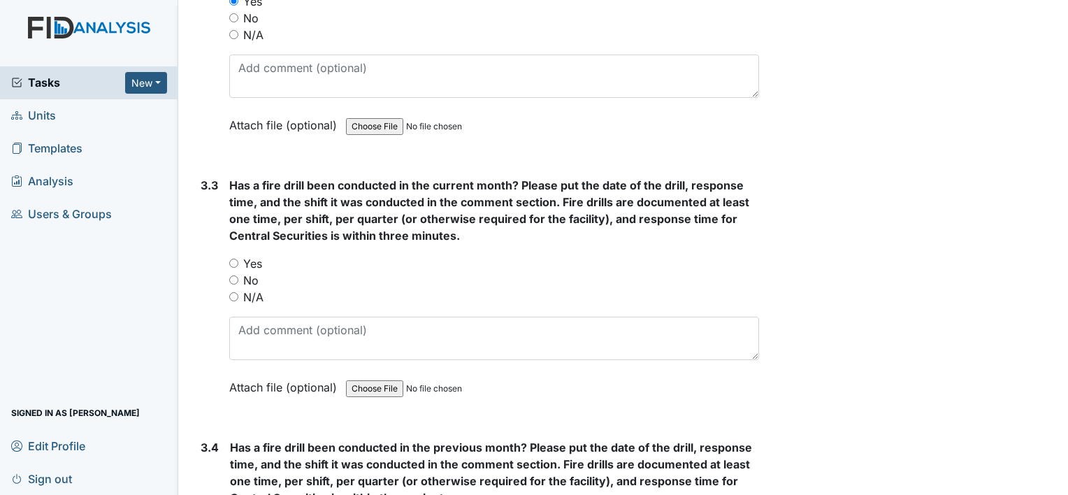
click at [233, 259] on input "Yes" at bounding box center [233, 263] width 9 height 9
radio input "true"
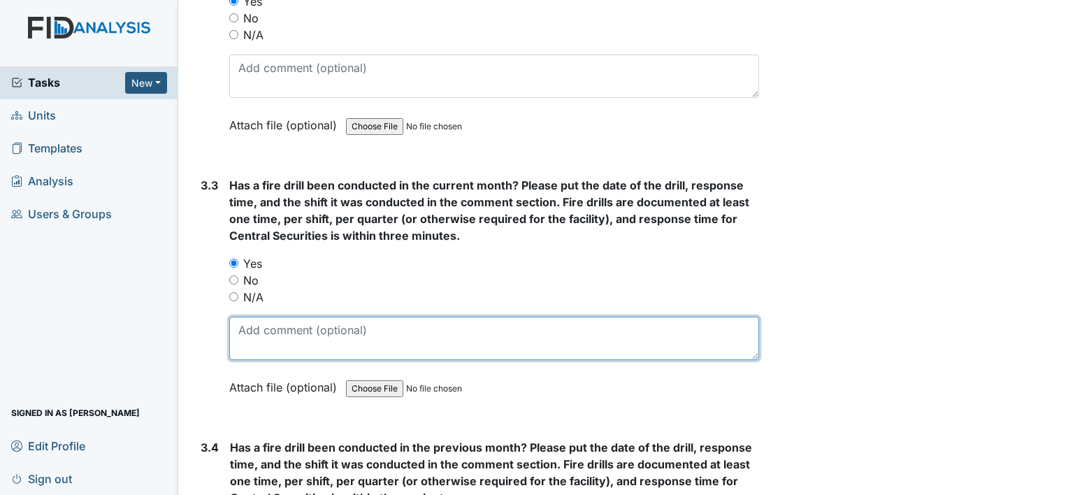
click at [243, 317] on textarea at bounding box center [494, 338] width 530 height 43
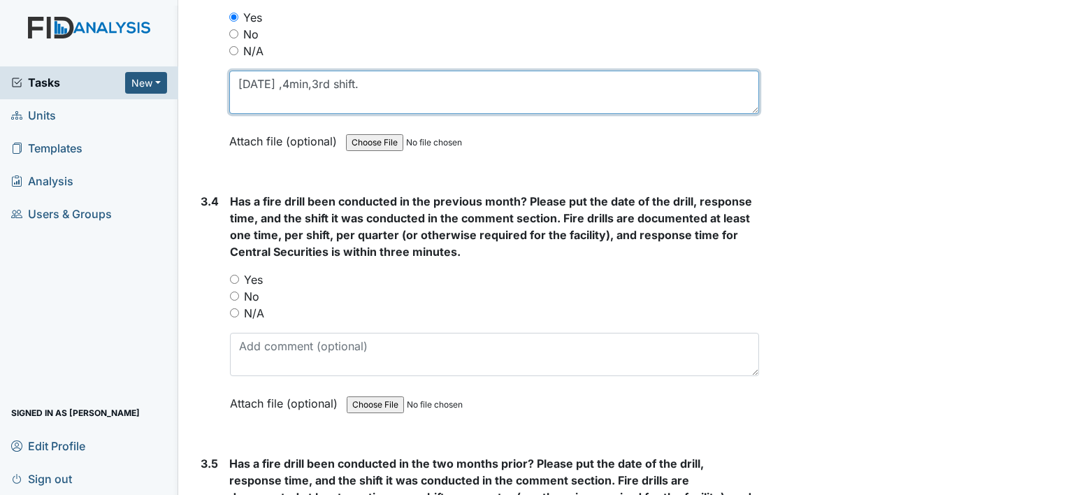
scroll to position [6177, 0]
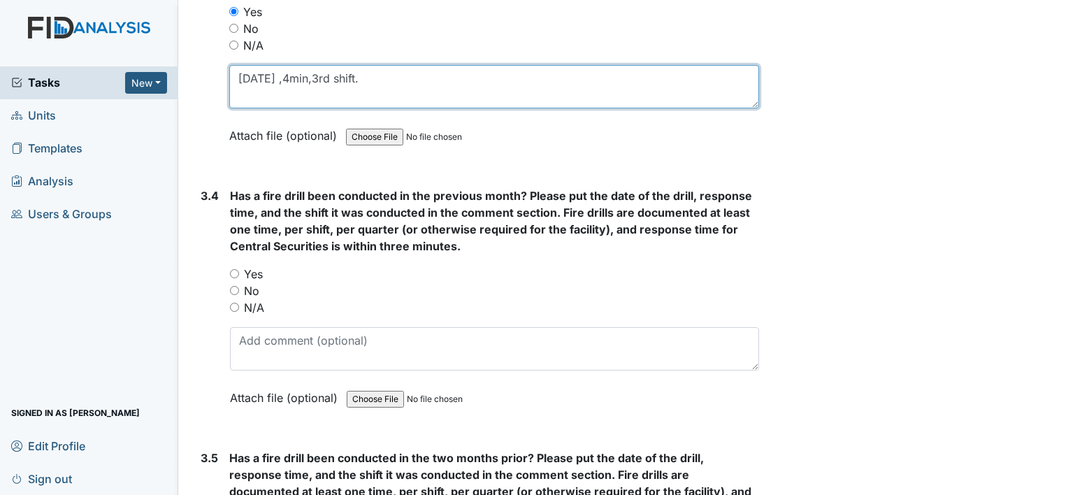
type textarea "8-28-25 ,4min,3rd shift."
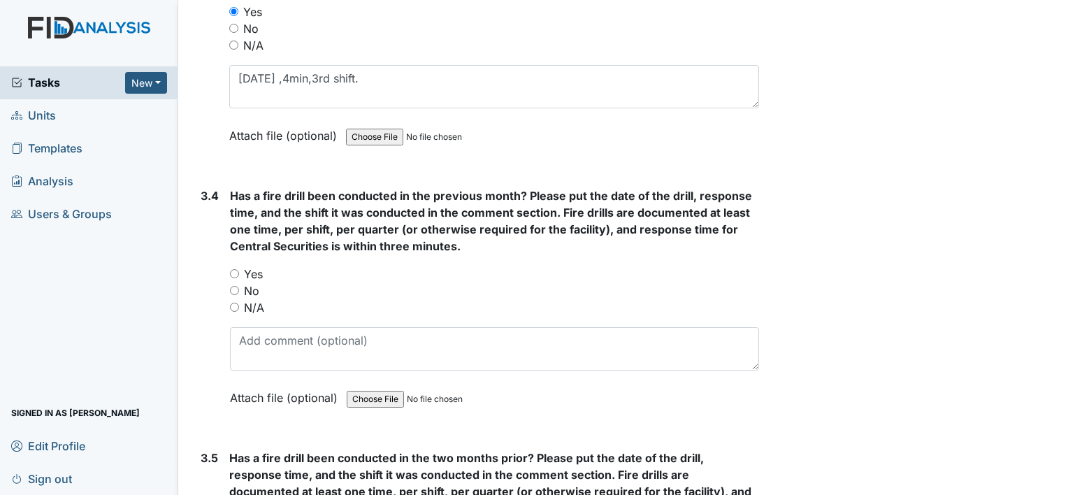
click at [233, 269] on input "Yes" at bounding box center [234, 273] width 9 height 9
radio input "true"
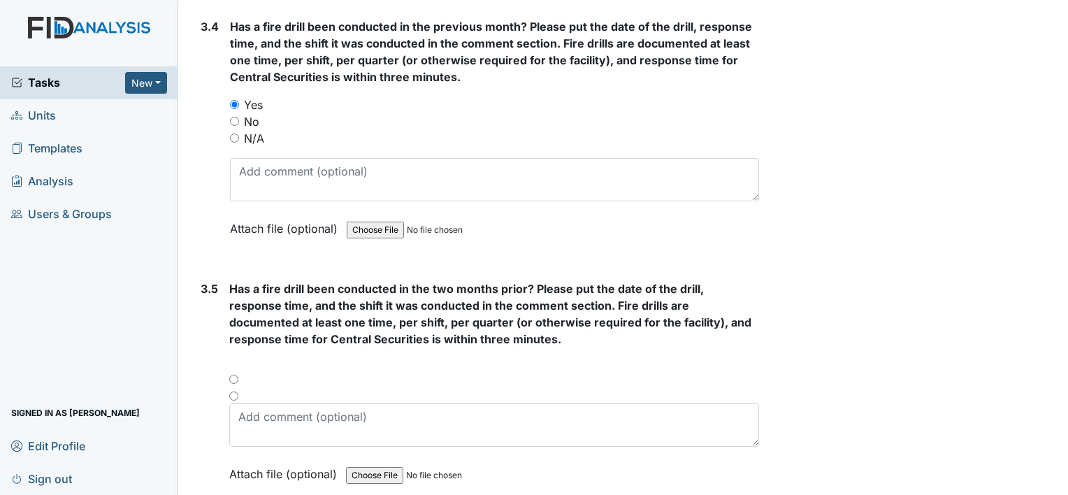
scroll to position [6363, 0]
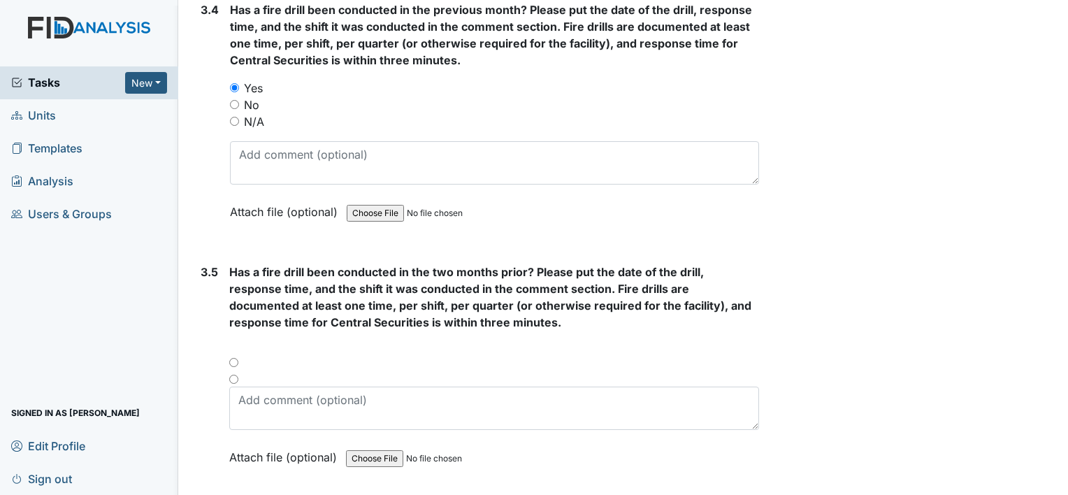
click at [233, 358] on div at bounding box center [494, 366] width 530 height 17
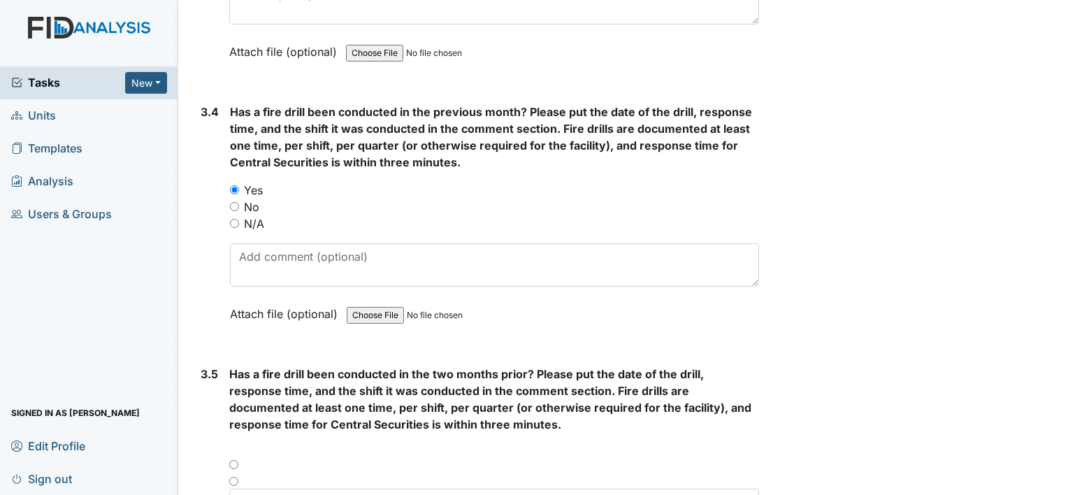
scroll to position [6251, 0]
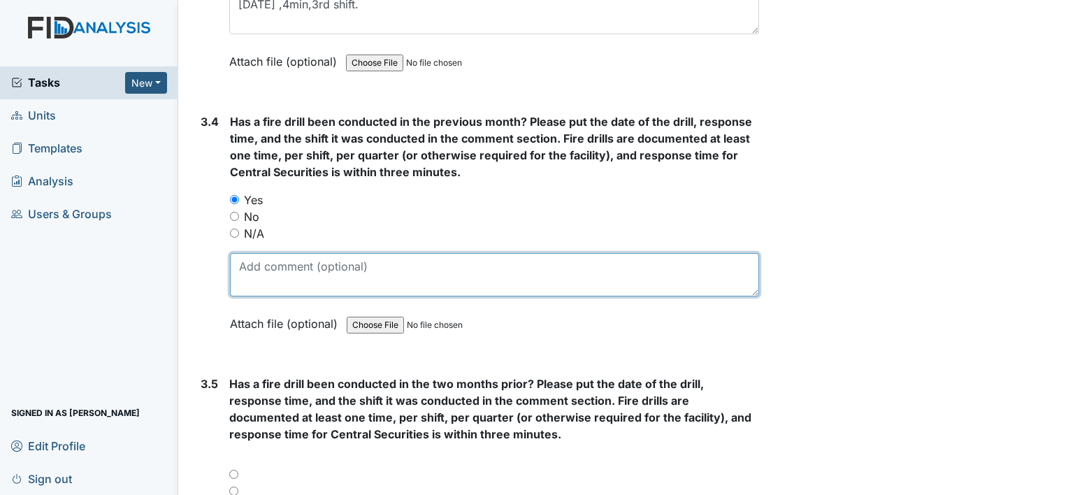
click at [263, 253] on textarea at bounding box center [494, 274] width 529 height 43
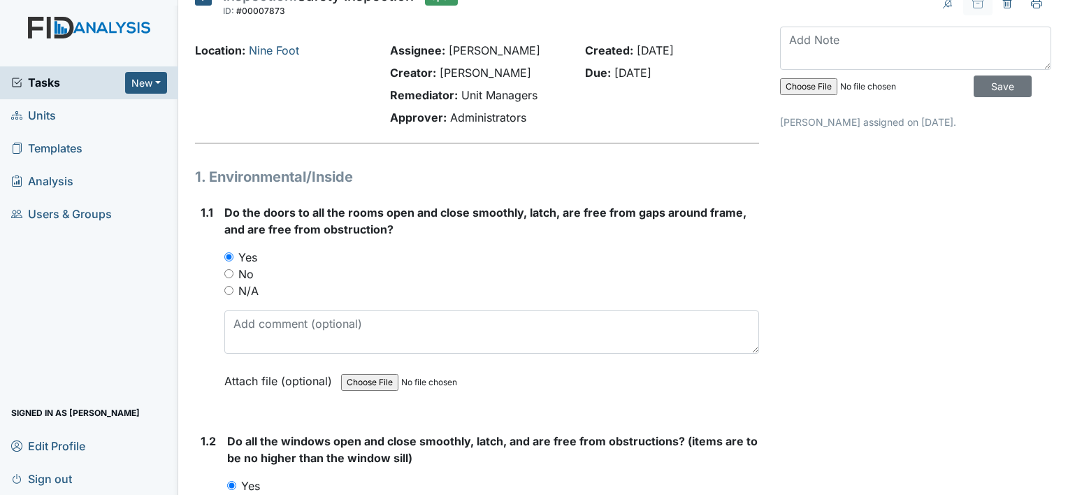
scroll to position [0, 0]
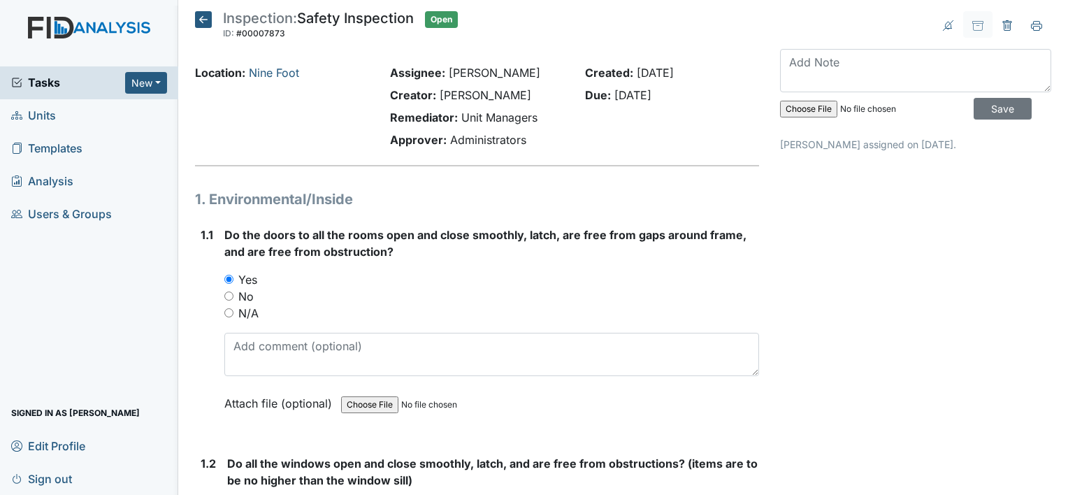
type textarea "07-"
click at [202, 16] on icon at bounding box center [203, 19] width 17 height 17
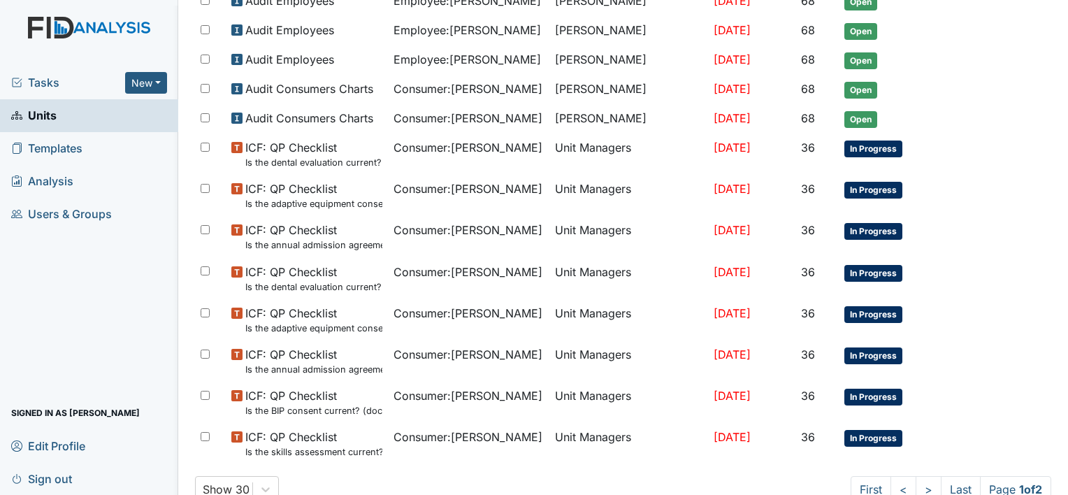
scroll to position [863, 0]
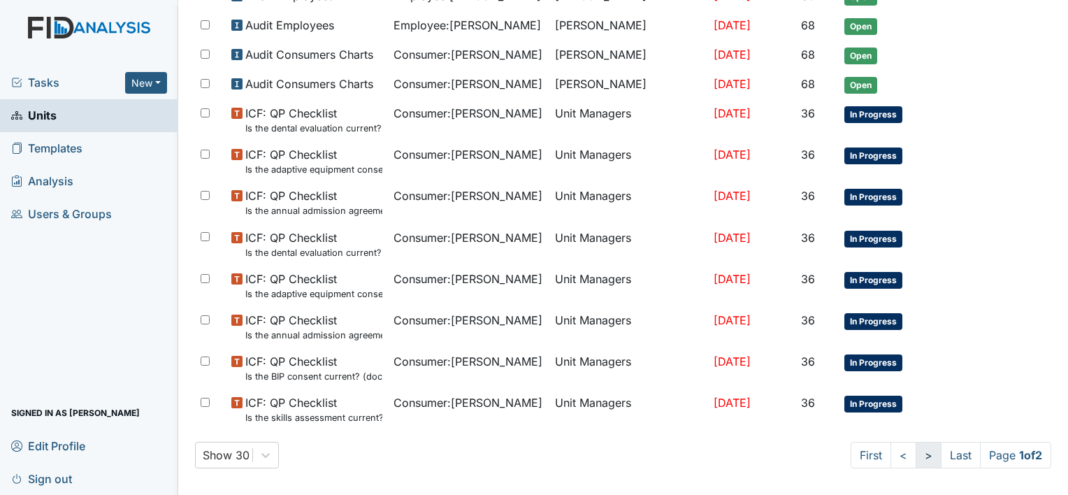
click at [915, 445] on link ">" at bounding box center [928, 455] width 26 height 27
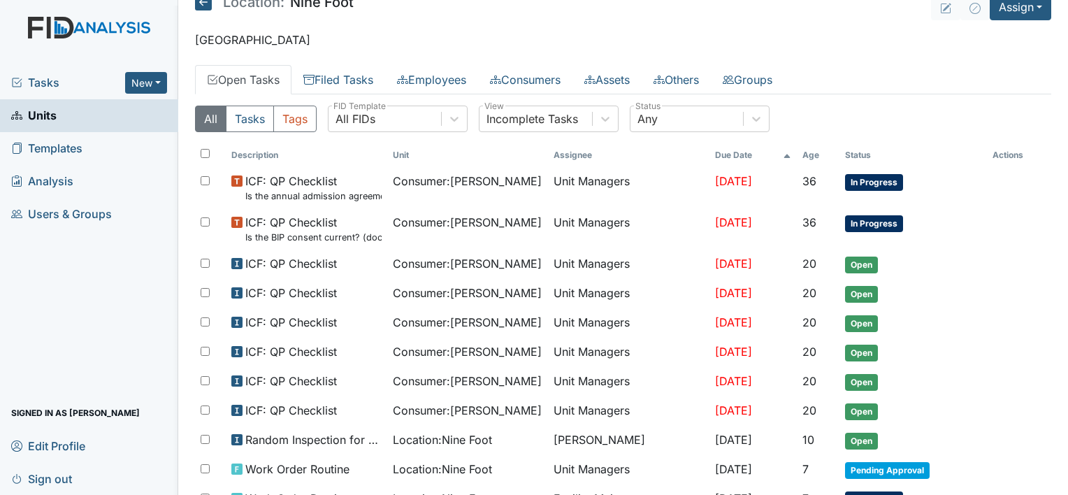
scroll to position [0, 0]
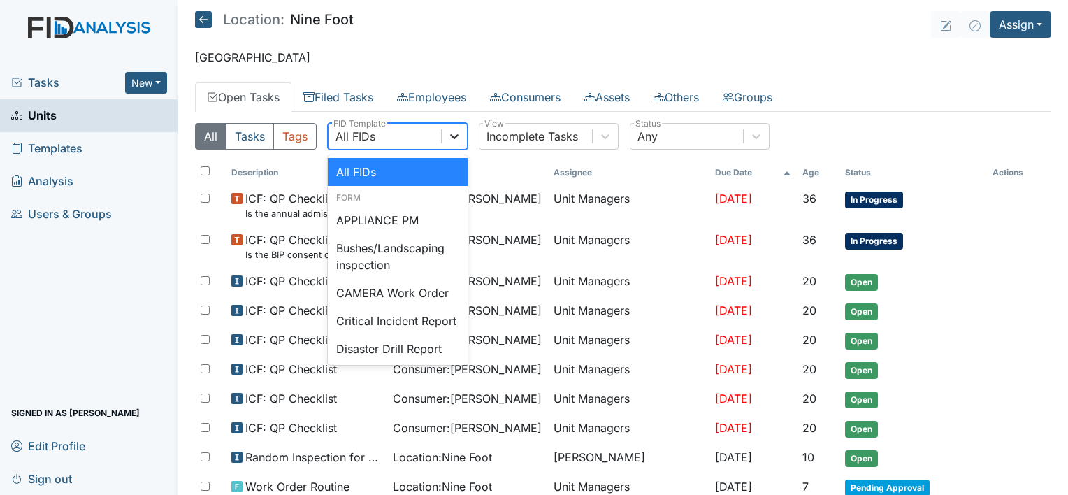
click at [454, 136] on icon at bounding box center [454, 136] width 14 height 14
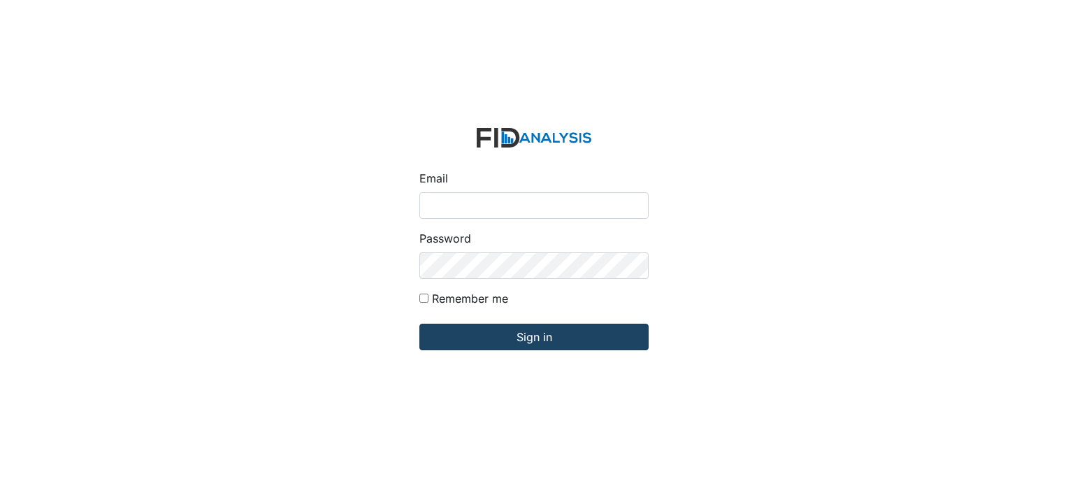
type input "[PERSON_NAME][EMAIL_ADDRESS][DOMAIN_NAME]"
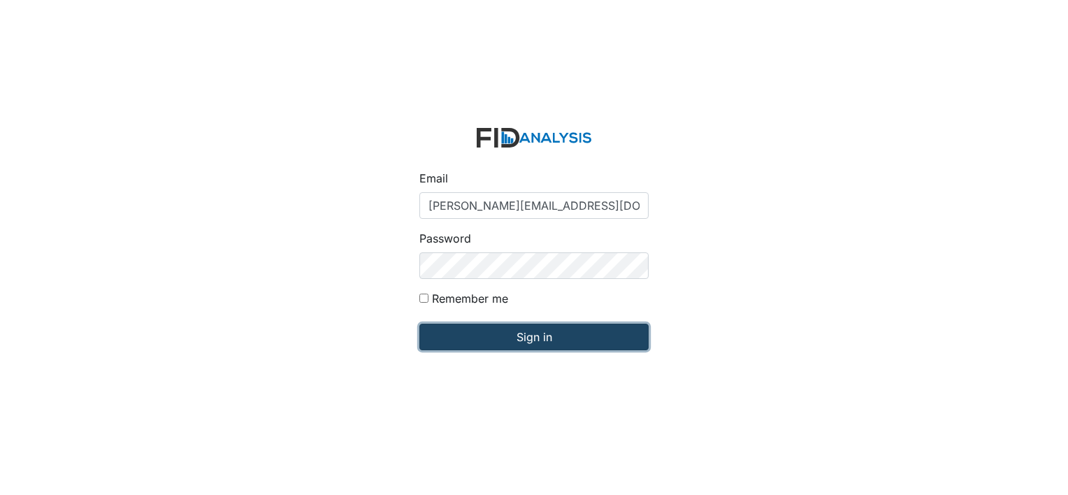
click at [481, 337] on input "Sign in" at bounding box center [533, 337] width 229 height 27
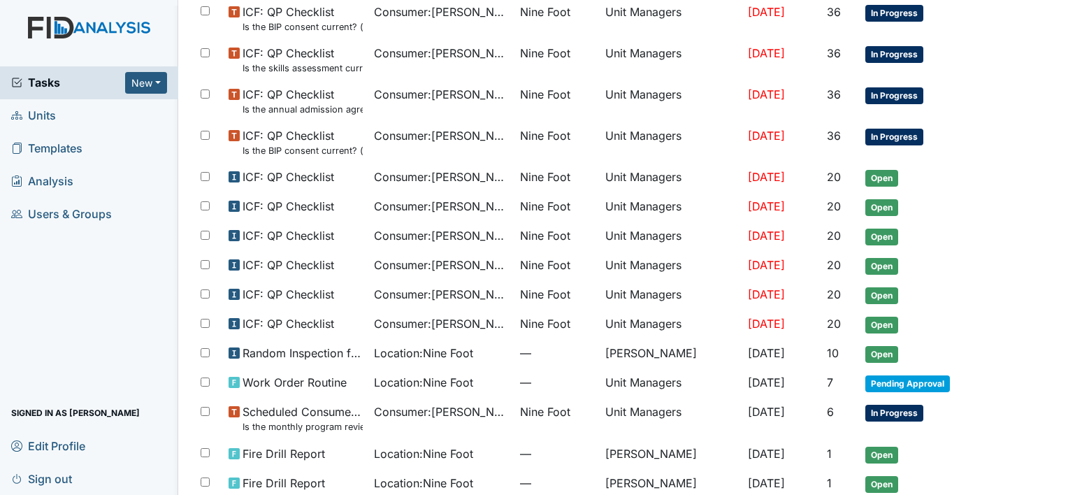
scroll to position [784, 0]
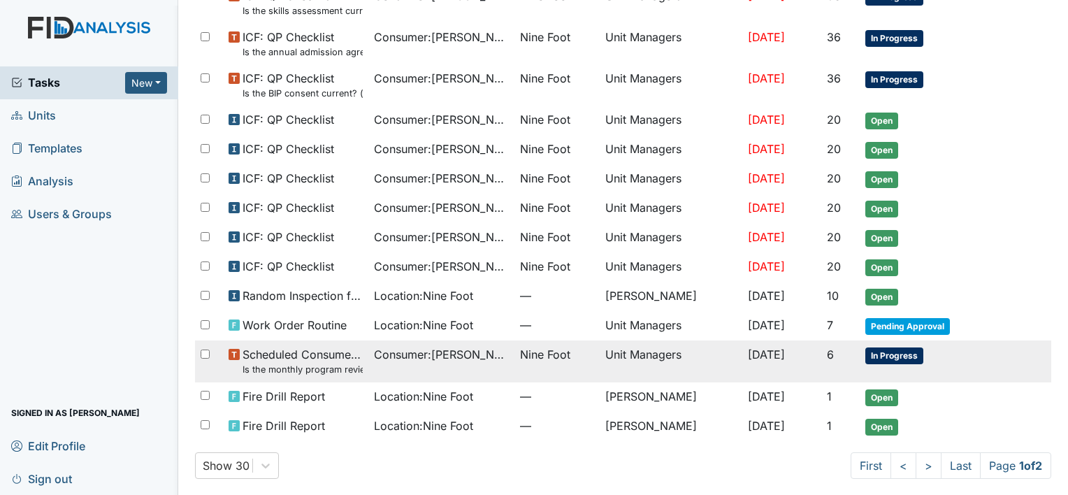
click at [433, 347] on span "Consumer : [PERSON_NAME]" at bounding box center [441, 354] width 134 height 17
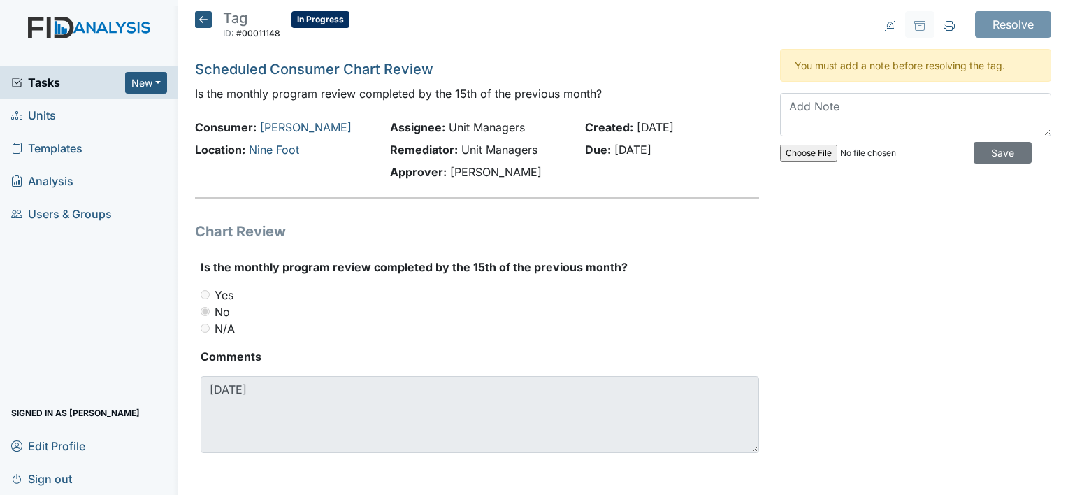
scroll to position [2, 0]
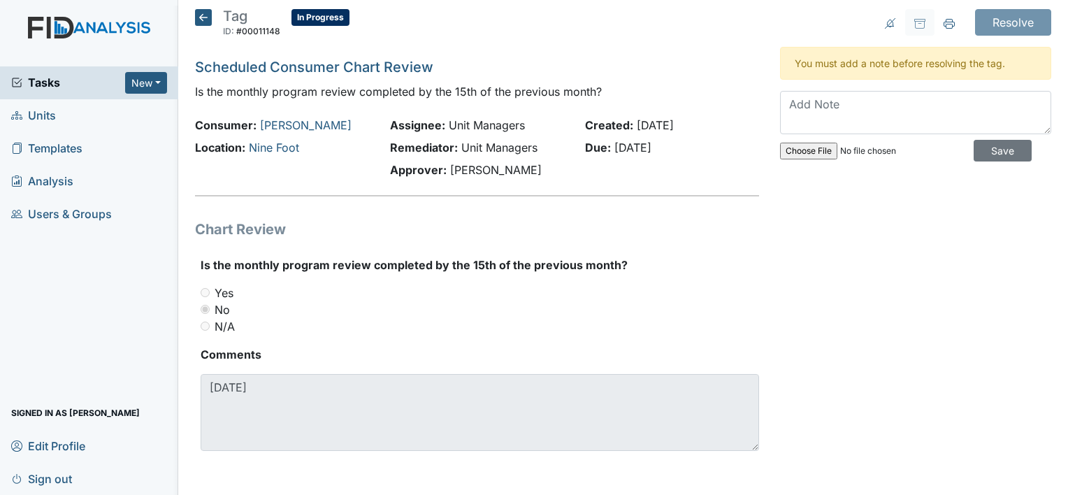
click at [196, 15] on icon at bounding box center [203, 17] width 17 height 17
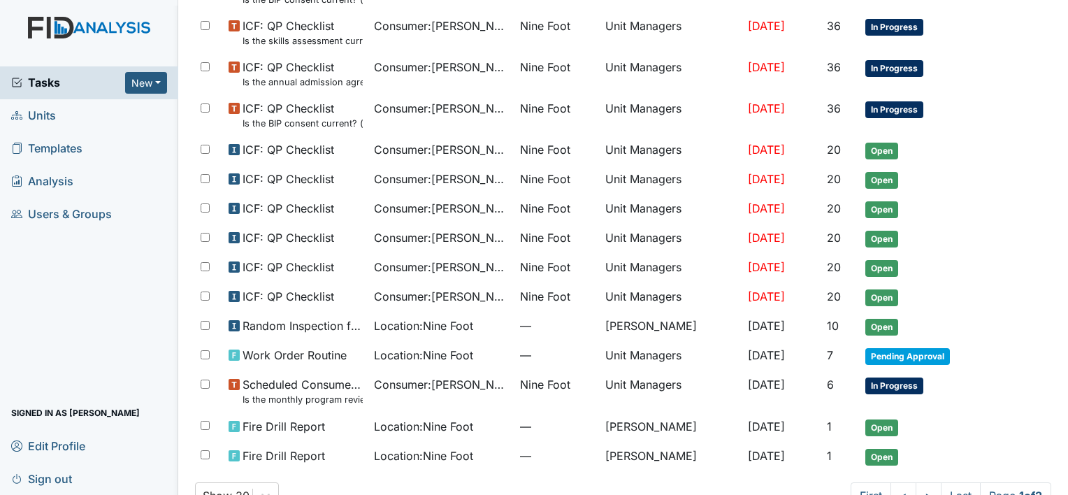
scroll to position [784, 0]
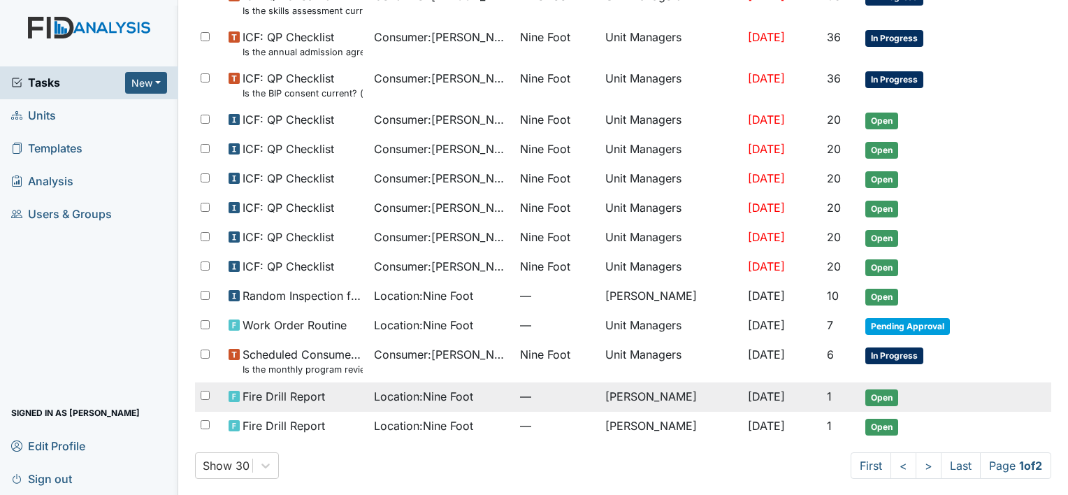
click at [430, 389] on span "Location : Nine Foot" at bounding box center [423, 396] width 99 height 17
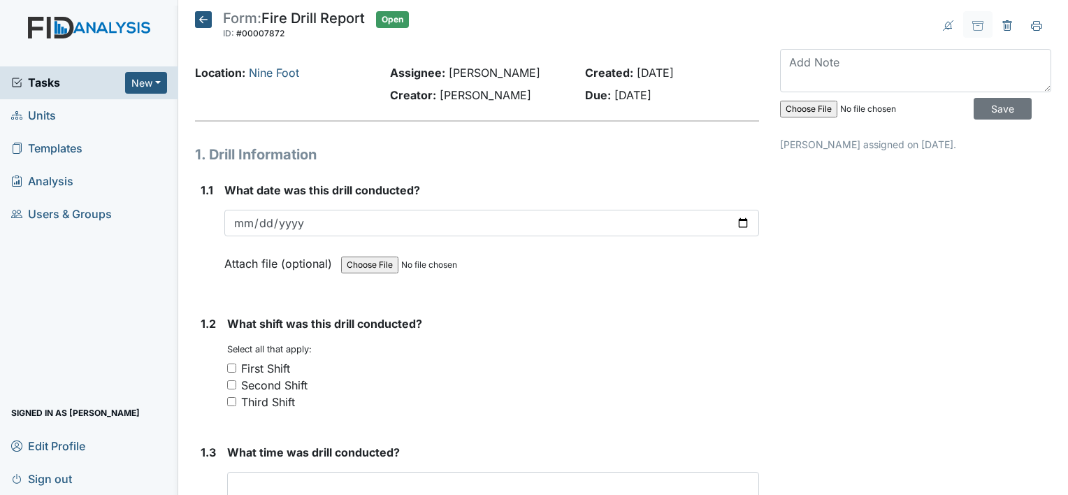
click at [430, 389] on div "Second Shift" at bounding box center [493, 385] width 532 height 17
click at [1002, 22] on icon at bounding box center [1006, 25] width 9 height 10
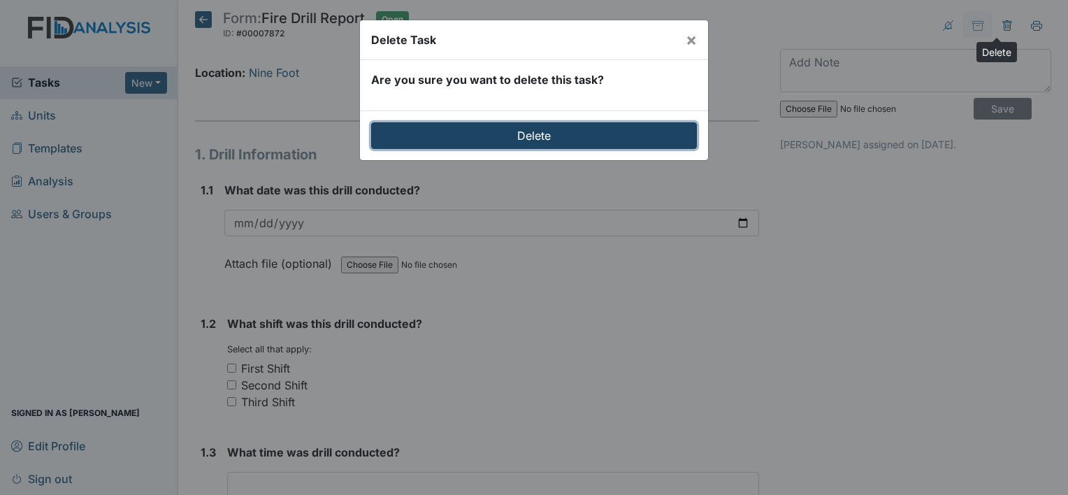
click at [630, 137] on input "Delete" at bounding box center [534, 135] width 326 height 27
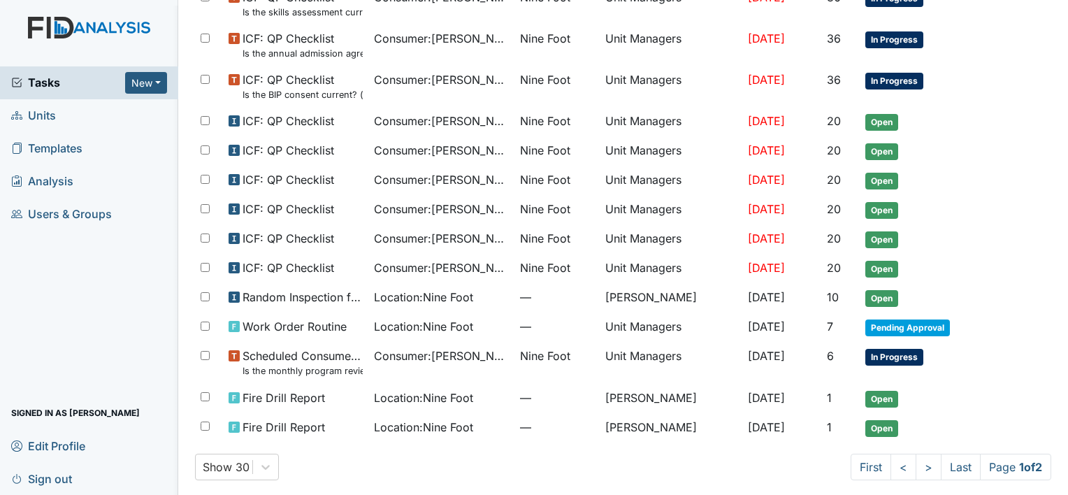
scroll to position [830, 0]
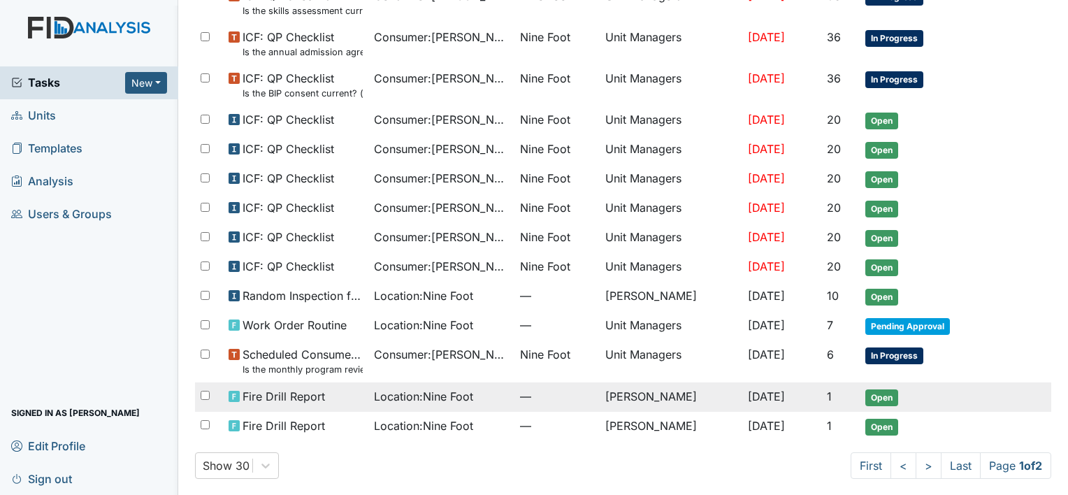
click at [645, 391] on td "[PERSON_NAME]" at bounding box center [671, 396] width 143 height 29
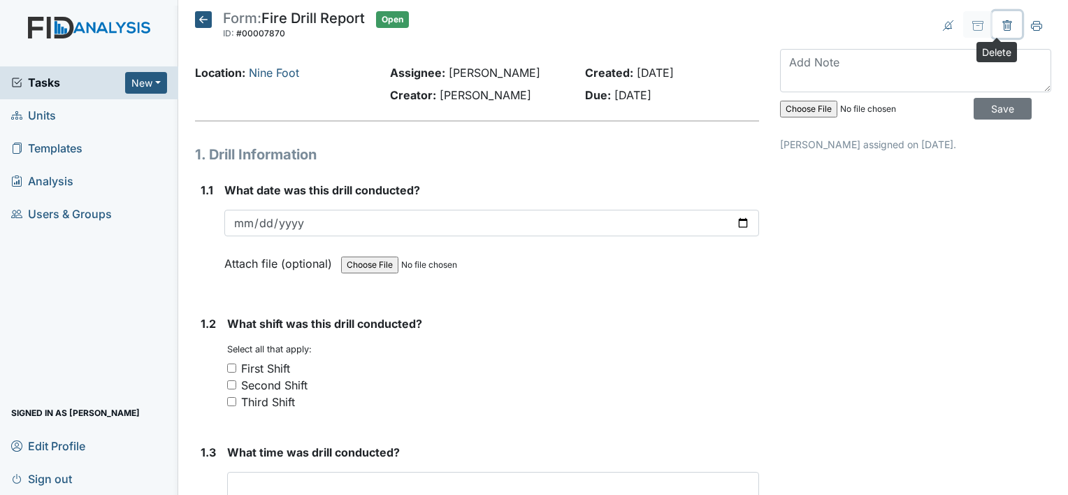
click at [1001, 27] on icon at bounding box center [1006, 25] width 11 height 11
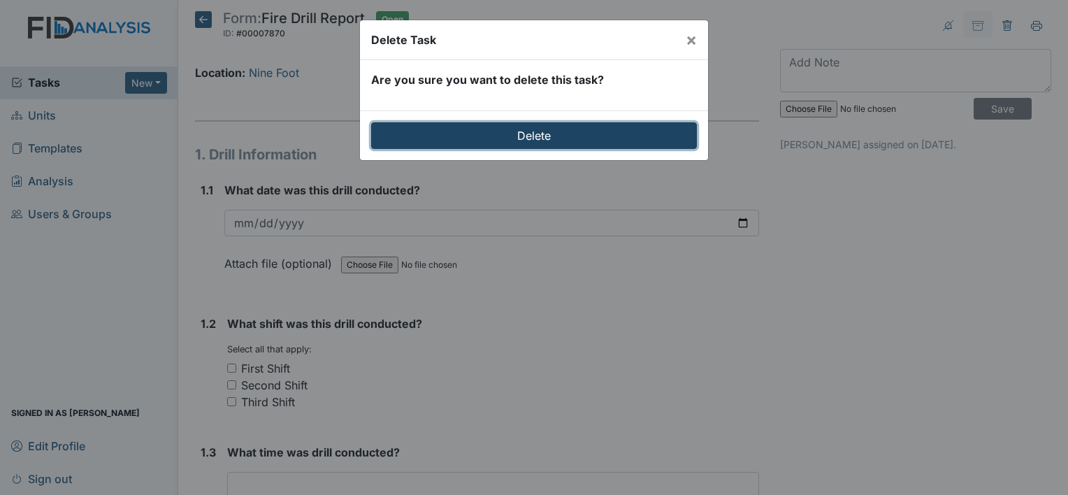
click at [551, 137] on input "Delete" at bounding box center [534, 135] width 326 height 27
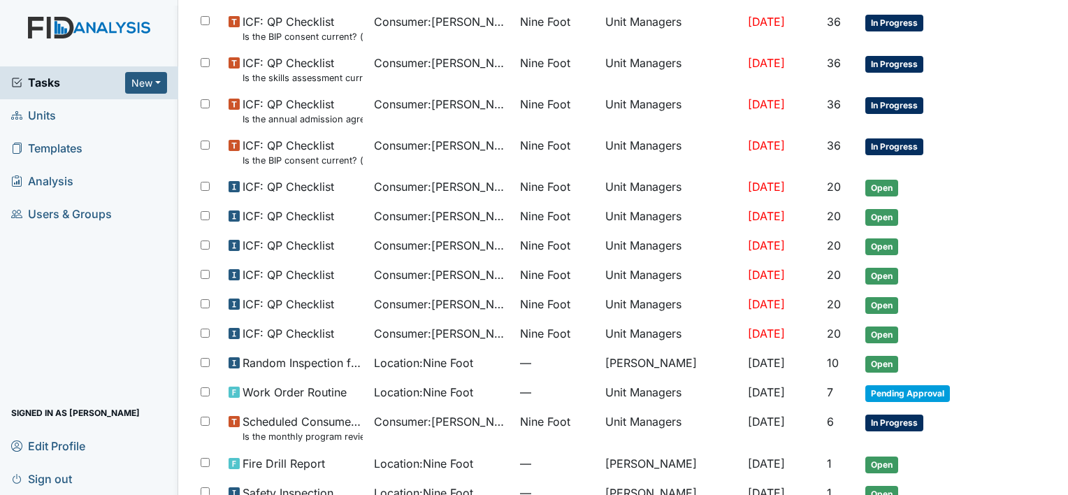
scroll to position [830, 0]
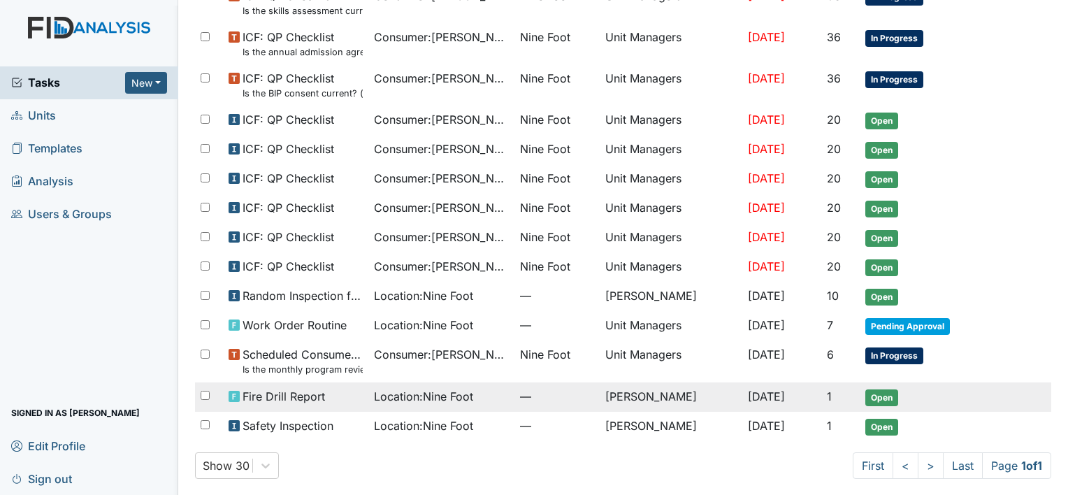
click at [643, 391] on td "[PERSON_NAME]" at bounding box center [671, 396] width 143 height 29
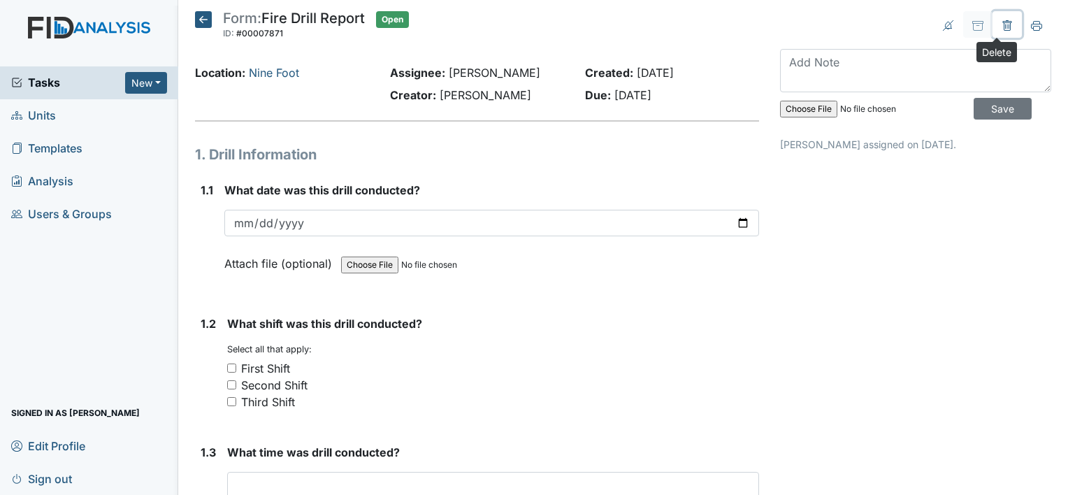
click at [1002, 22] on icon at bounding box center [1006, 25] width 9 height 10
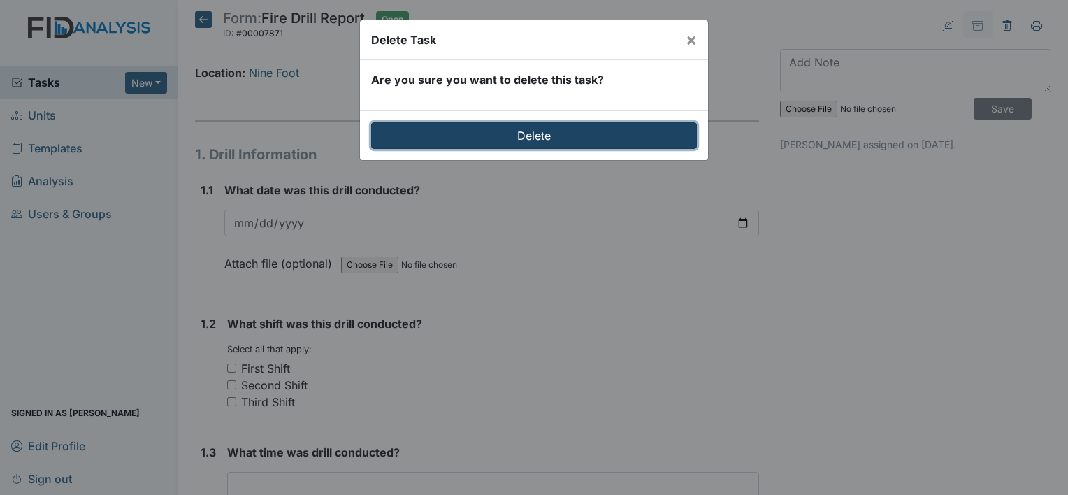
click at [650, 133] on input "Delete" at bounding box center [534, 135] width 326 height 27
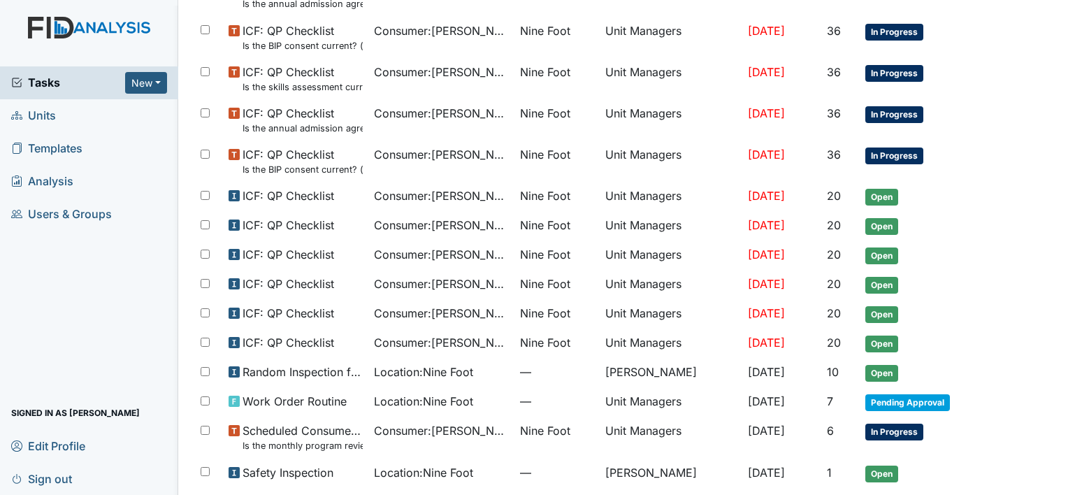
scroll to position [801, 0]
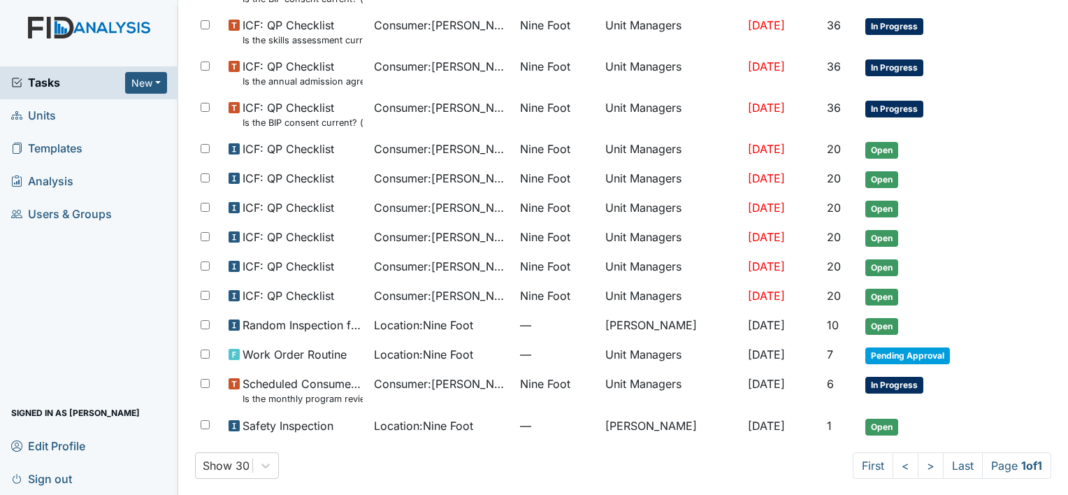
click at [44, 117] on span "Units" at bounding box center [33, 116] width 45 height 22
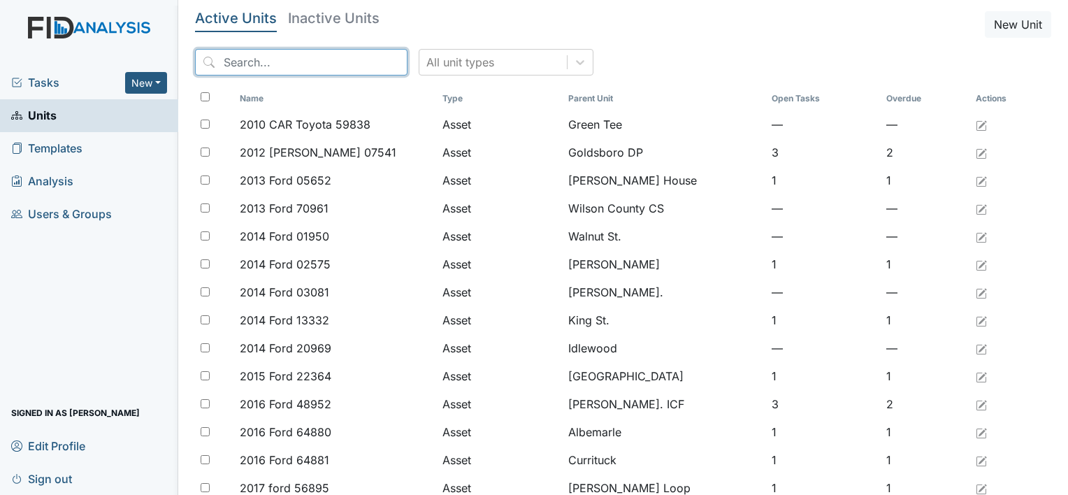
click at [230, 59] on input "search" at bounding box center [301, 62] width 212 height 27
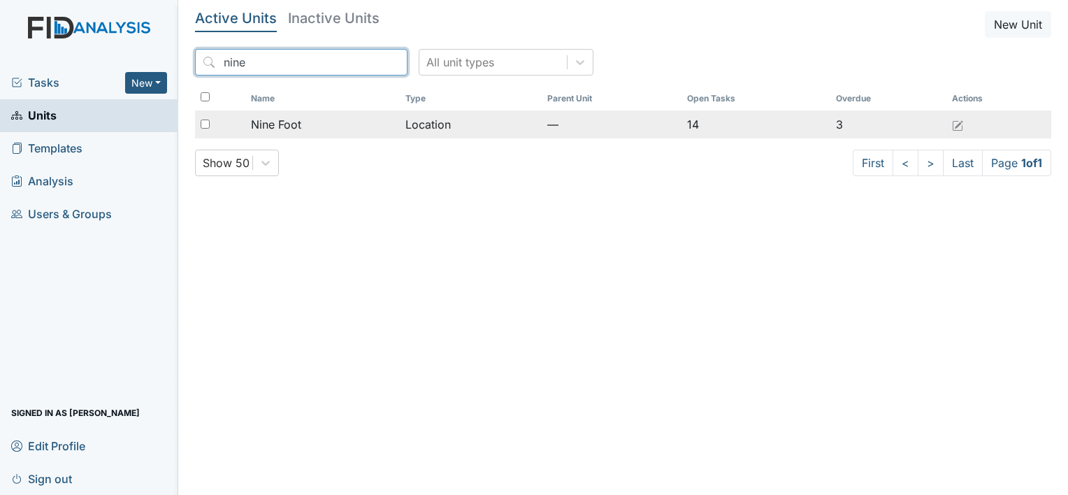
type input "nine"
click at [291, 126] on span "Nine Foot" at bounding box center [276, 124] width 50 height 17
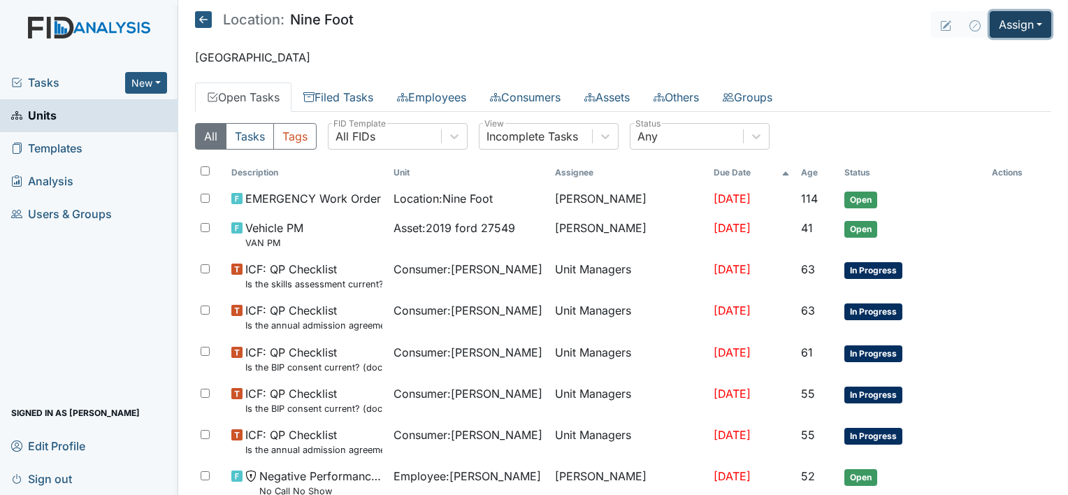
click at [995, 28] on button "Assign" at bounding box center [1019, 24] width 61 height 27
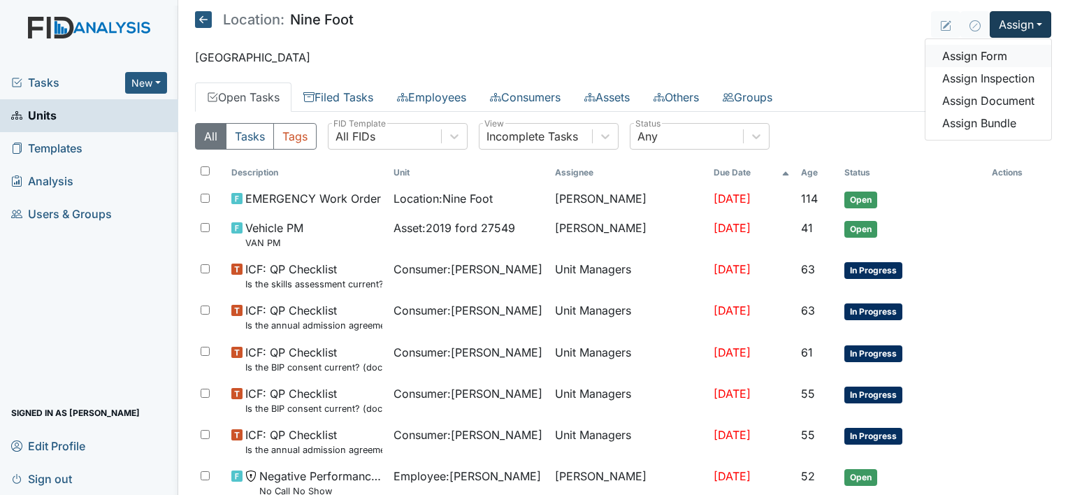
click at [975, 55] on link "Assign Form" at bounding box center [988, 56] width 126 height 22
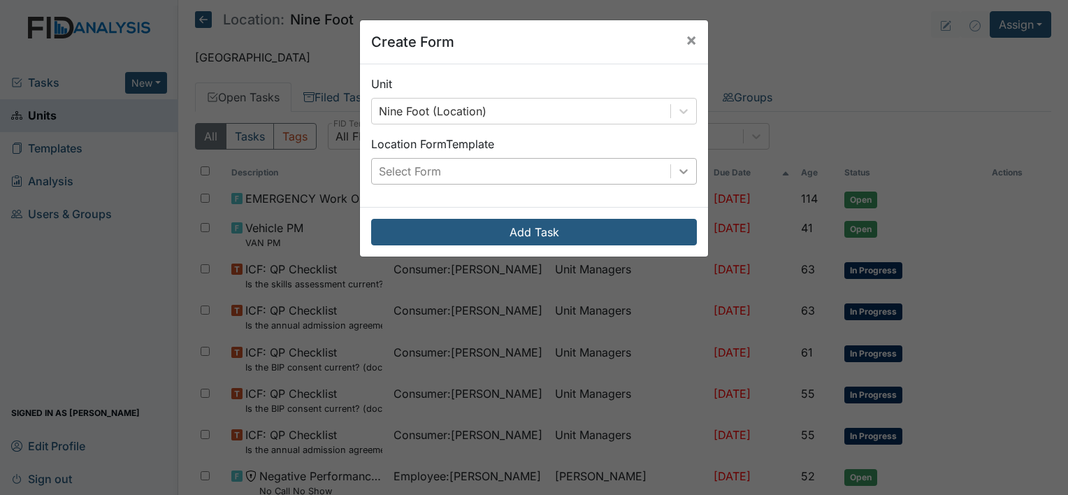
click at [681, 169] on icon at bounding box center [683, 171] width 14 height 14
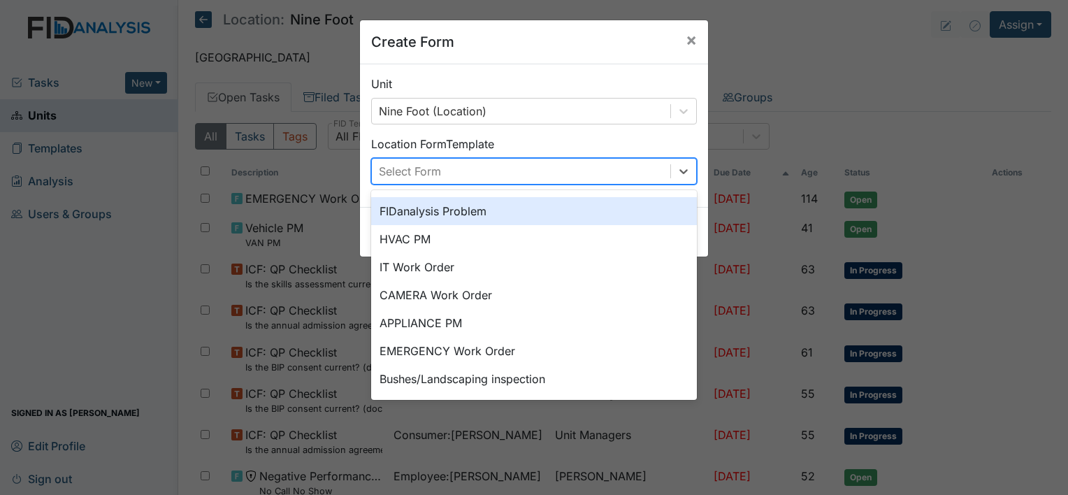
scroll to position [173, 0]
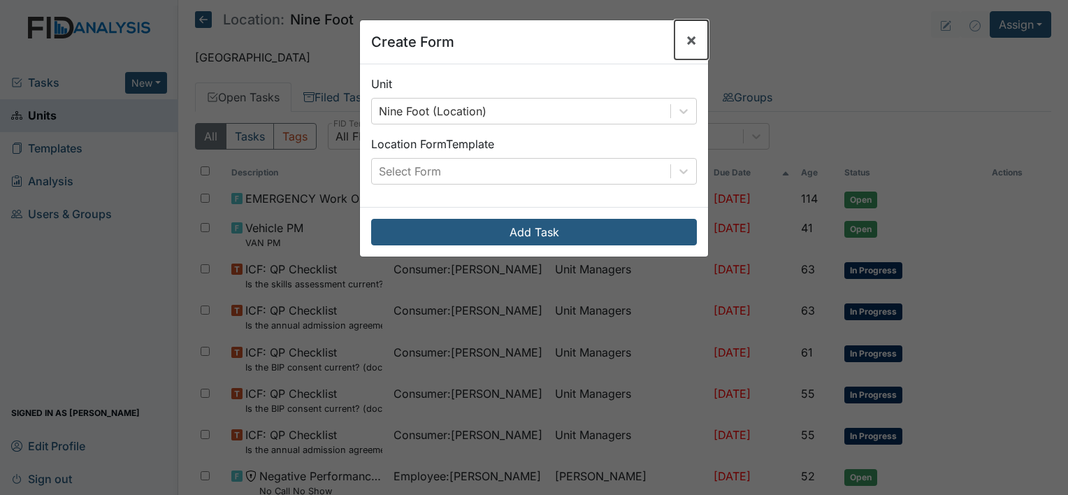
click at [686, 34] on span "×" at bounding box center [691, 39] width 11 height 20
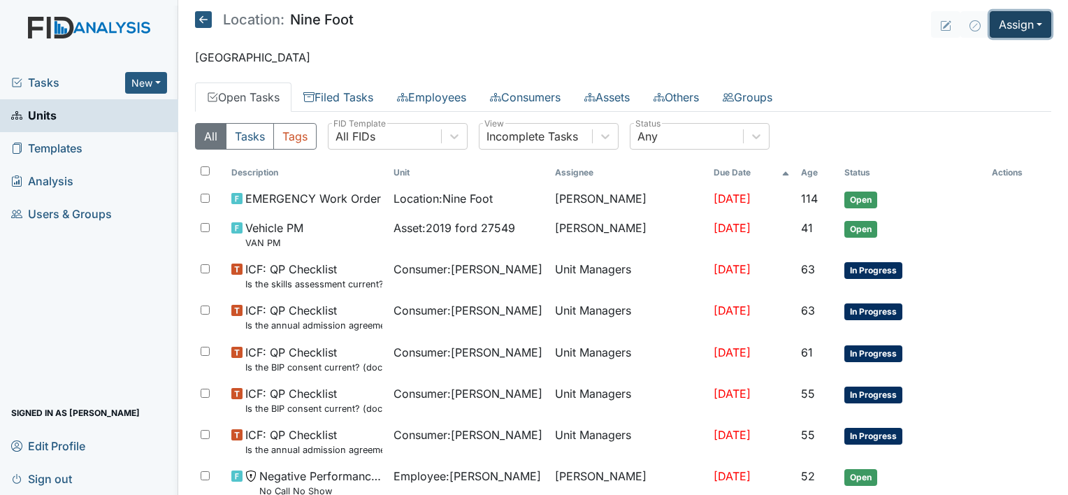
click at [1008, 27] on button "Assign" at bounding box center [1019, 24] width 61 height 27
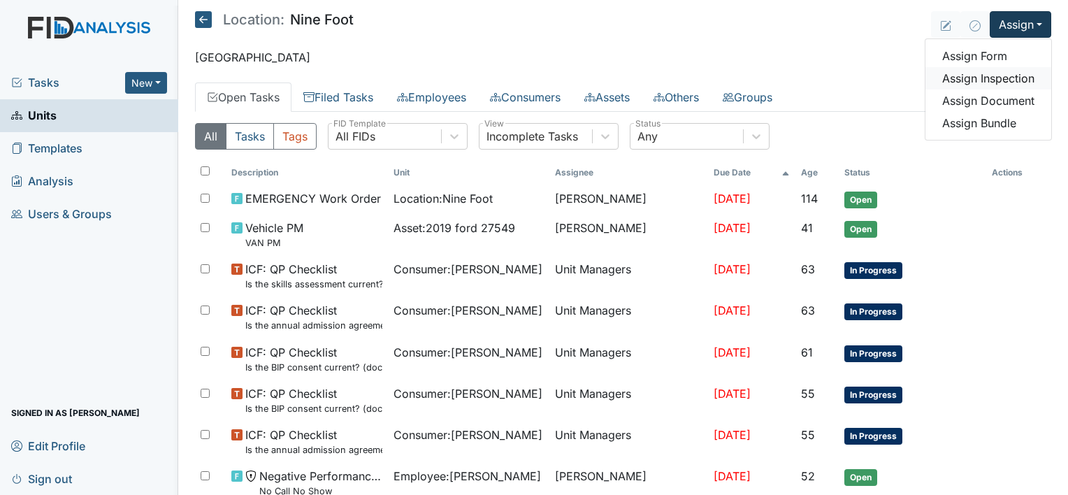
click at [991, 80] on link "Assign Inspection" at bounding box center [988, 78] width 126 height 22
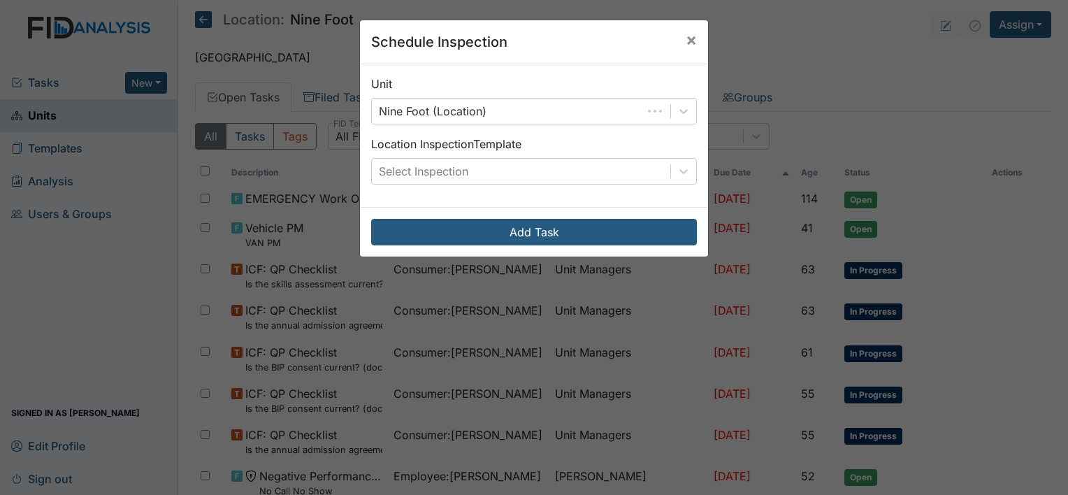
click at [991, 80] on div "Schedule Inspection × Unit Nine Foot (Location) Location Inspection Template Se…" at bounding box center [534, 247] width 1068 height 495
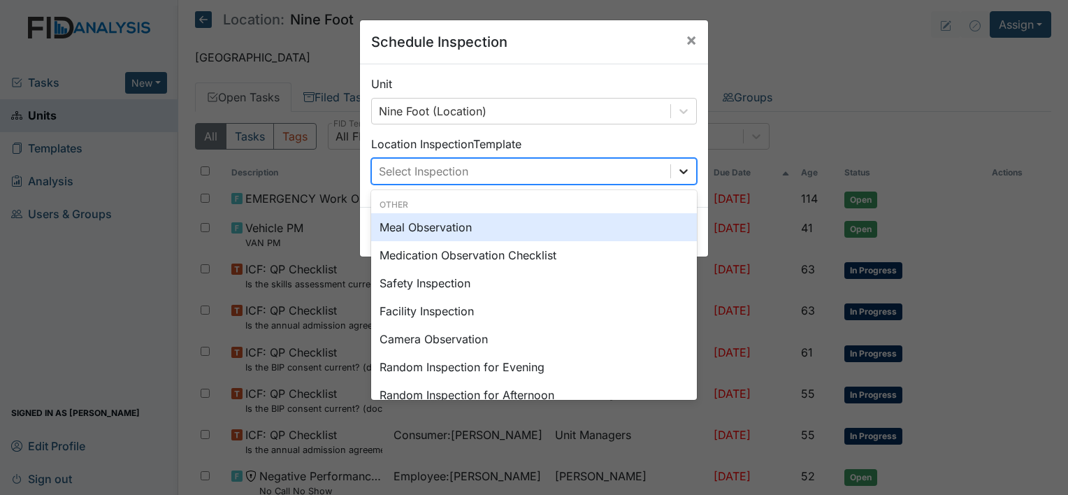
click at [679, 168] on icon at bounding box center [683, 171] width 14 height 14
click at [638, 228] on div "Meal Observation" at bounding box center [534, 227] width 326 height 28
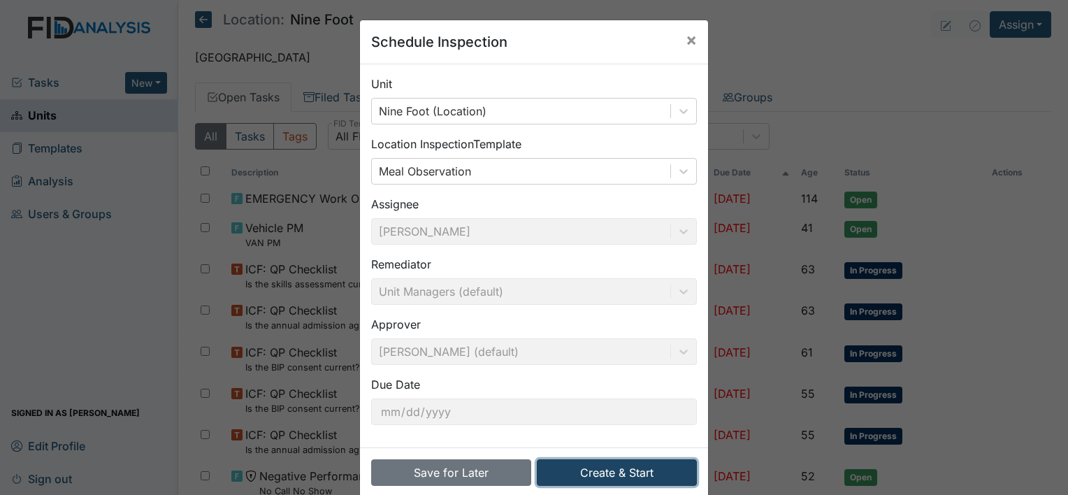
click at [639, 470] on button "Create & Start" at bounding box center [617, 472] width 160 height 27
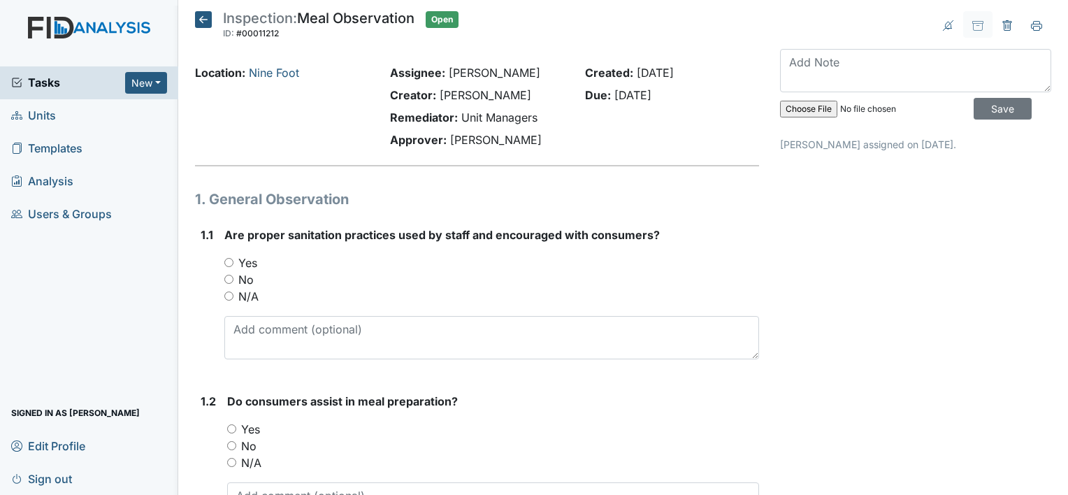
click at [207, 15] on icon at bounding box center [203, 19] width 17 height 17
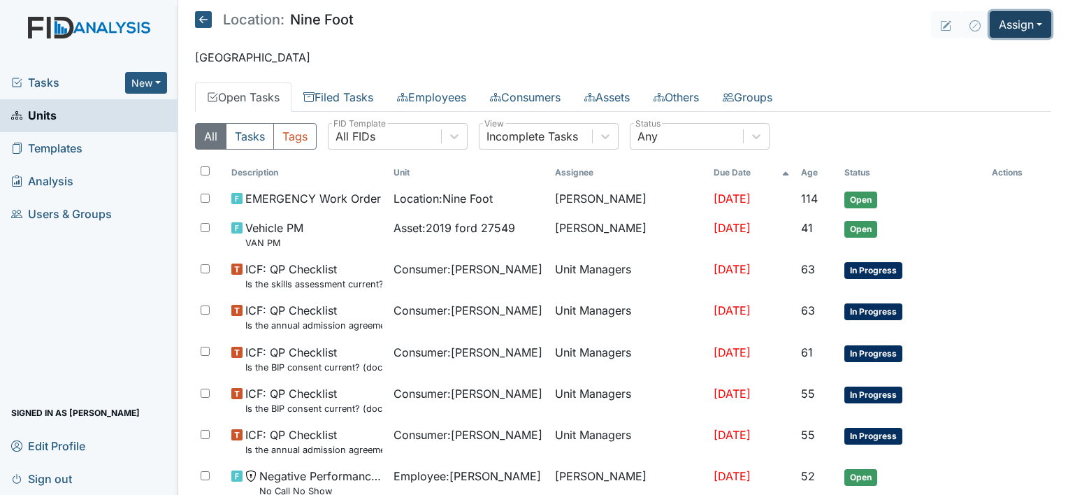
click at [1004, 27] on button "Assign" at bounding box center [1019, 24] width 61 height 27
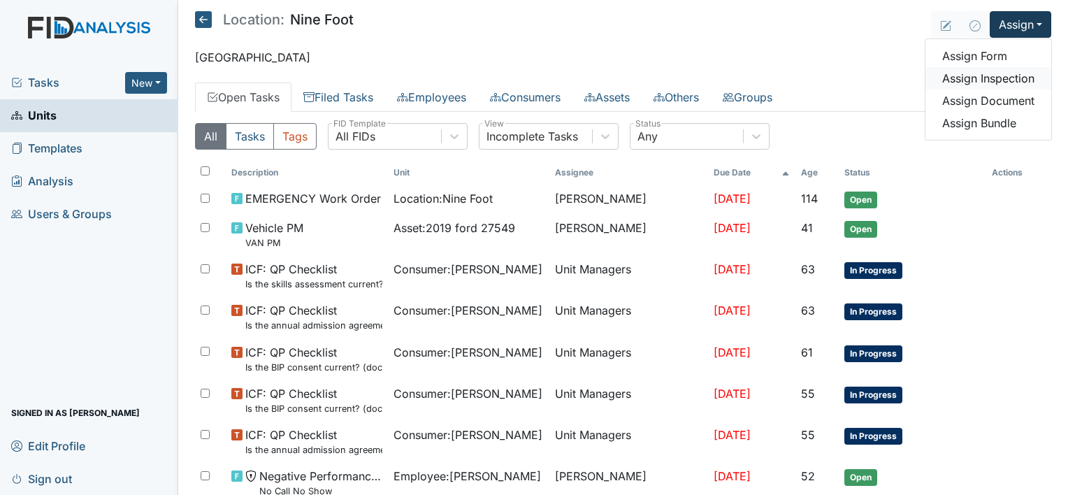
click at [993, 75] on link "Assign Inspection" at bounding box center [988, 78] width 126 height 22
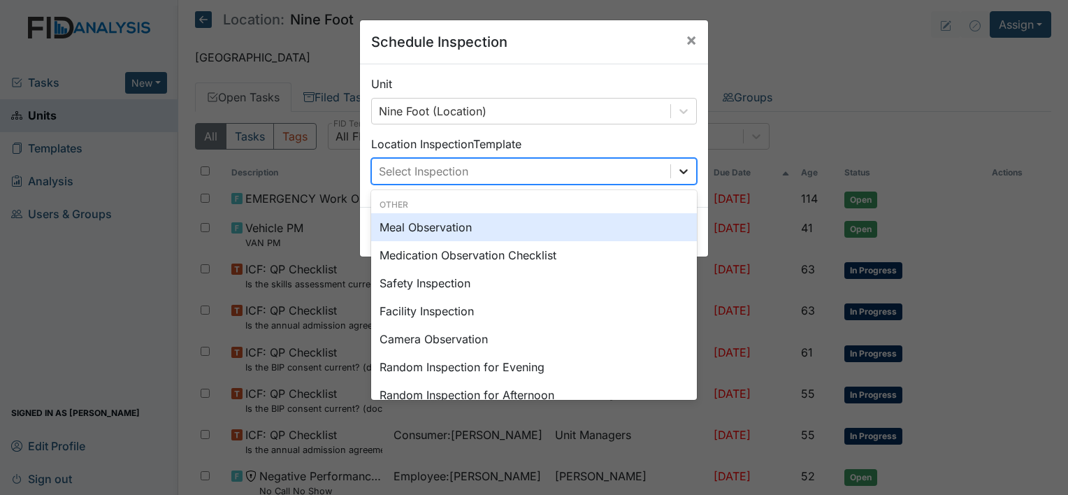
click at [680, 168] on icon at bounding box center [683, 171] width 14 height 14
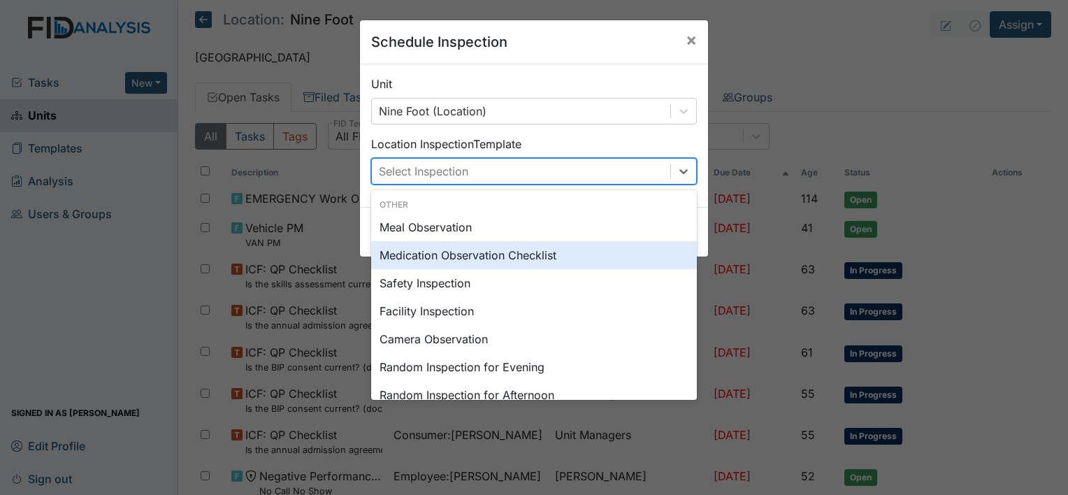
click at [544, 252] on div "Medication Observation Checklist" at bounding box center [534, 255] width 326 height 28
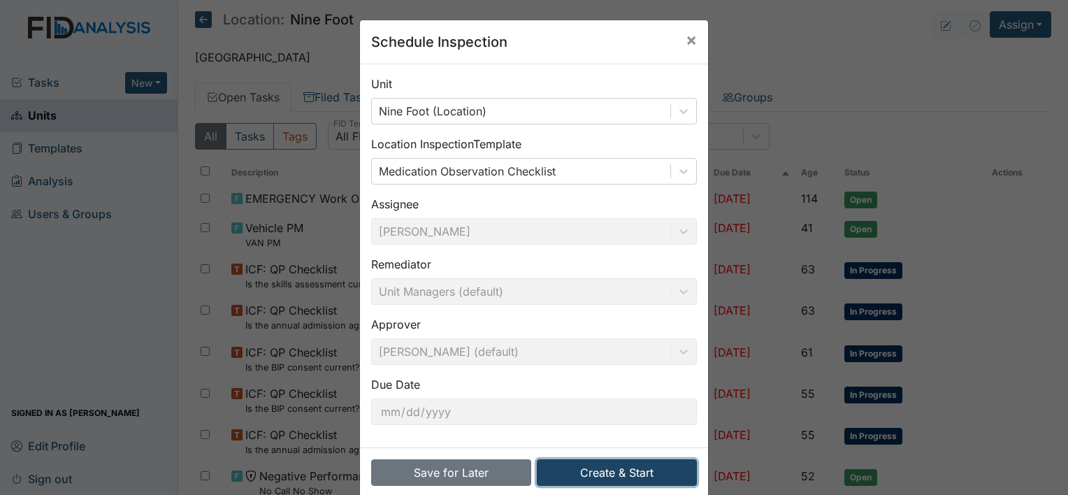
click at [573, 470] on button "Create & Start" at bounding box center [617, 472] width 160 height 27
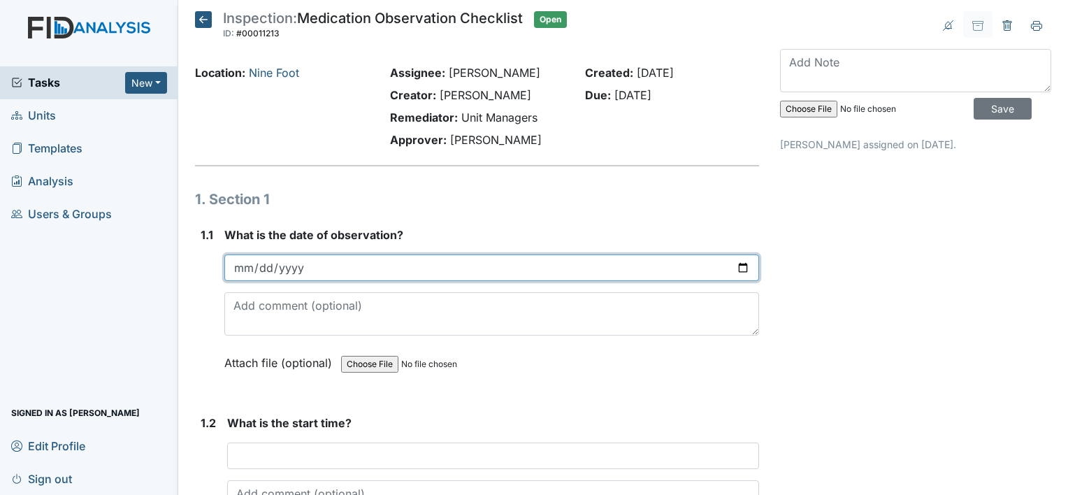
click at [237, 267] on input "date" at bounding box center [491, 267] width 535 height 27
type input "[DATE]"
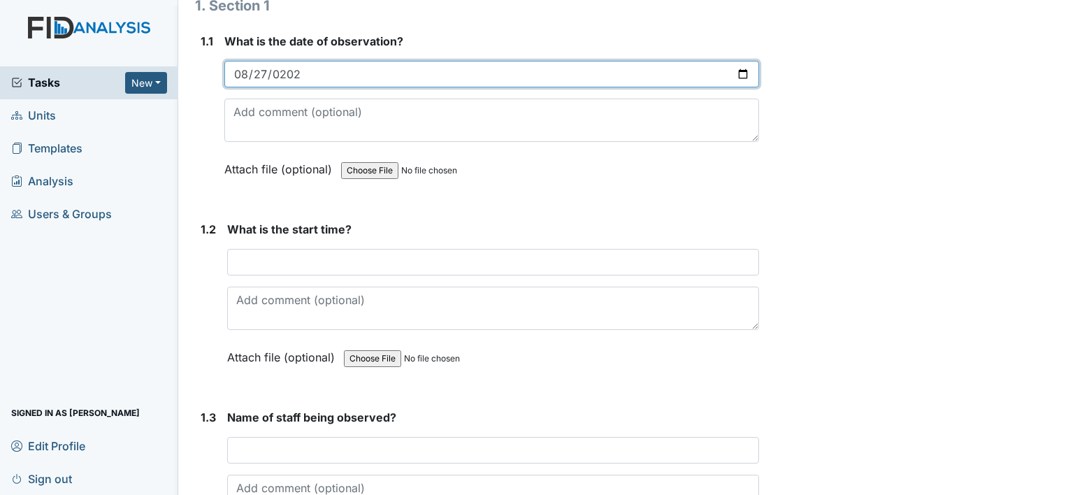
scroll to position [214, 0]
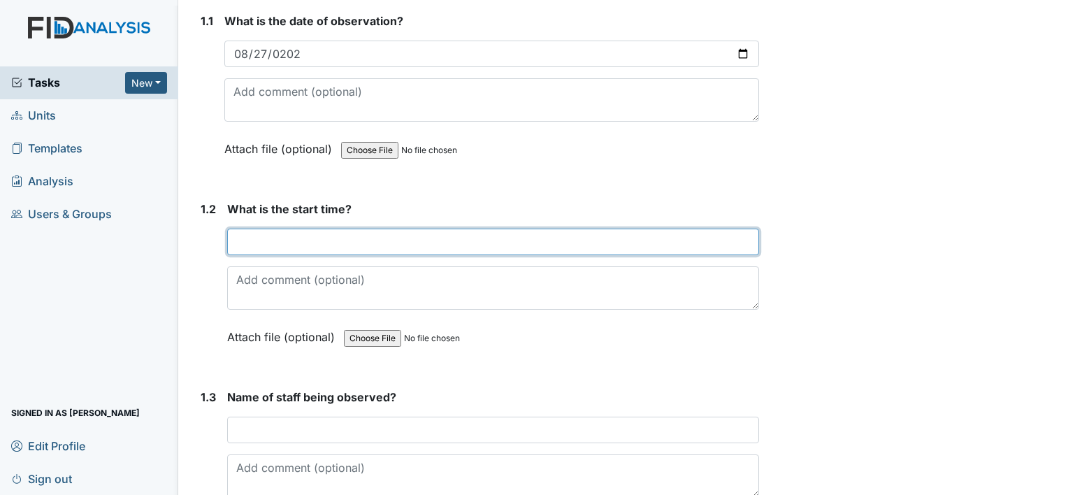
click at [245, 234] on input "text" at bounding box center [493, 242] width 532 height 27
type input "&"
type input "7:30 AM"
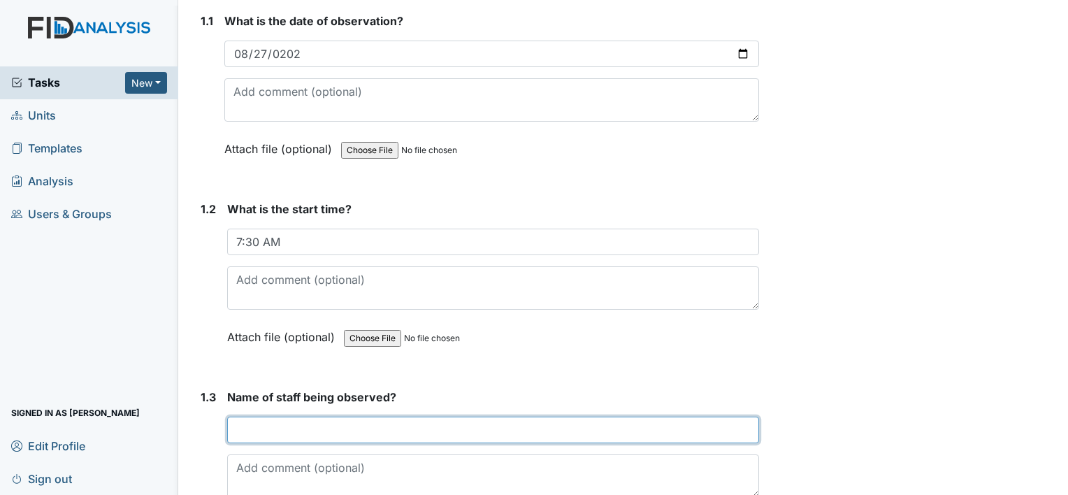
click at [254, 426] on input "text" at bounding box center [493, 429] width 532 height 27
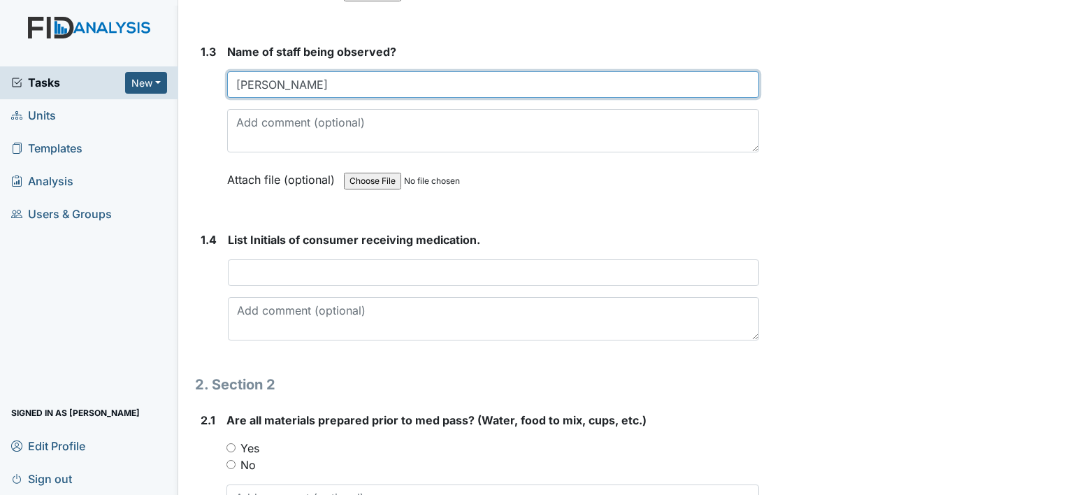
scroll to position [587, 0]
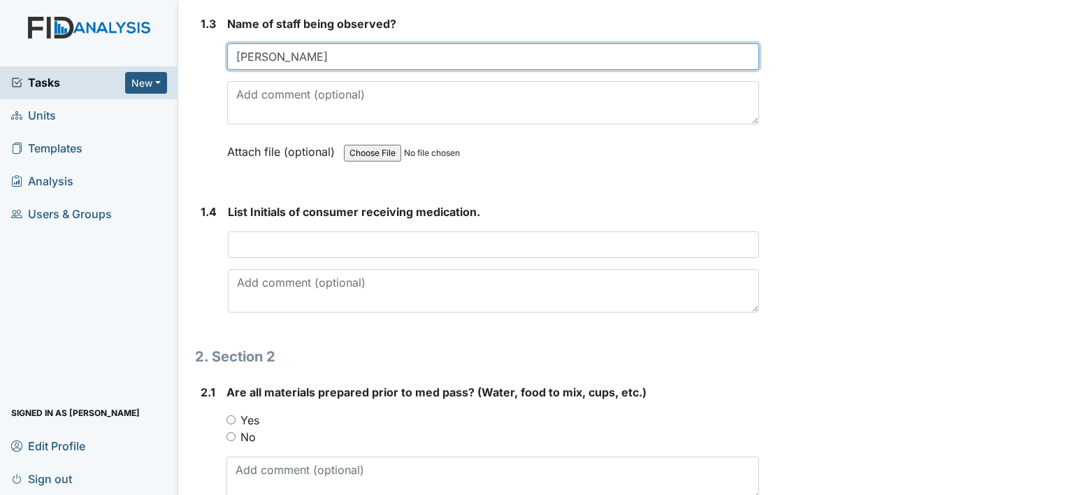
type input "M Brown"
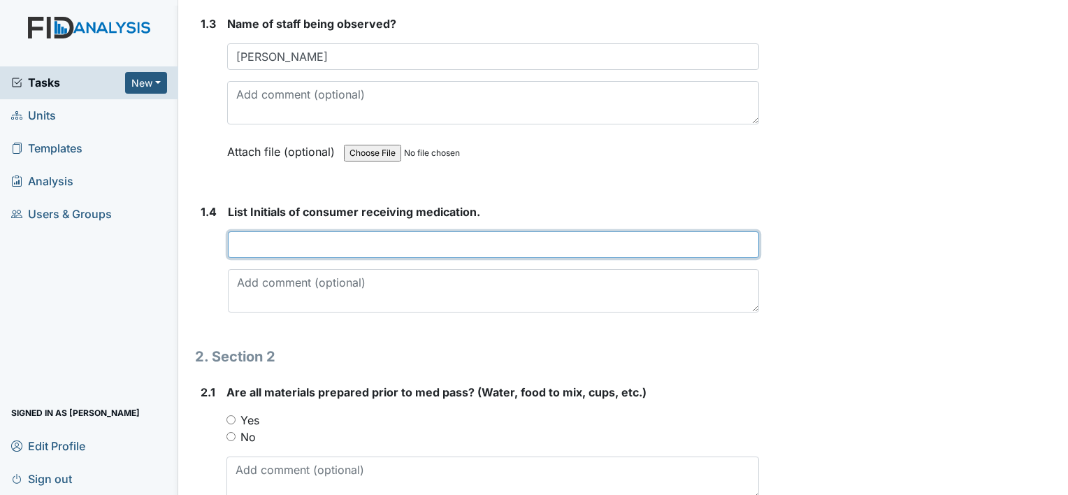
click at [235, 238] on input "text" at bounding box center [493, 244] width 531 height 27
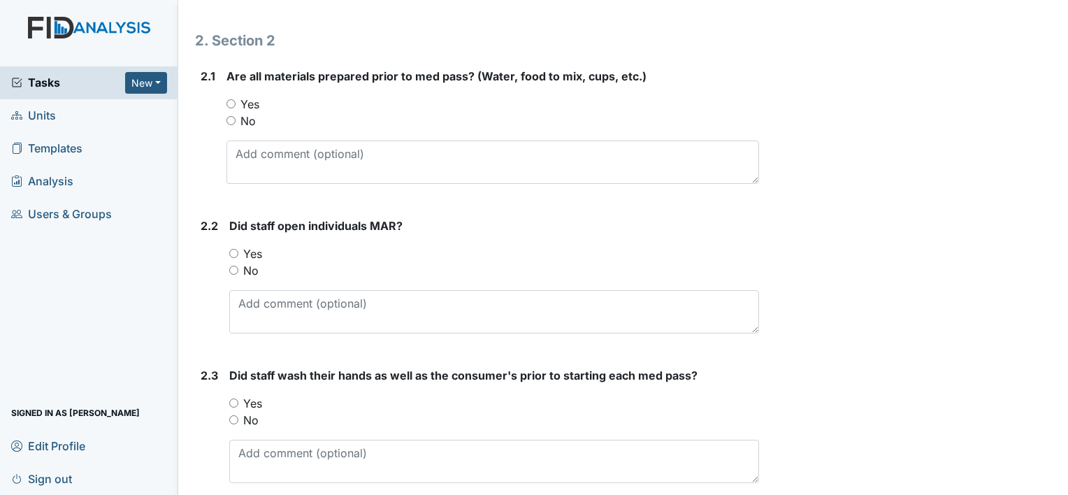
scroll to position [931, 0]
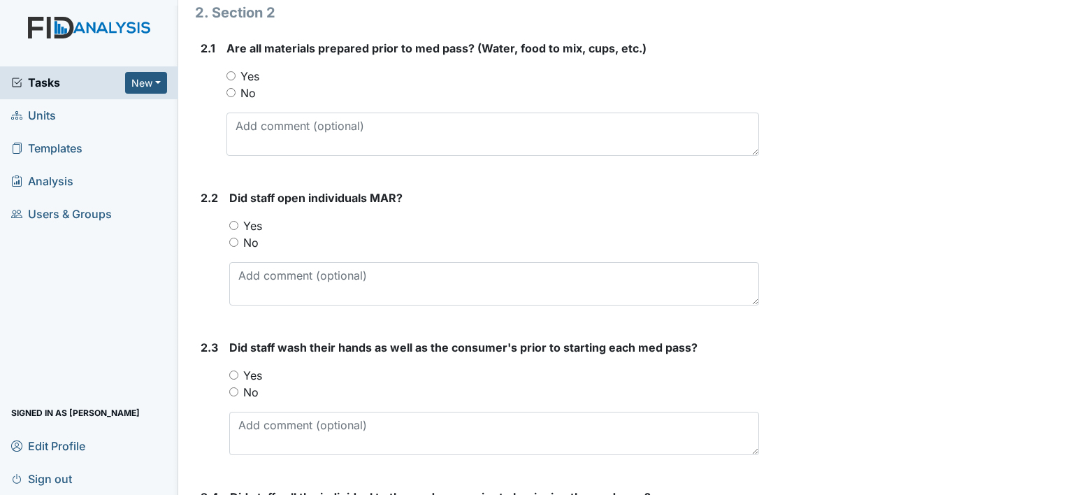
type input "HG, DG, JJ, SK, WT, TS"
click at [232, 72] on input "Yes" at bounding box center [230, 75] width 9 height 9
radio input "true"
click at [232, 221] on input "Yes" at bounding box center [233, 225] width 9 height 9
radio input "true"
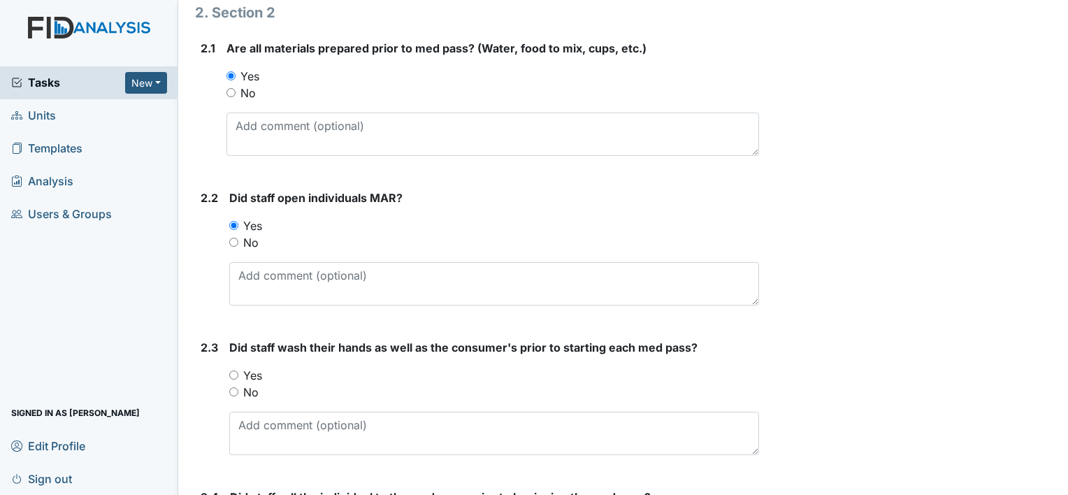
click at [229, 370] on input "Yes" at bounding box center [233, 374] width 9 height 9
radio input "true"
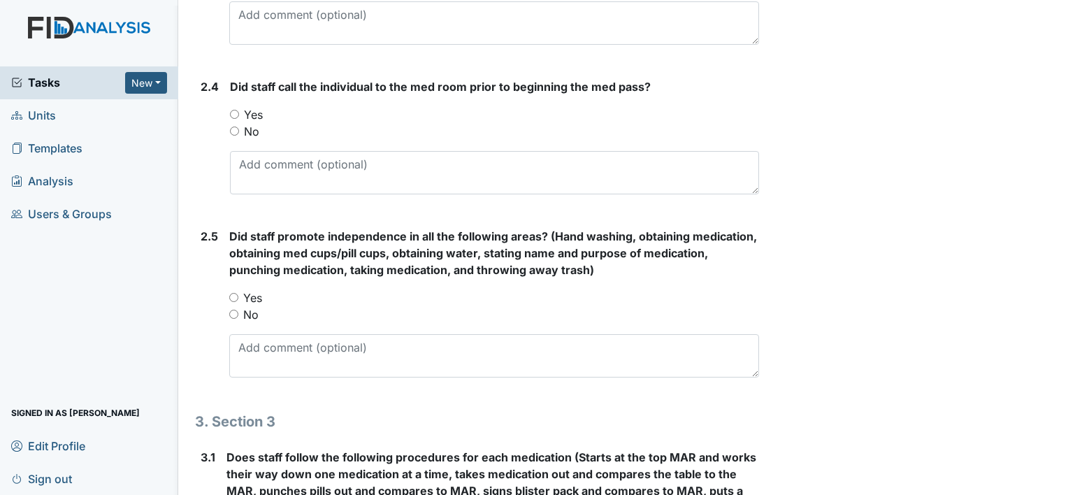
scroll to position [1369, 0]
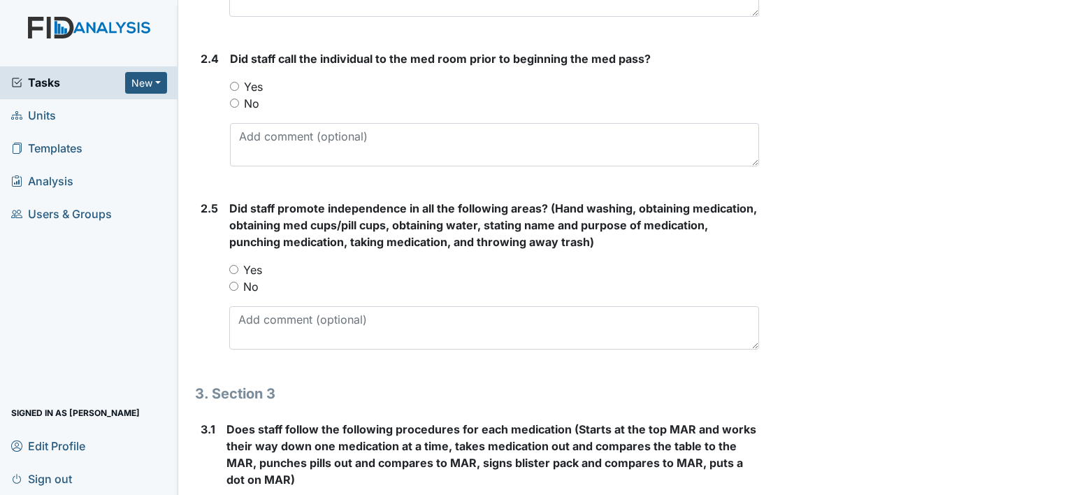
click at [235, 82] on input "Yes" at bounding box center [234, 86] width 9 height 9
radio input "true"
click at [233, 266] on input "Yes" at bounding box center [233, 269] width 9 height 9
radio input "true"
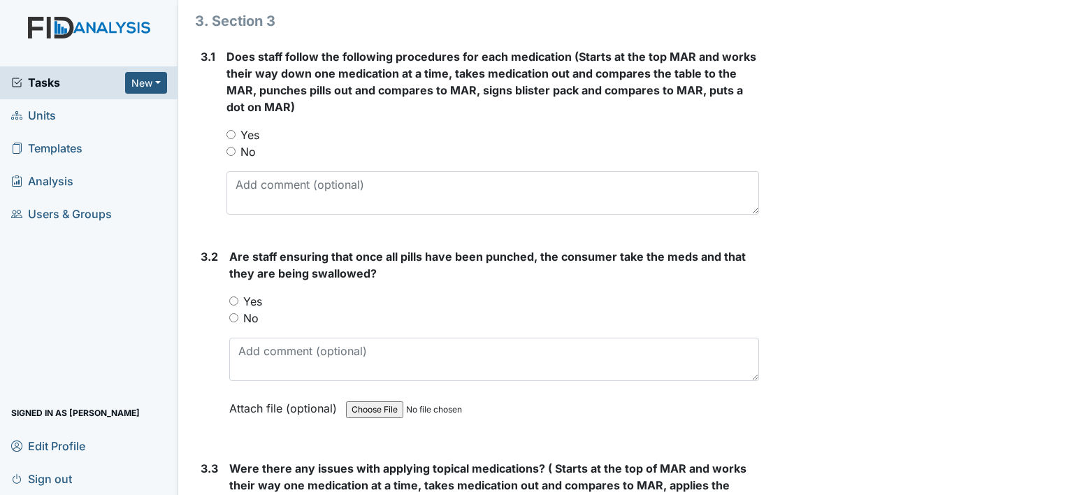
scroll to position [1769, 0]
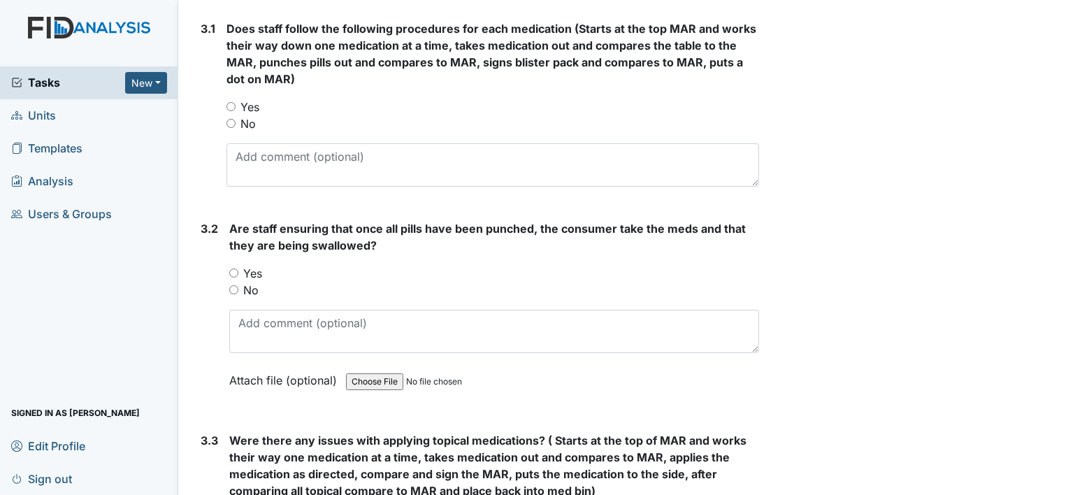
click at [232, 102] on input "Yes" at bounding box center [230, 106] width 9 height 9
radio input "true"
click at [237, 268] on input "Yes" at bounding box center [233, 272] width 9 height 9
radio input "true"
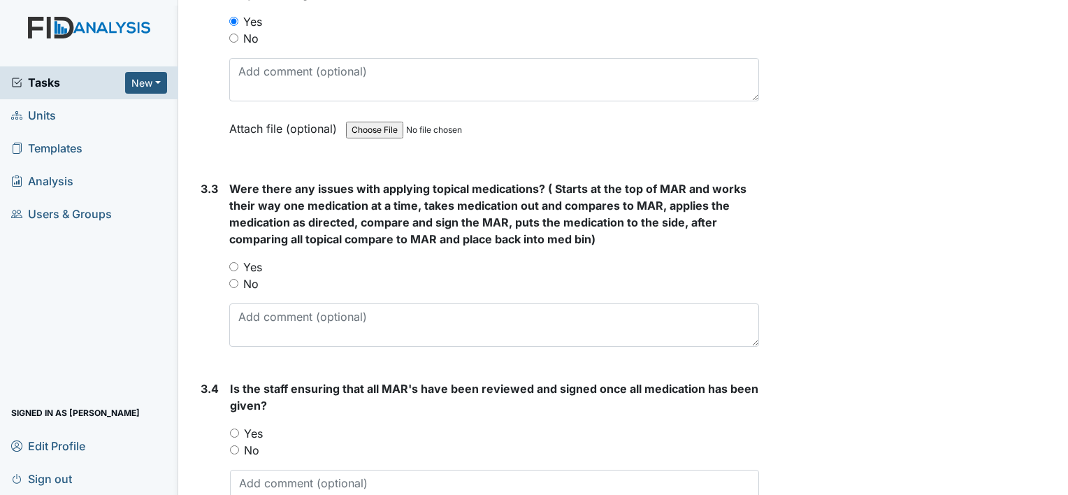
scroll to position [2030, 0]
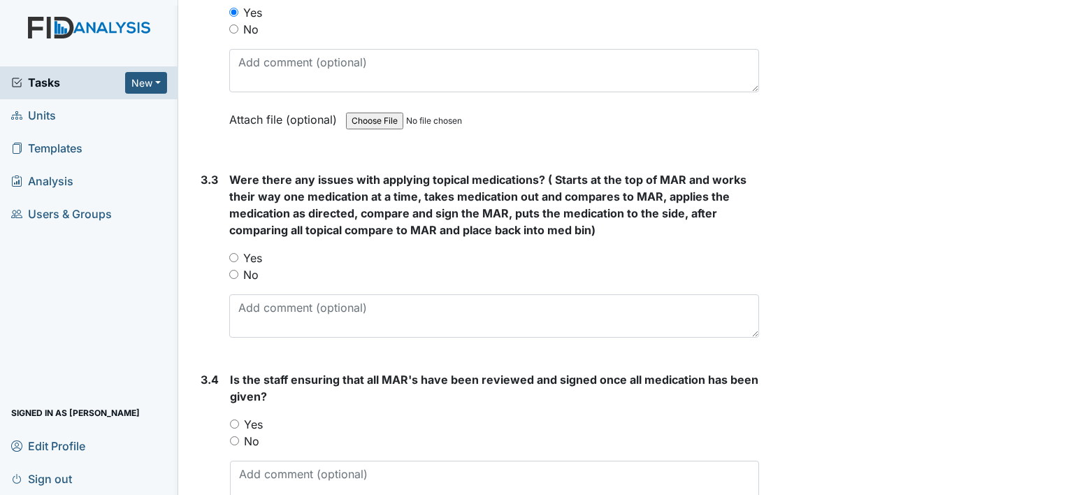
click at [232, 270] on input "No" at bounding box center [233, 274] width 9 height 9
radio input "true"
click at [231, 419] on input "Yes" at bounding box center [234, 423] width 9 height 9
radio input "true"
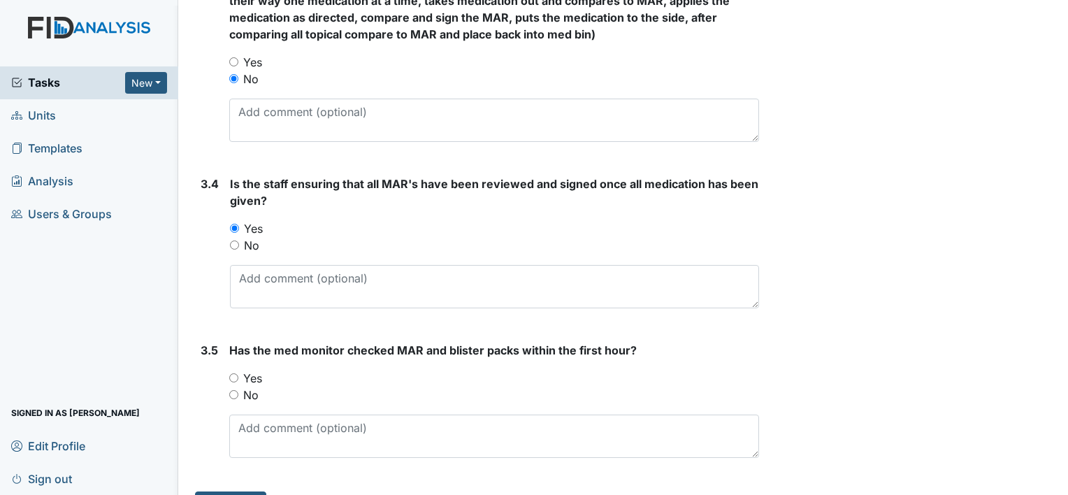
scroll to position [2254, 0]
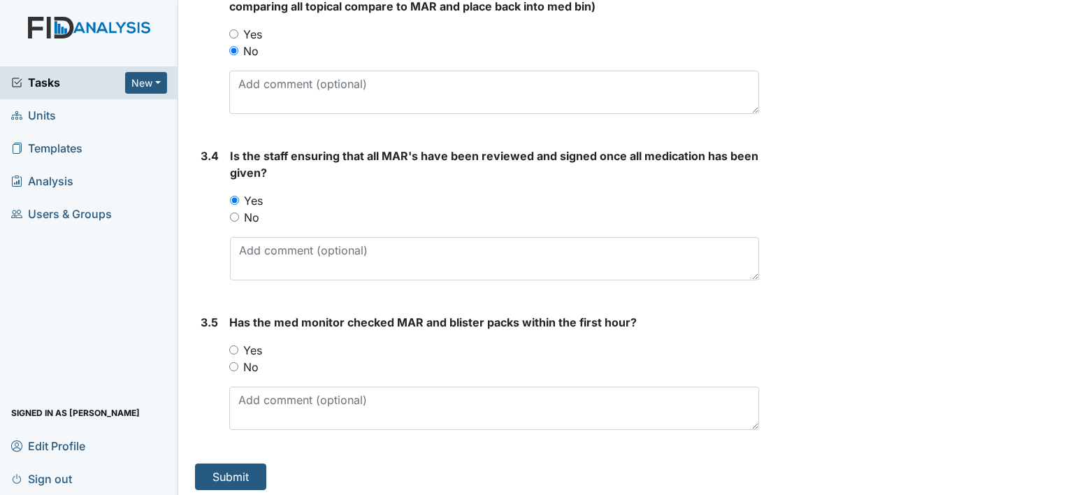
click at [233, 345] on input "Yes" at bounding box center [233, 349] width 9 height 9
radio input "true"
click at [240, 471] on button "Submit" at bounding box center [230, 476] width 71 height 27
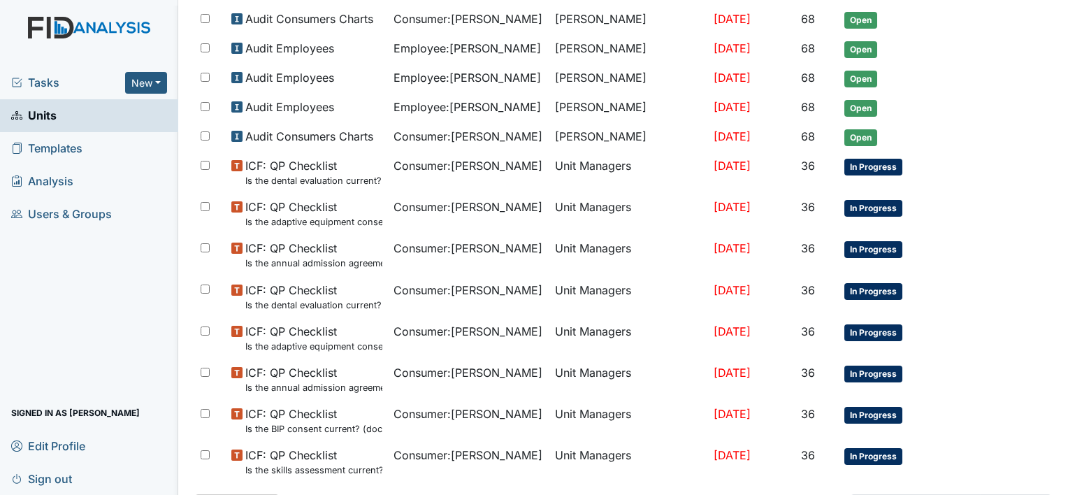
scroll to position [908, 0]
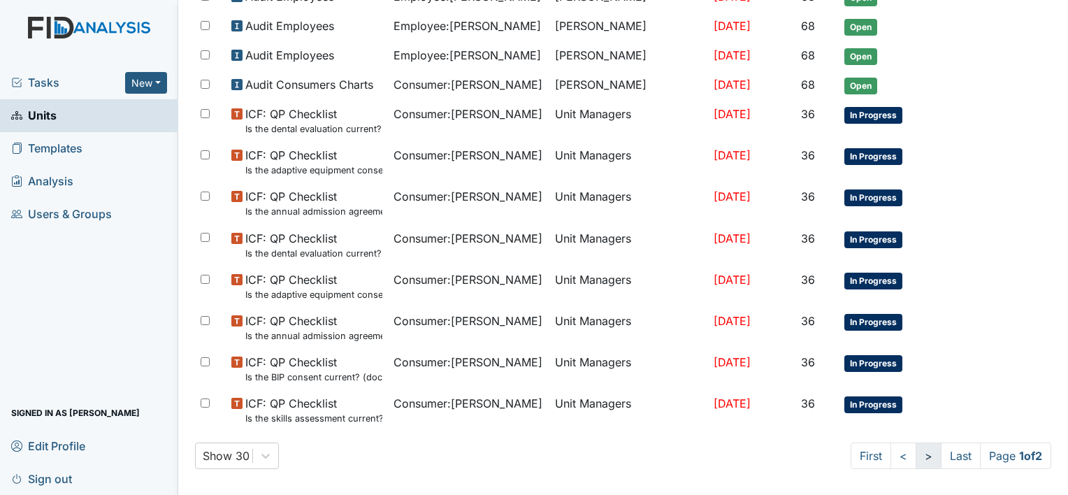
click at [915, 448] on link ">" at bounding box center [928, 455] width 26 height 27
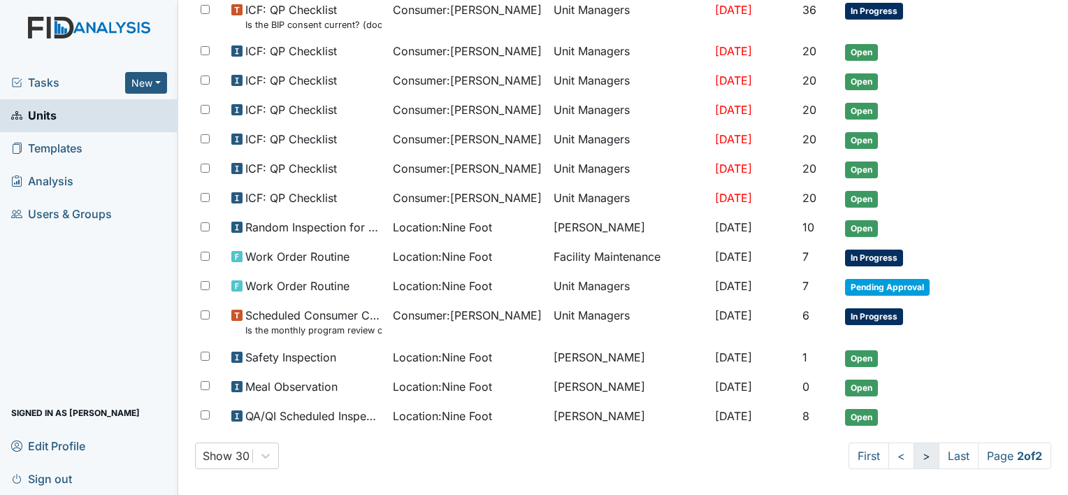
click at [913, 449] on link ">" at bounding box center [926, 455] width 26 height 27
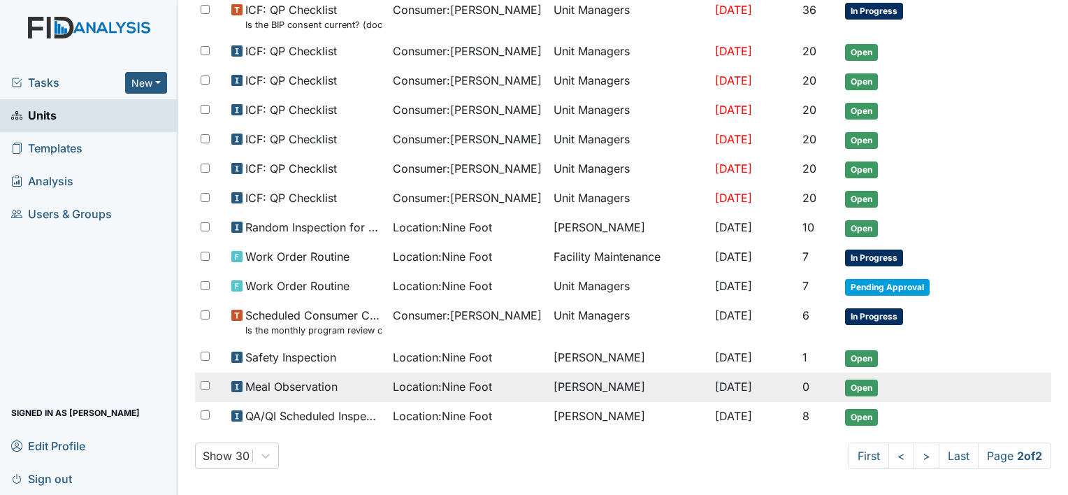
click at [453, 379] on span "Location : Nine Foot" at bounding box center [442, 386] width 99 height 17
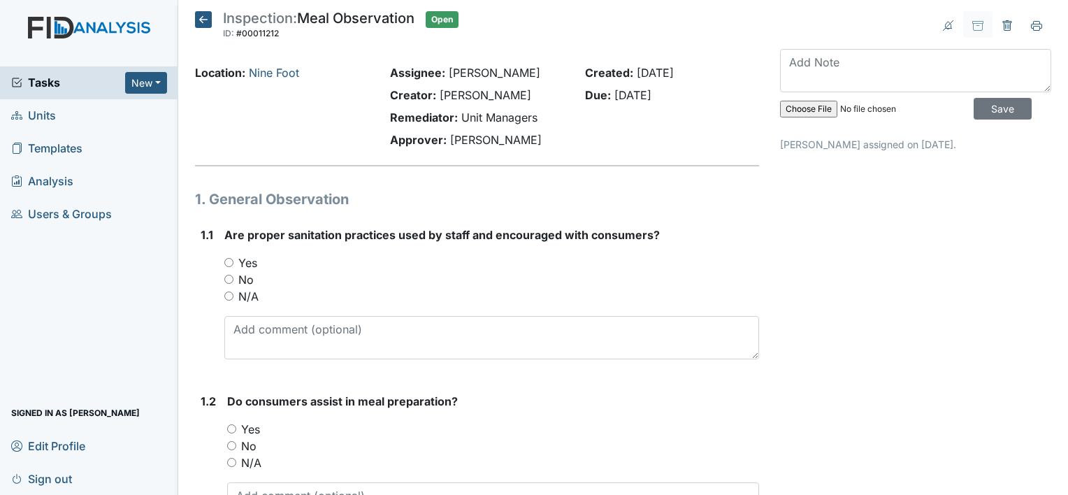
click at [229, 263] on input "Yes" at bounding box center [228, 262] width 9 height 9
radio input "true"
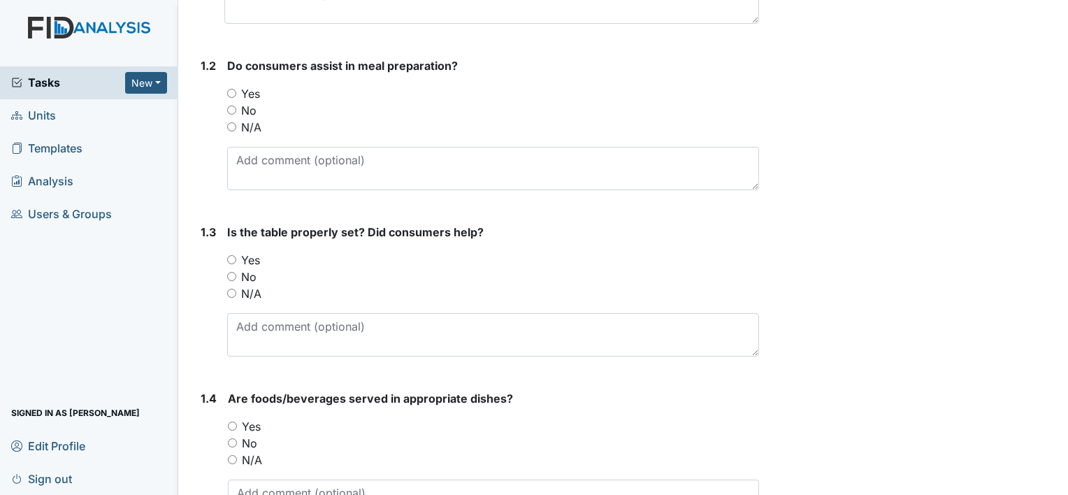
scroll to position [363, 0]
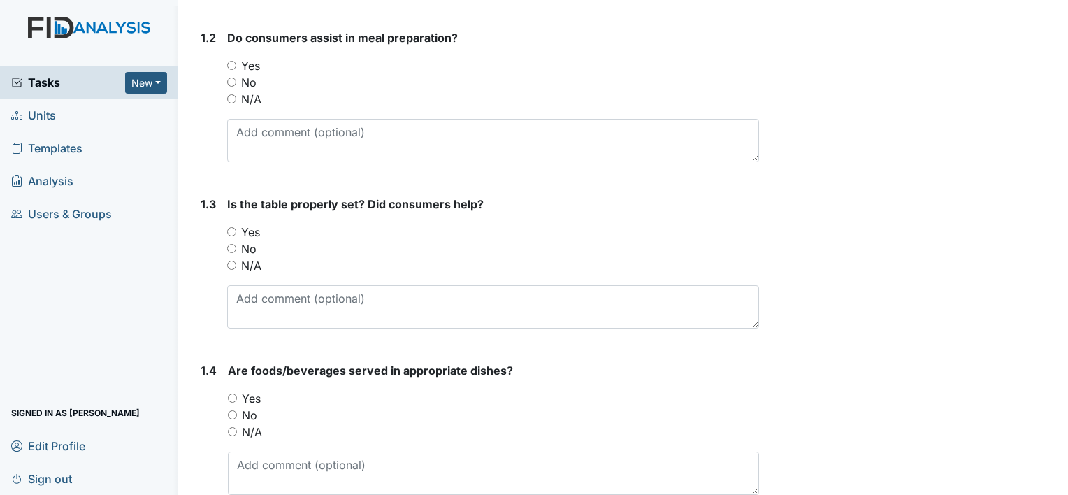
click at [231, 79] on input "No" at bounding box center [231, 82] width 9 height 9
radio input "true"
click at [229, 246] on input "No" at bounding box center [231, 248] width 9 height 9
radio input "true"
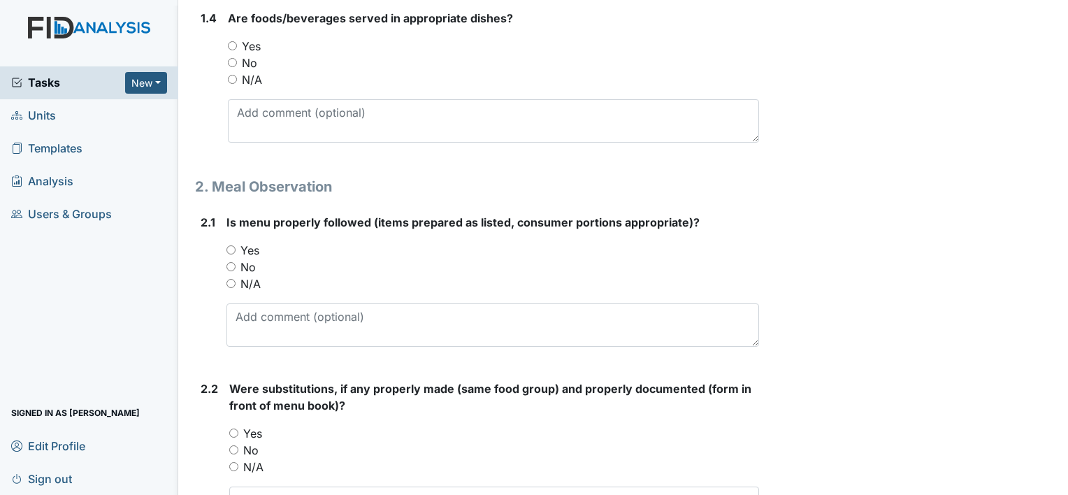
scroll to position [708, 0]
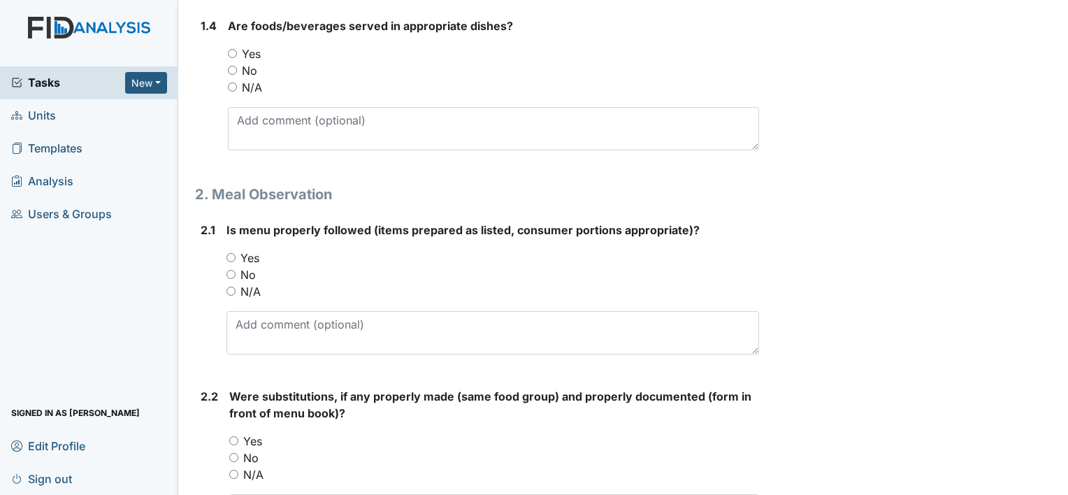
click at [232, 52] on input "Yes" at bounding box center [232, 53] width 9 height 9
radio input "true"
click at [231, 257] on input "Yes" at bounding box center [230, 257] width 9 height 9
radio input "true"
click at [233, 438] on input "Yes" at bounding box center [233, 440] width 9 height 9
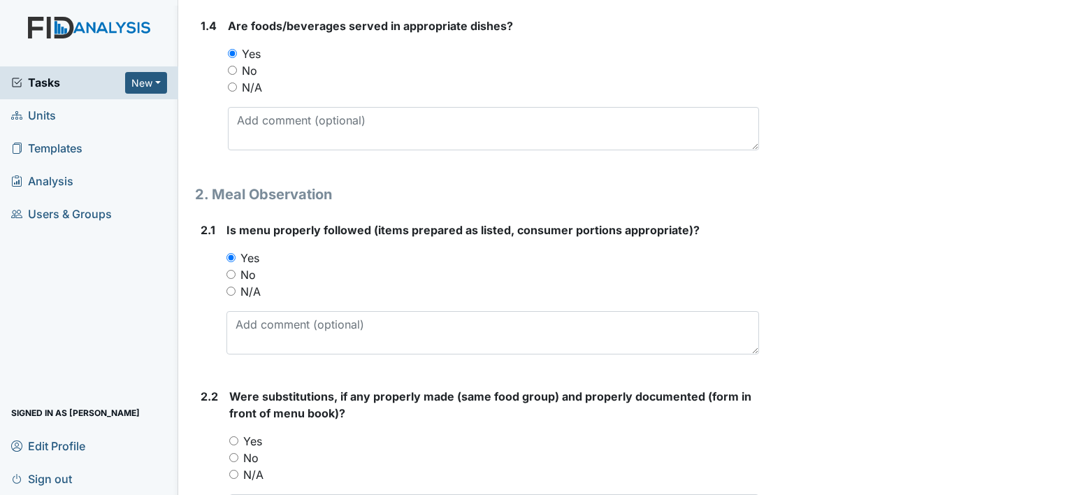
radio input "true"
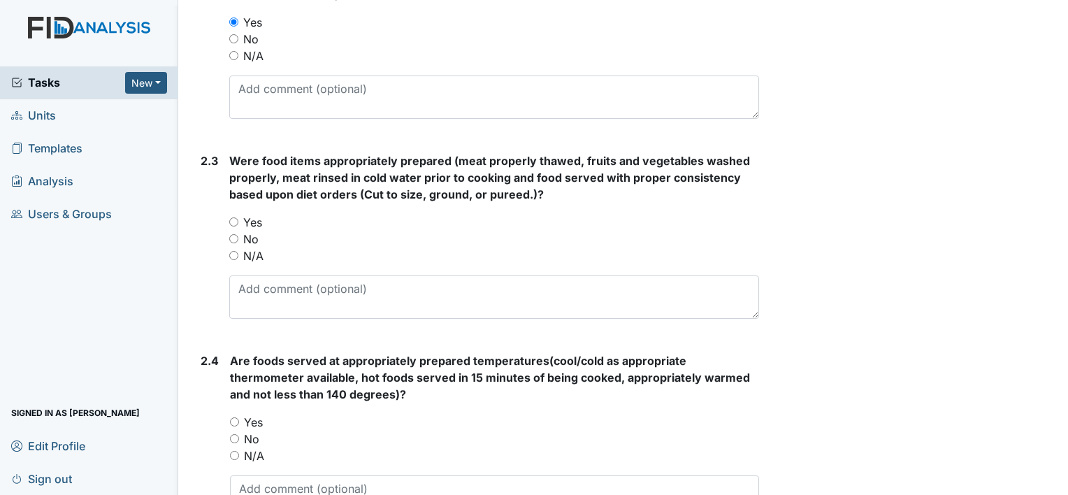
scroll to position [1154, 0]
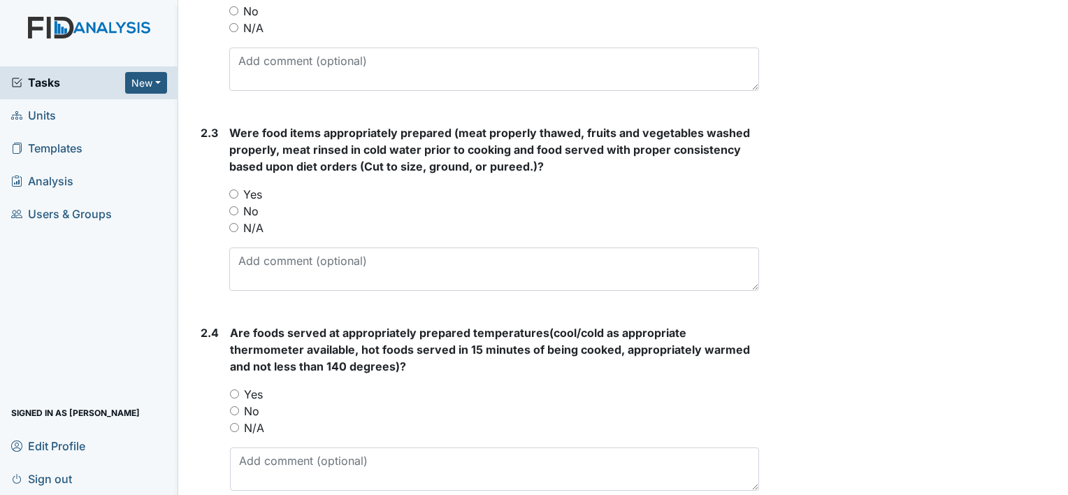
click at [231, 189] on input "Yes" at bounding box center [233, 193] width 9 height 9
radio input "true"
click at [235, 390] on input "Yes" at bounding box center [234, 393] width 9 height 9
radio input "true"
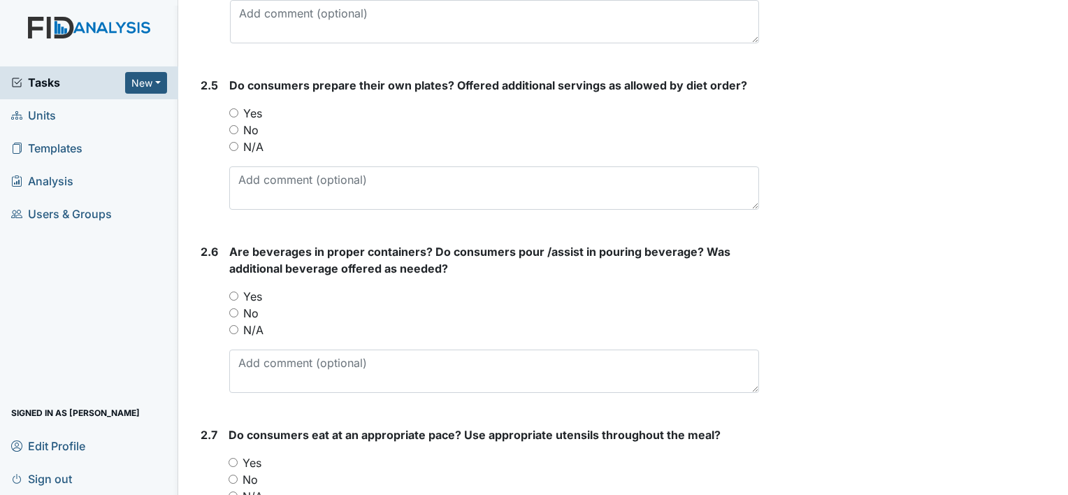
scroll to position [1630, 0]
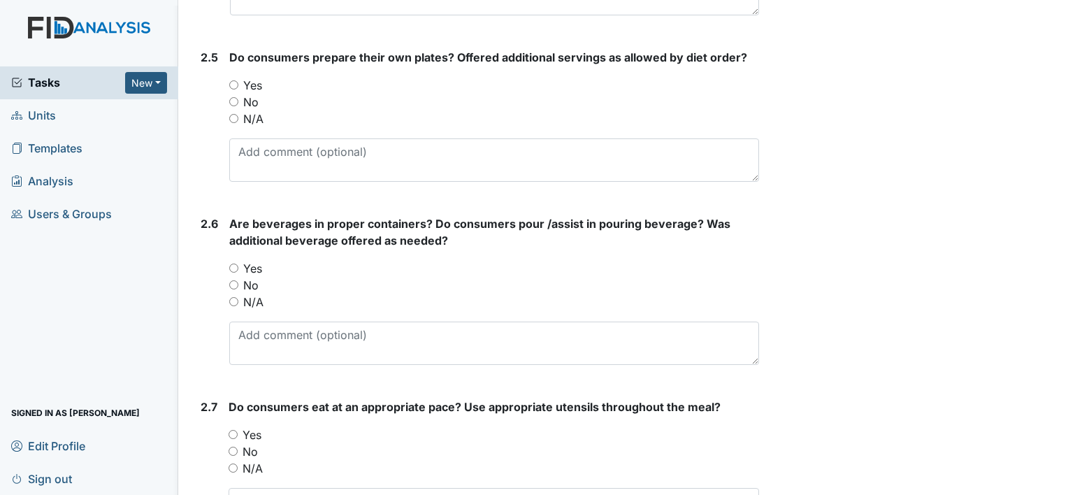
click at [232, 97] on input "No" at bounding box center [233, 101] width 9 height 9
radio input "true"
click at [232, 280] on input "No" at bounding box center [233, 284] width 9 height 9
radio input "true"
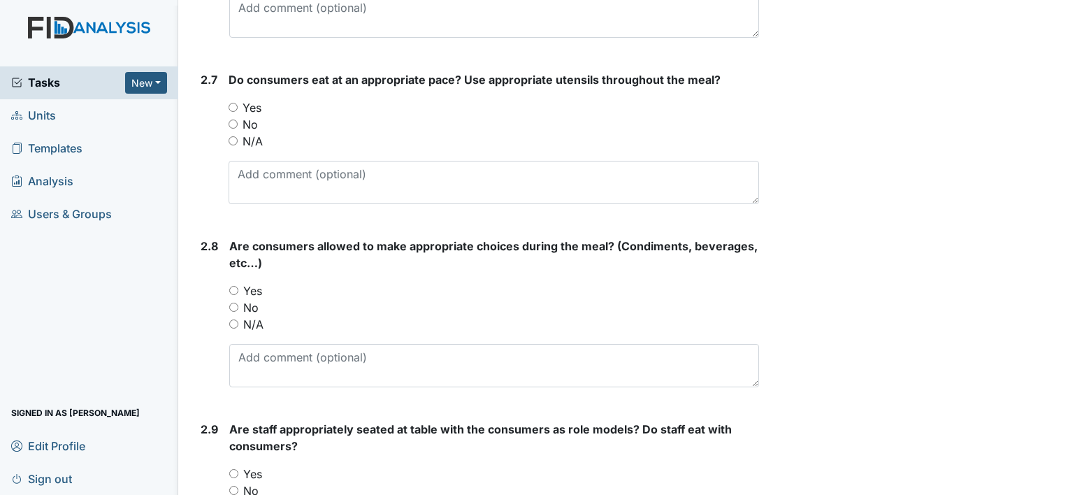
scroll to position [1965, 0]
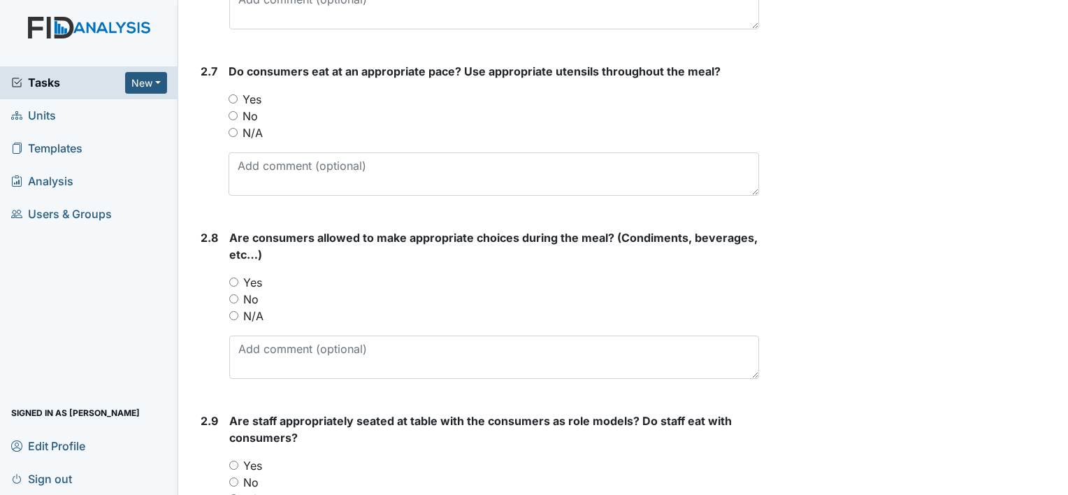
click at [232, 94] on input "Yes" at bounding box center [233, 98] width 9 height 9
radio input "true"
click at [235, 277] on input "Yes" at bounding box center [233, 281] width 9 height 9
radio input "true"
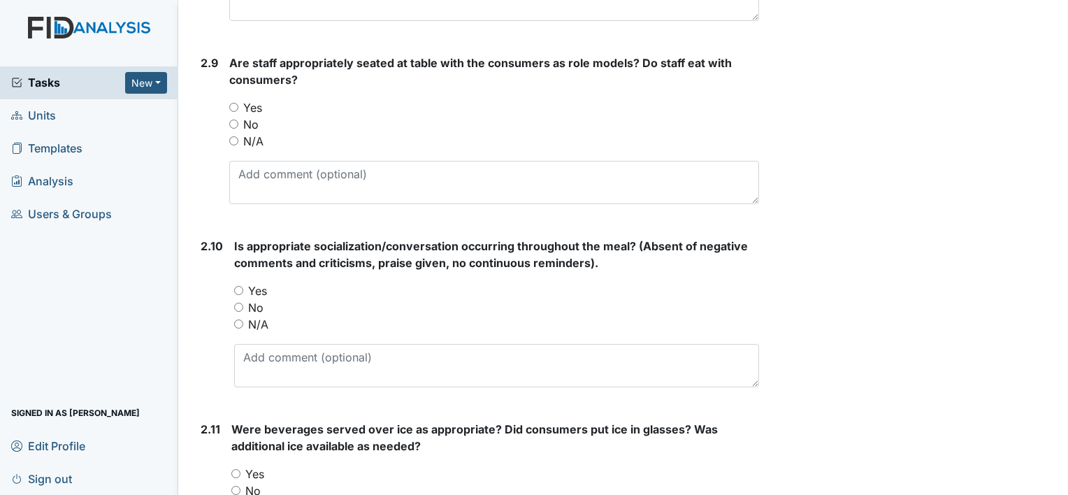
scroll to position [2328, 0]
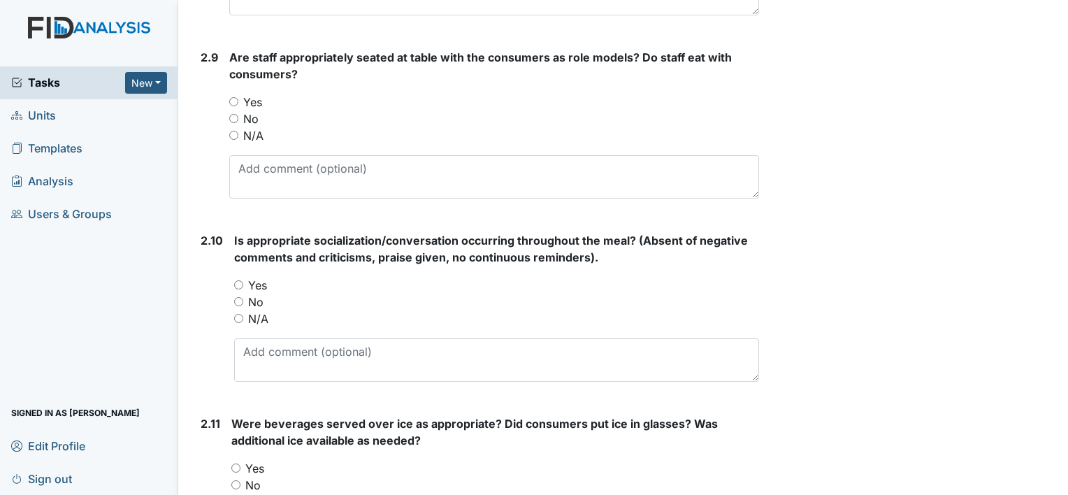
click at [232, 97] on input "Yes" at bounding box center [233, 101] width 9 height 9
radio input "true"
click at [232, 114] on input "No" at bounding box center [233, 118] width 9 height 9
radio input "true"
click at [231, 97] on input "Yes" at bounding box center [233, 101] width 9 height 9
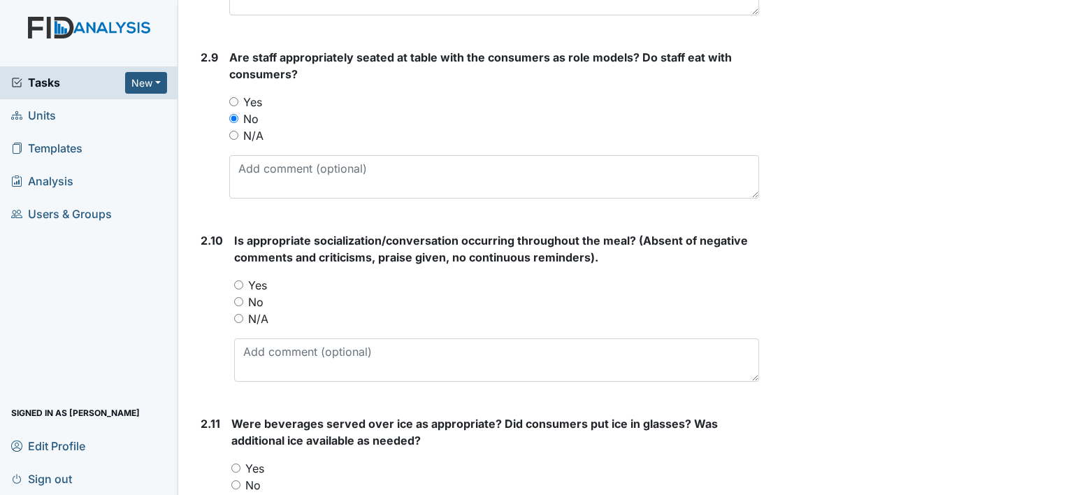
radio input "true"
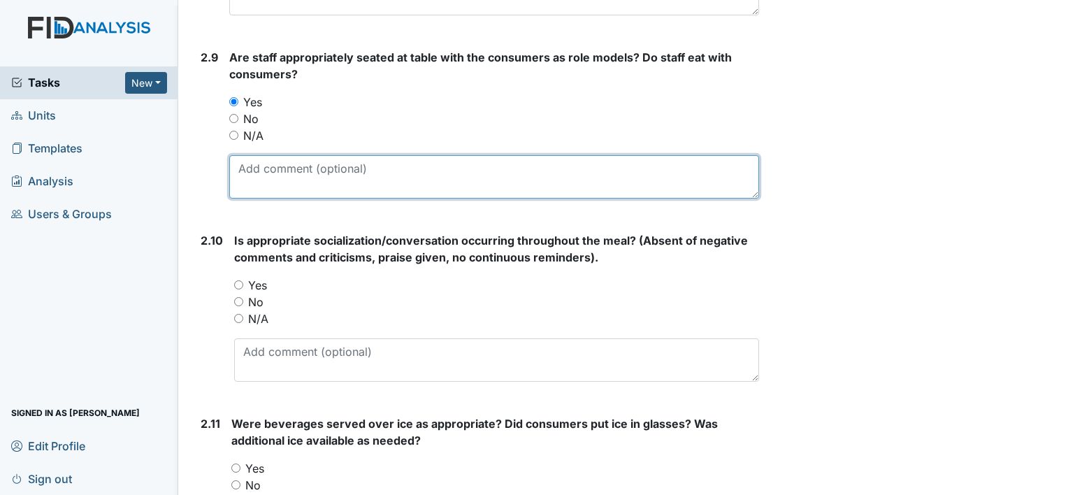
click at [244, 166] on textarea at bounding box center [494, 176] width 530 height 43
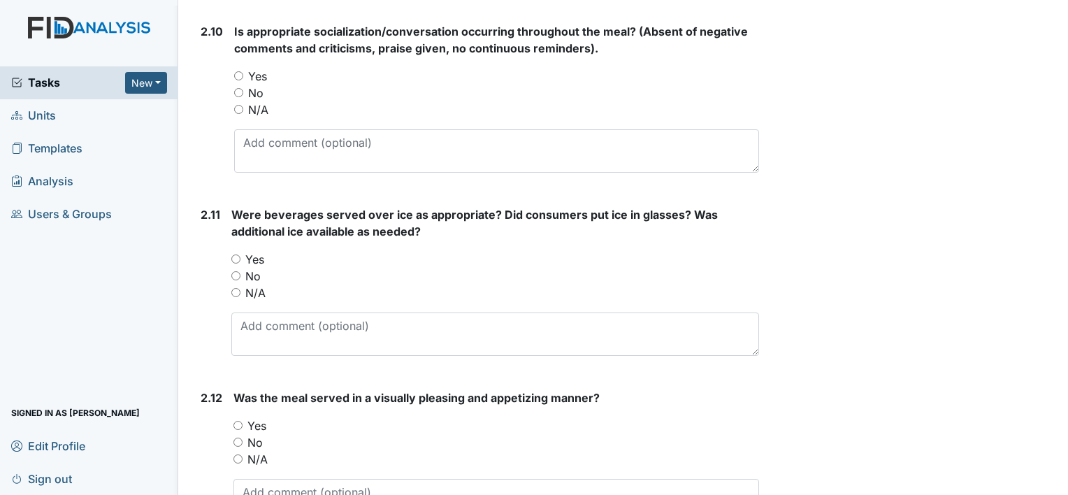
scroll to position [2543, 0]
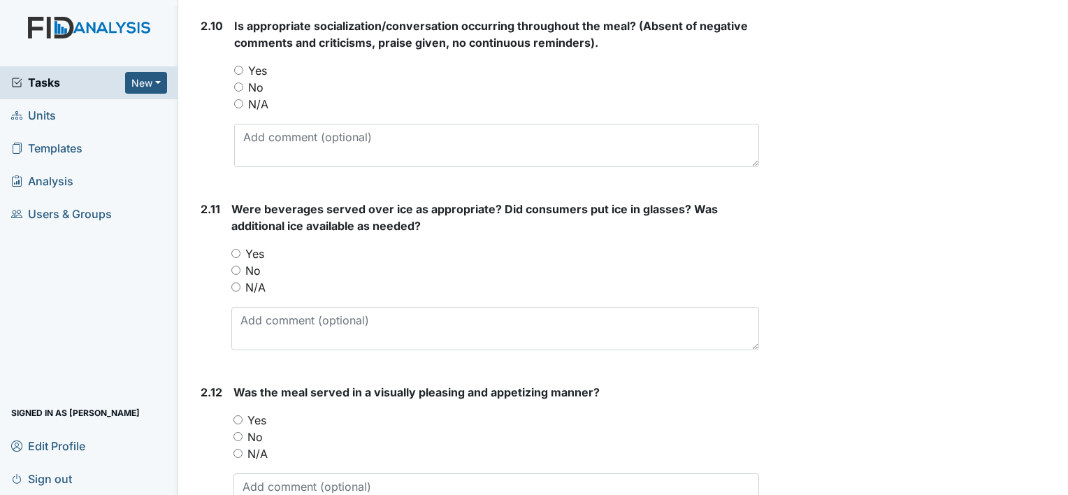
type textarea "They don't eat with the consumers."
click at [236, 66] on input "Yes" at bounding box center [238, 70] width 9 height 9
radio input "true"
click at [235, 266] on input "No" at bounding box center [235, 270] width 9 height 9
radio input "true"
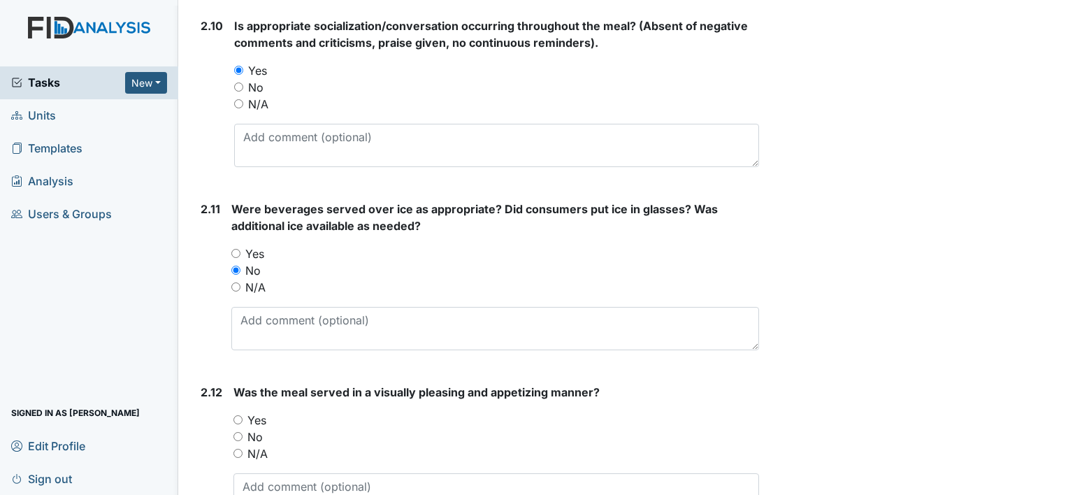
click at [238, 415] on input "Yes" at bounding box center [237, 419] width 9 height 9
radio input "true"
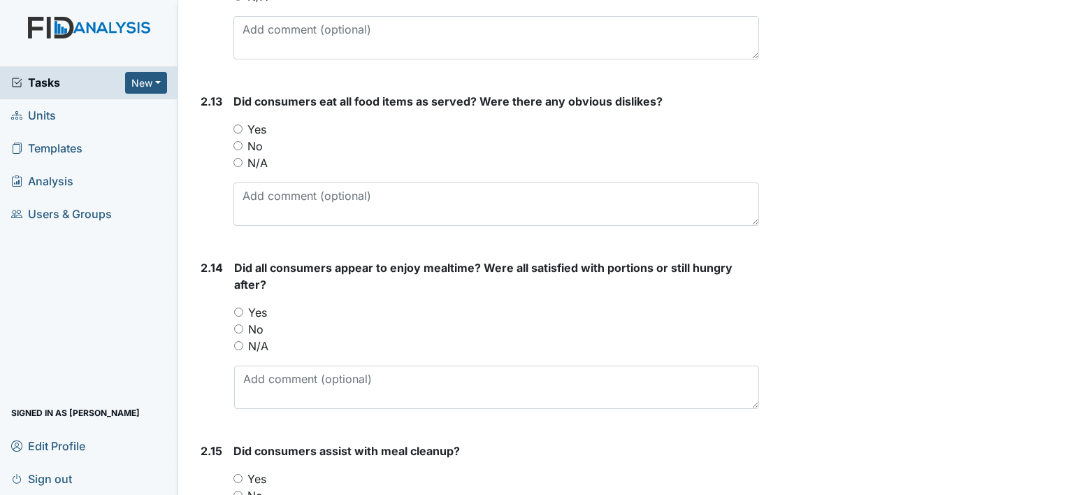
scroll to position [3008, 0]
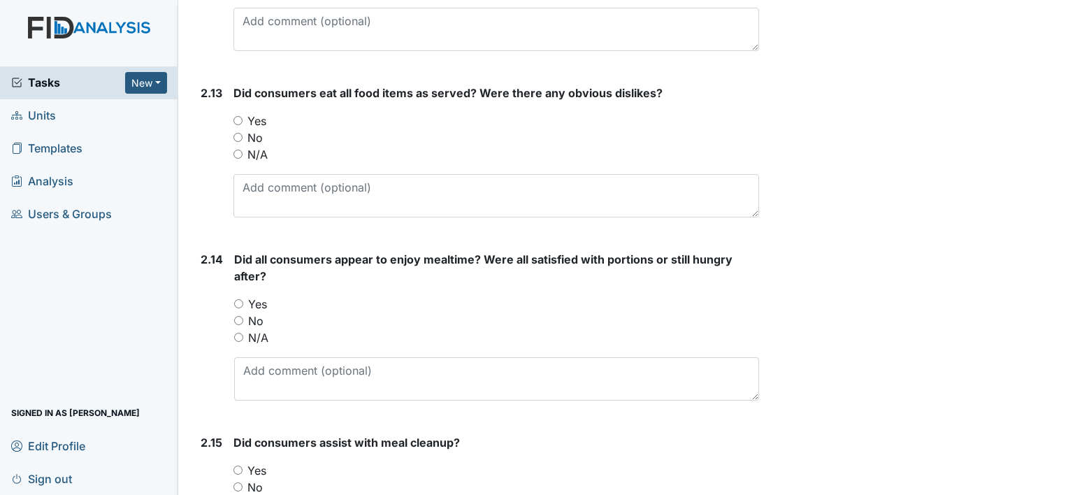
click at [235, 116] on input "Yes" at bounding box center [237, 120] width 9 height 9
radio input "true"
click at [238, 133] on input "No" at bounding box center [237, 137] width 9 height 9
radio input "true"
click at [238, 299] on input "Yes" at bounding box center [238, 303] width 9 height 9
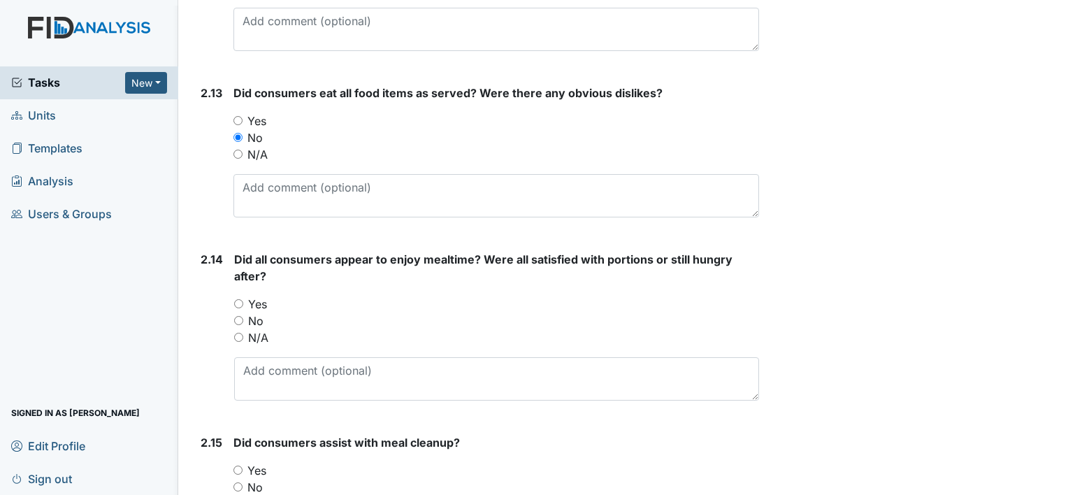
radio input "true"
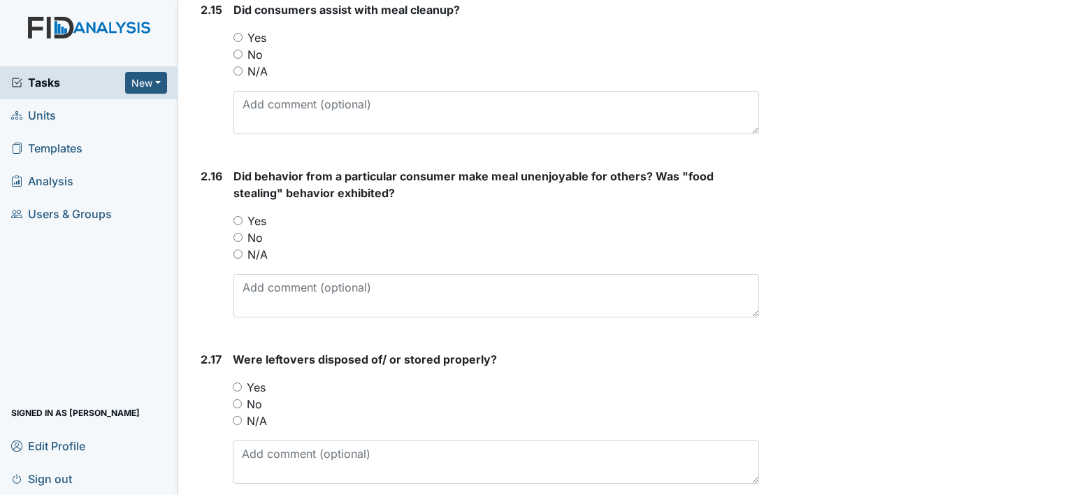
click at [238, 33] on input "Yes" at bounding box center [237, 37] width 9 height 9
radio input "true"
click at [238, 233] on input "No" at bounding box center [237, 237] width 9 height 9
radio input "true"
click at [235, 382] on input "Yes" at bounding box center [237, 386] width 9 height 9
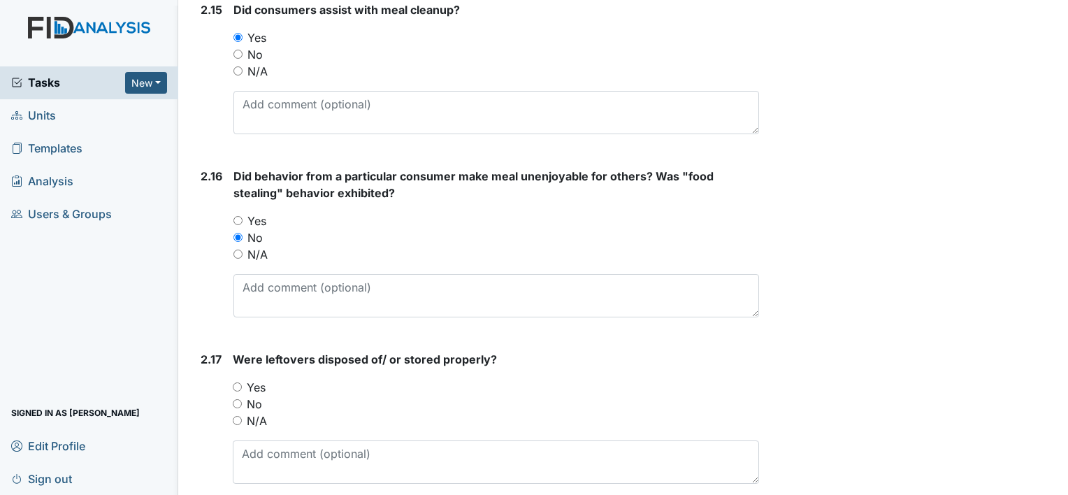
radio input "true"
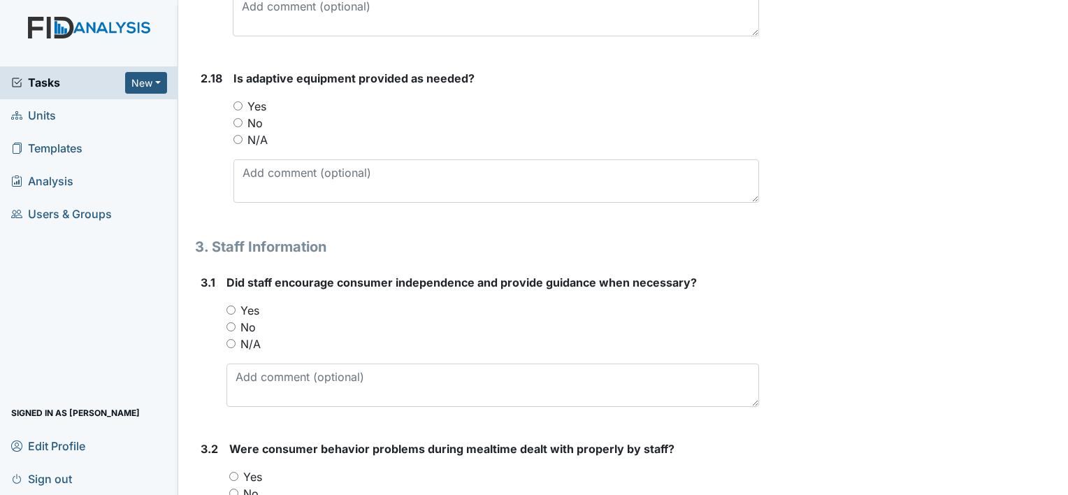
scroll to position [3916, 0]
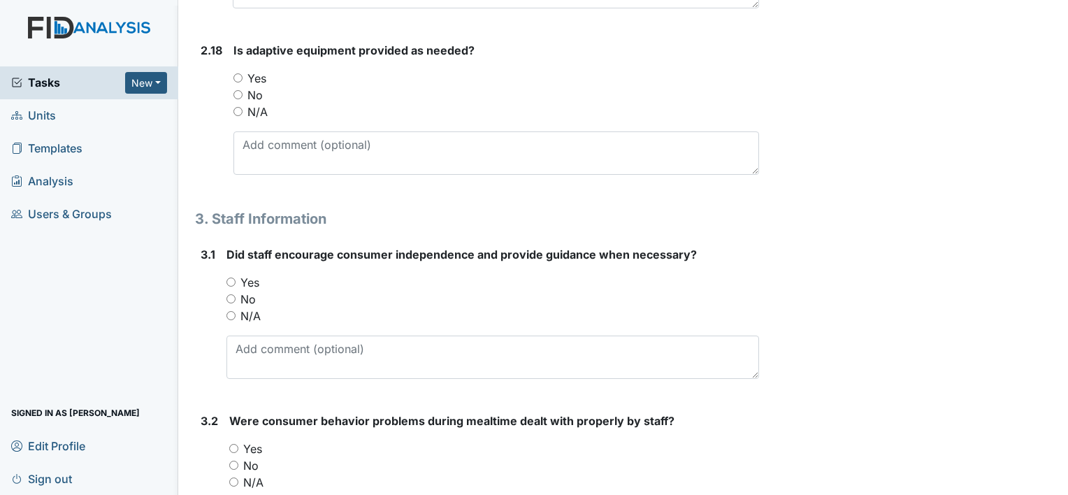
click at [238, 73] on input "Yes" at bounding box center [237, 77] width 9 height 9
radio input "true"
click at [230, 277] on input "Yes" at bounding box center [230, 281] width 9 height 9
radio input "true"
click at [234, 444] on input "Yes" at bounding box center [233, 448] width 9 height 9
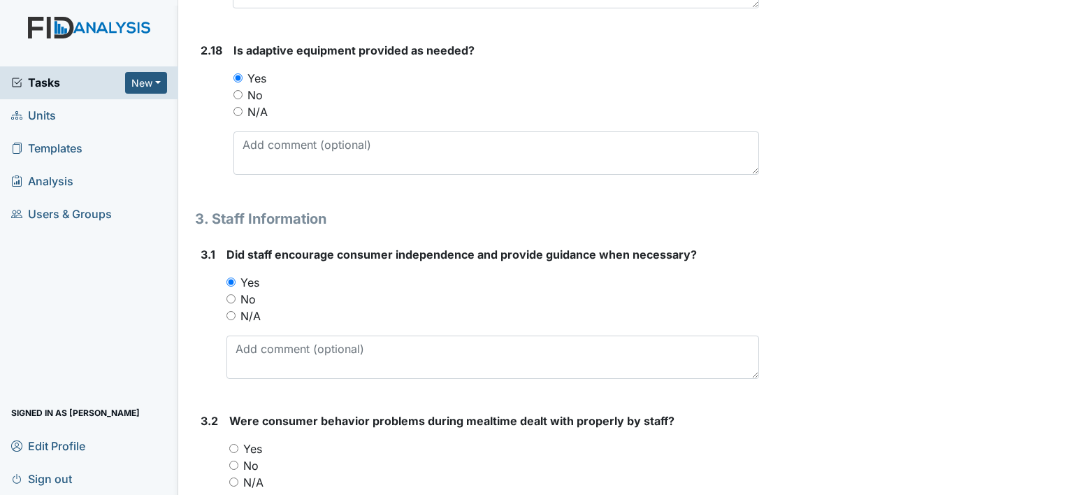
radio input "true"
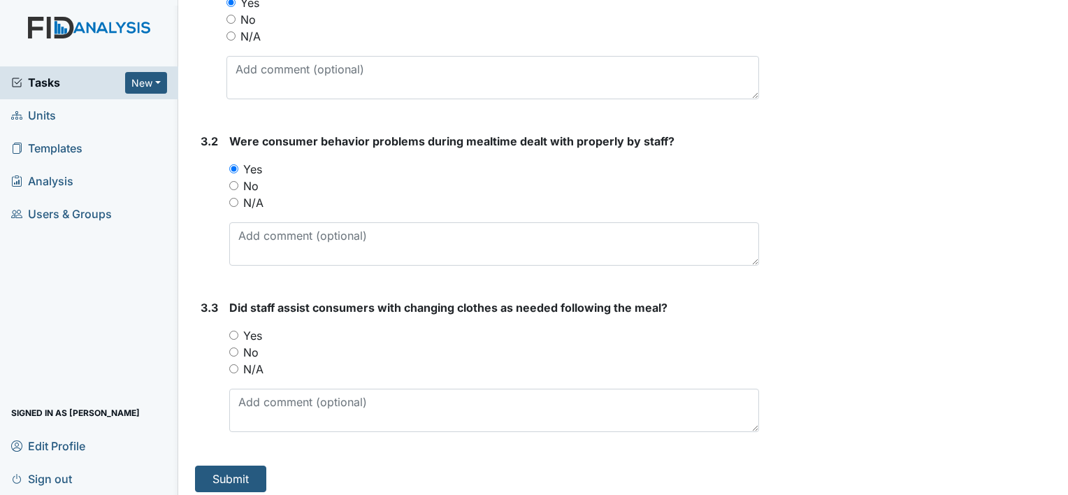
scroll to position [4196, 0]
click at [233, 330] on input "Yes" at bounding box center [233, 334] width 9 height 9
radio input "true"
click at [231, 470] on button "Submit" at bounding box center [230, 478] width 71 height 27
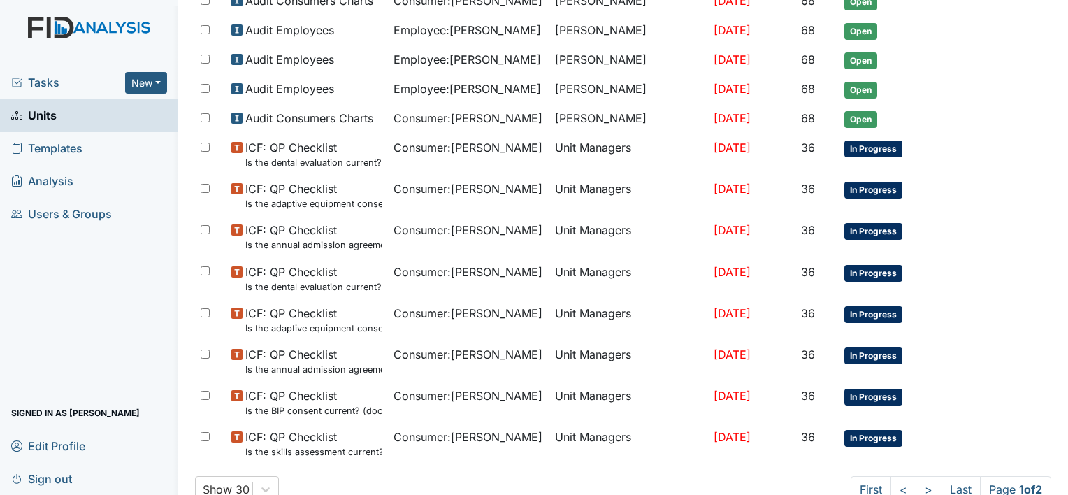
scroll to position [908, 0]
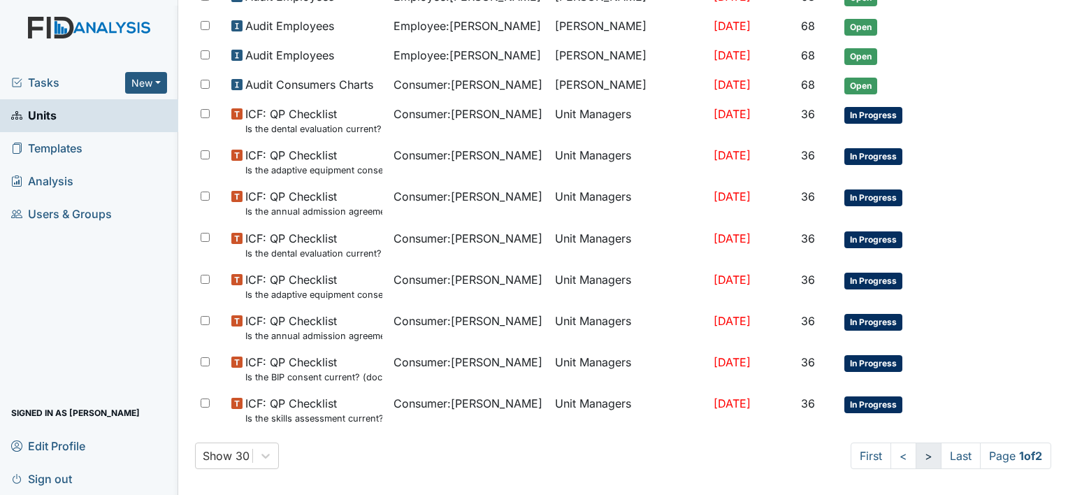
click at [915, 447] on link ">" at bounding box center [928, 455] width 26 height 27
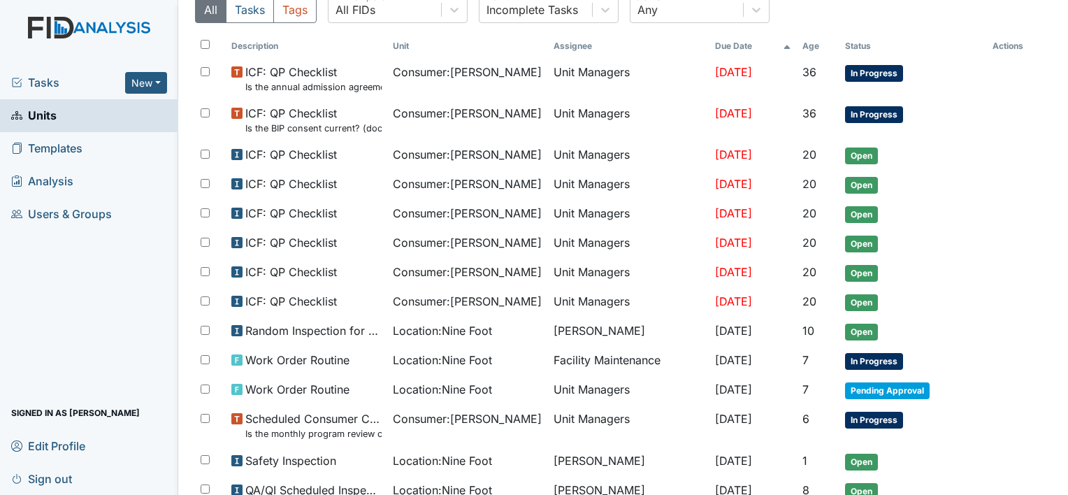
scroll to position [219, 0]
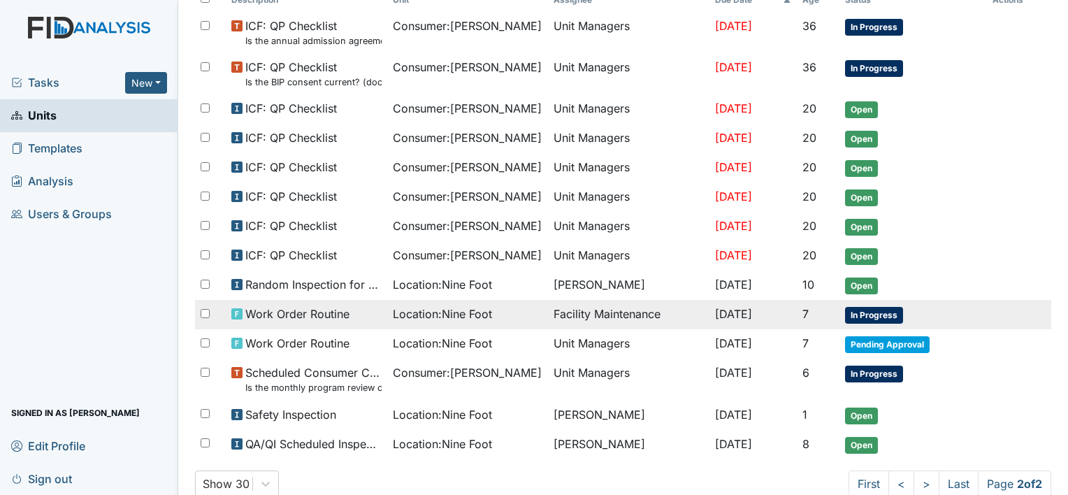
click at [553, 307] on td "Facility Maintenance" at bounding box center [628, 314] width 161 height 29
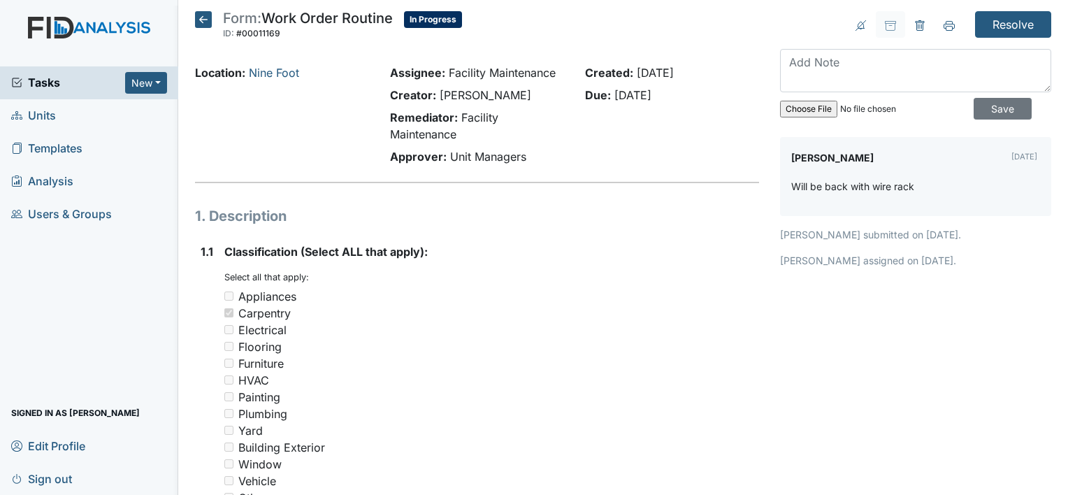
click at [204, 15] on icon at bounding box center [203, 19] width 17 height 17
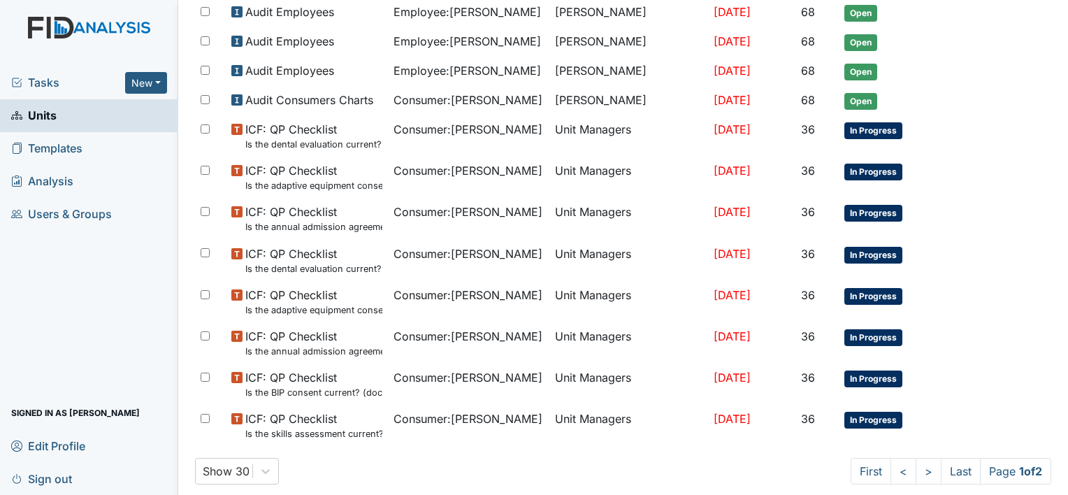
scroll to position [863, 0]
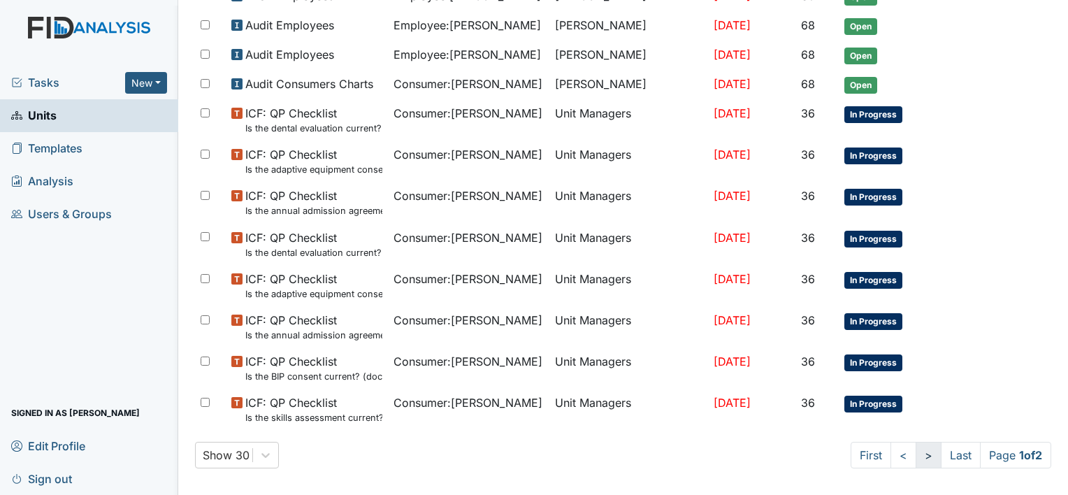
click at [915, 447] on link ">" at bounding box center [928, 455] width 26 height 27
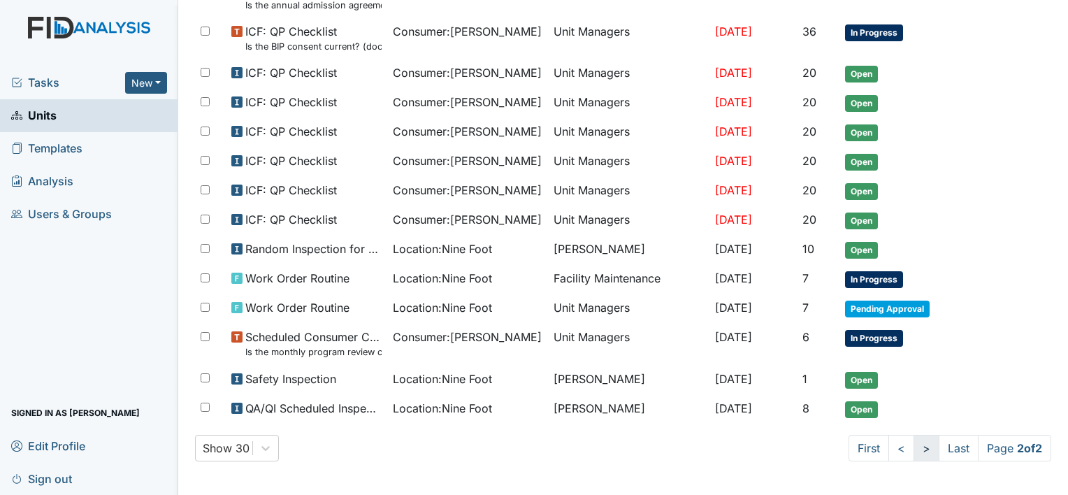
scroll to position [201, 0]
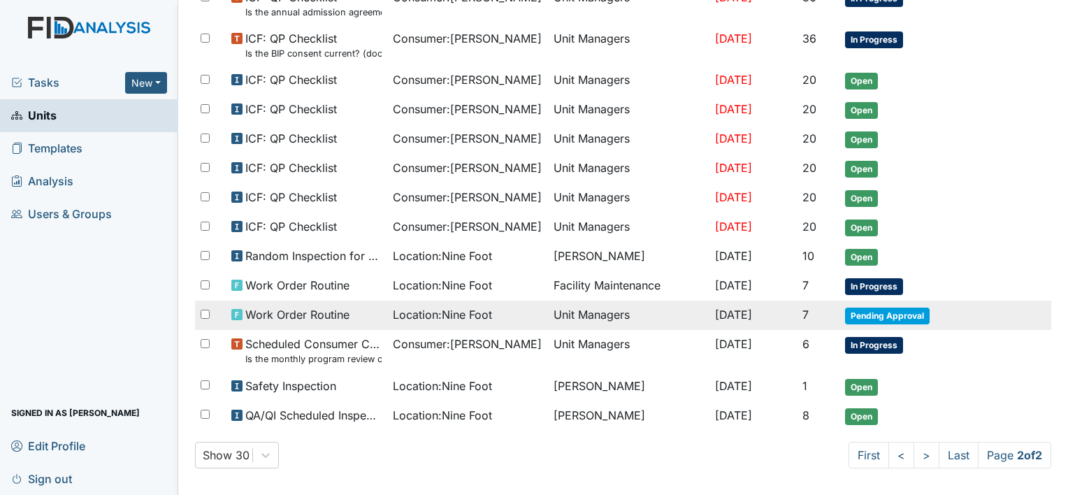
click at [548, 307] on td "Unit Managers" at bounding box center [628, 314] width 161 height 29
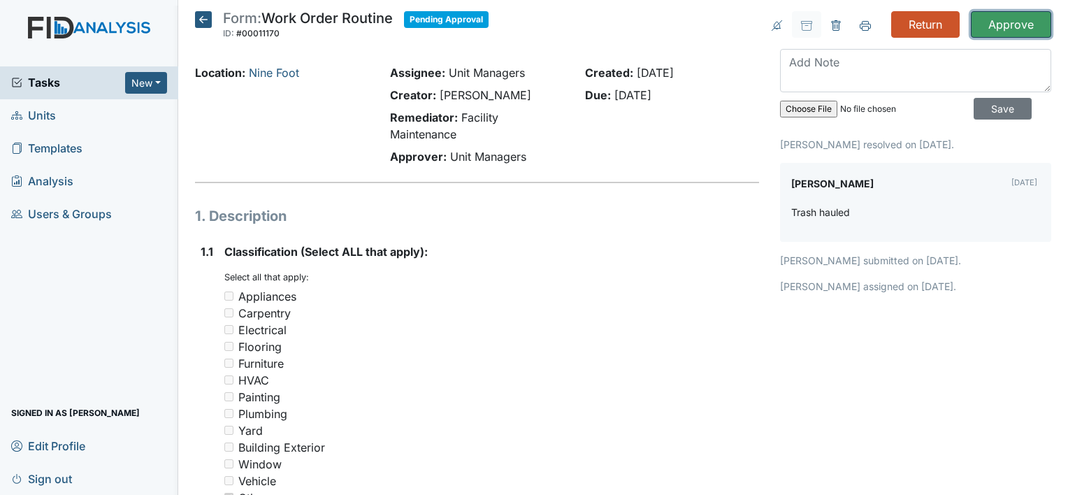
click at [999, 22] on input "Approve" at bounding box center [1011, 24] width 80 height 27
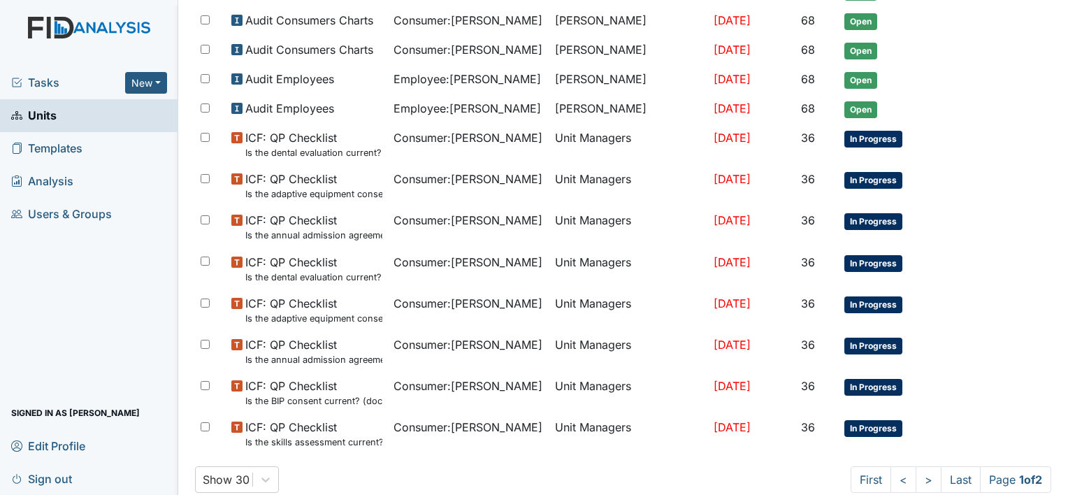
scroll to position [908, 0]
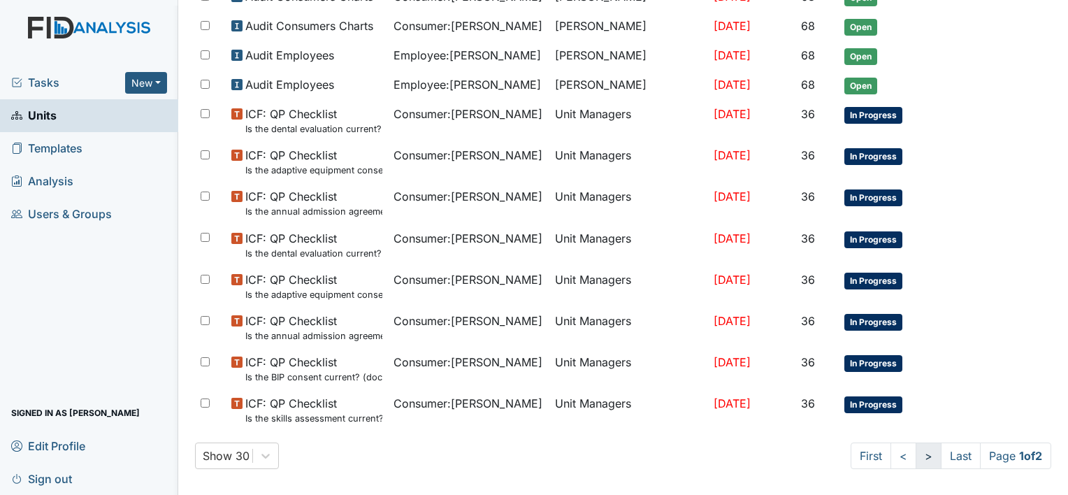
click at [915, 447] on link ">" at bounding box center [928, 455] width 26 height 27
